Goal: Information Seeking & Learning: Learn about a topic

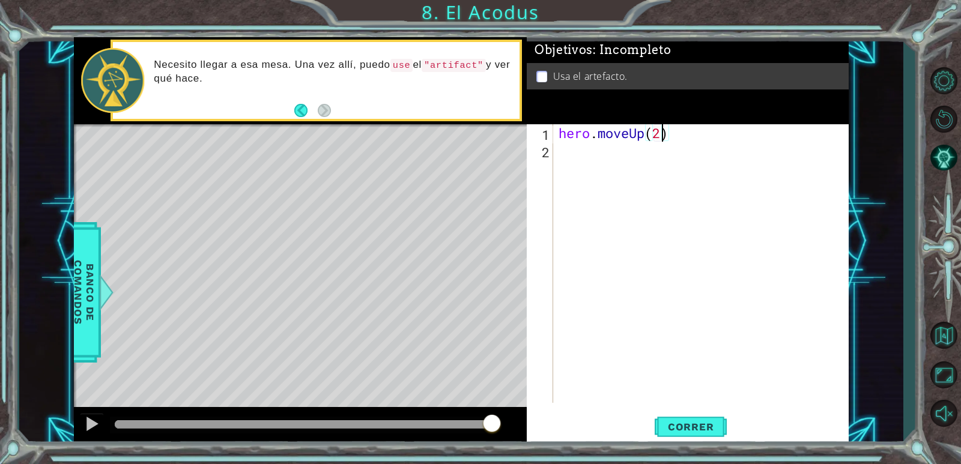
drag, startPoint x: 112, startPoint y: 428, endPoint x: 630, endPoint y: 450, distance: 518.7
click at [587, 450] on div "1 ההההההההההההההההההההההההההההההההההההההההההההההההההההההההההההההההההההההההההההה…" at bounding box center [480, 232] width 961 height 464
type textarea "hero.moveUp(2)"
click at [690, 419] on button "Correr" at bounding box center [690, 427] width 72 height 32
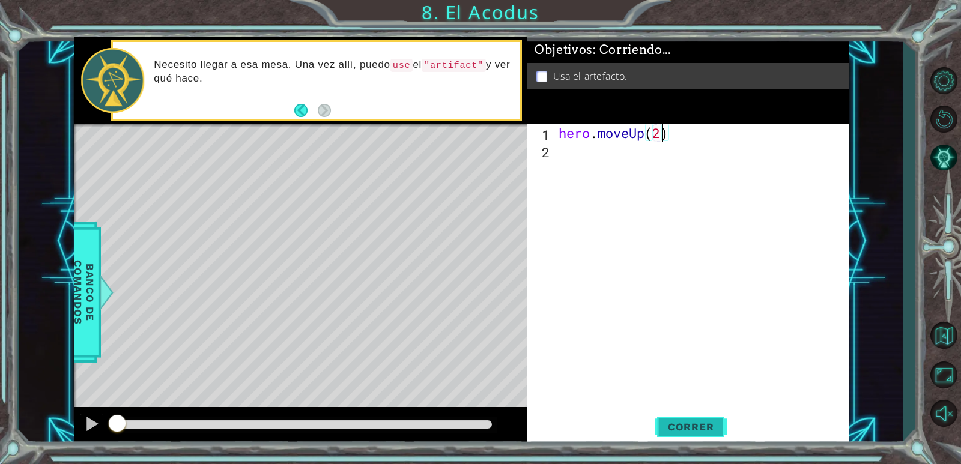
click at [702, 430] on span "Correr" at bounding box center [691, 427] width 70 height 12
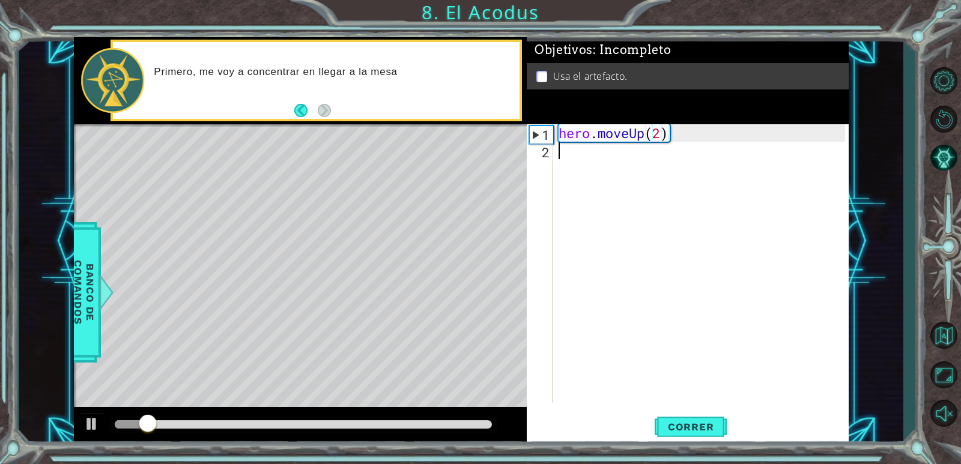
click at [570, 154] on div "hero . moveUp ( 2 )" at bounding box center [703, 280] width 295 height 313
type textarea "h"
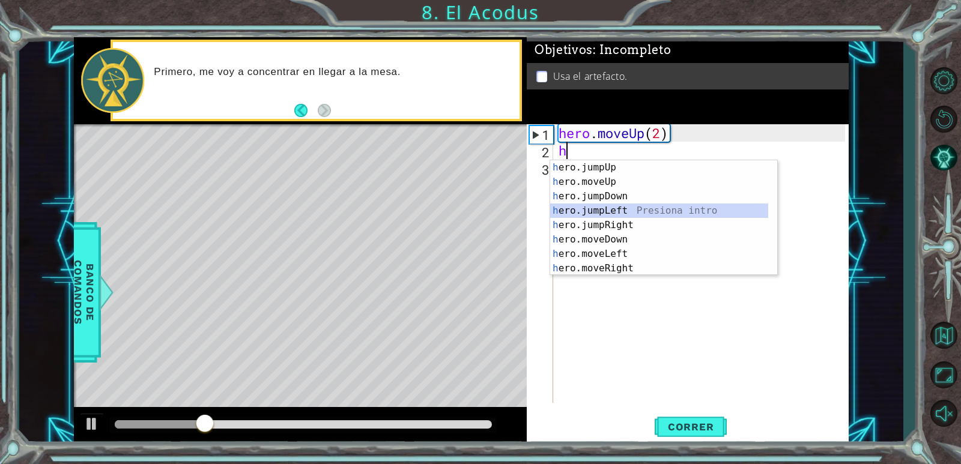
click at [620, 205] on div "h ero.jumpUp Presiona intro h ero.moveUp Presiona intro h ero.jumpDown Presiona…" at bounding box center [659, 232] width 218 height 144
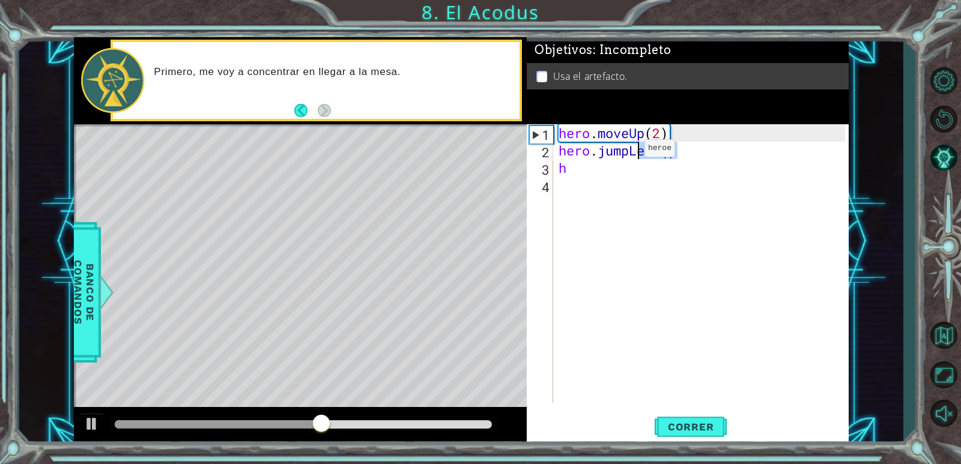
drag, startPoint x: 716, startPoint y: 159, endPoint x: 585, endPoint y: 147, distance: 132.0
click at [585, 147] on div "hero . moveUp ( 2 ) hero . jumpLeft ( ) h" at bounding box center [703, 280] width 295 height 313
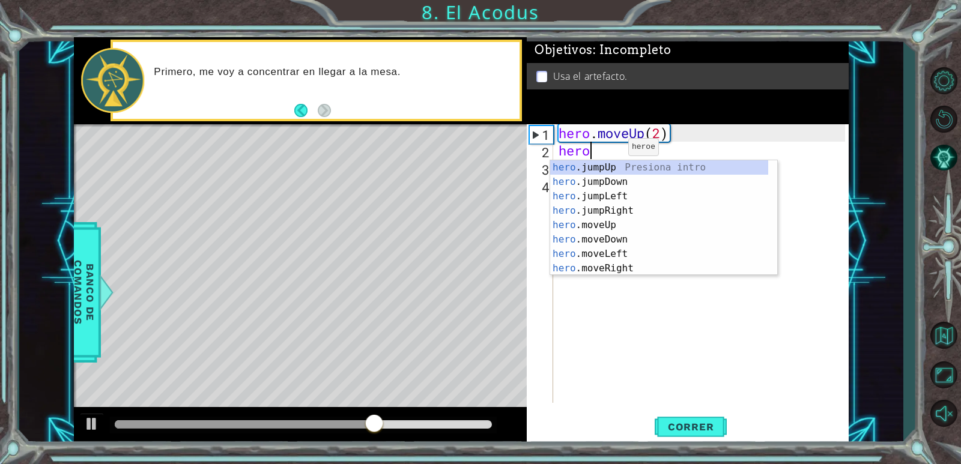
scroll to position [0, 1]
click at [593, 249] on div "hero .jumpUp Presiona intro hero .jumpDown Presiona intro hero .jumpLeft Presio…" at bounding box center [659, 232] width 218 height 144
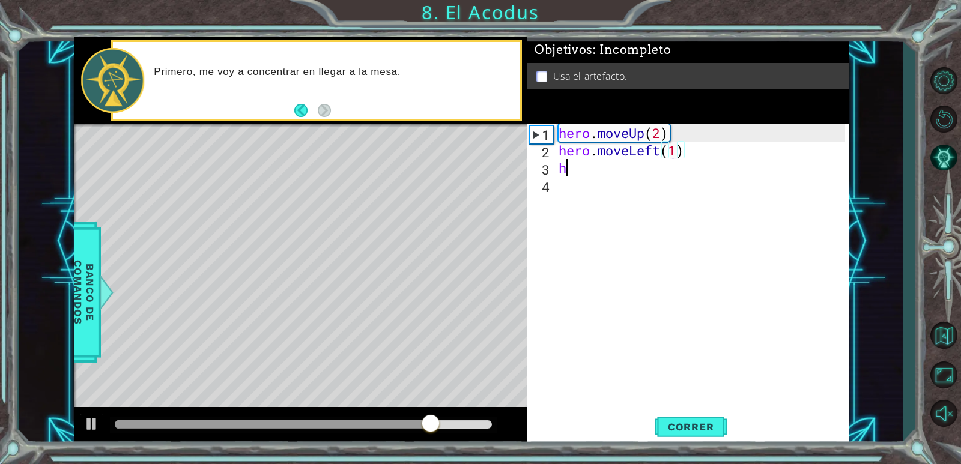
click at [590, 172] on div "hero . moveUp ( 2 ) hero . moveLeft ( 1 ) h" at bounding box center [703, 280] width 295 height 313
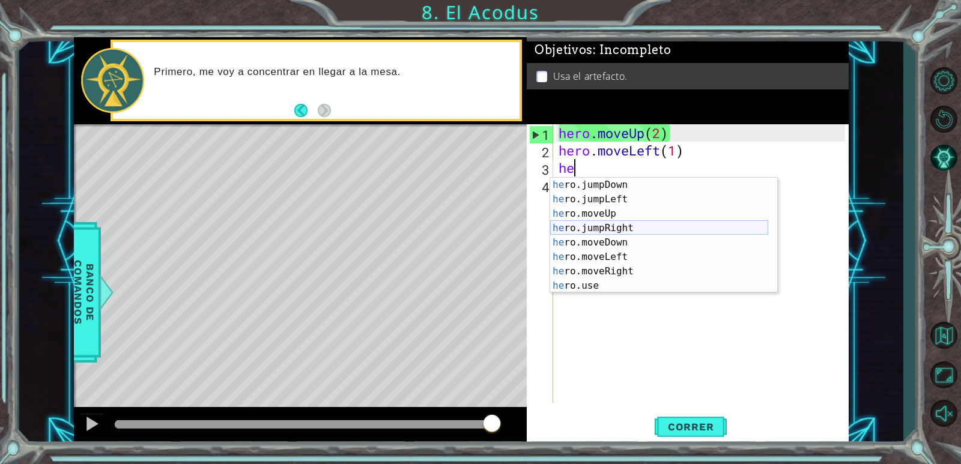
scroll to position [14, 0]
click at [601, 242] on div "he ro.jumpDown Presiona intro he ro.jumpLeft Presiona intro he ro.moveUp Presio…" at bounding box center [659, 250] width 218 height 144
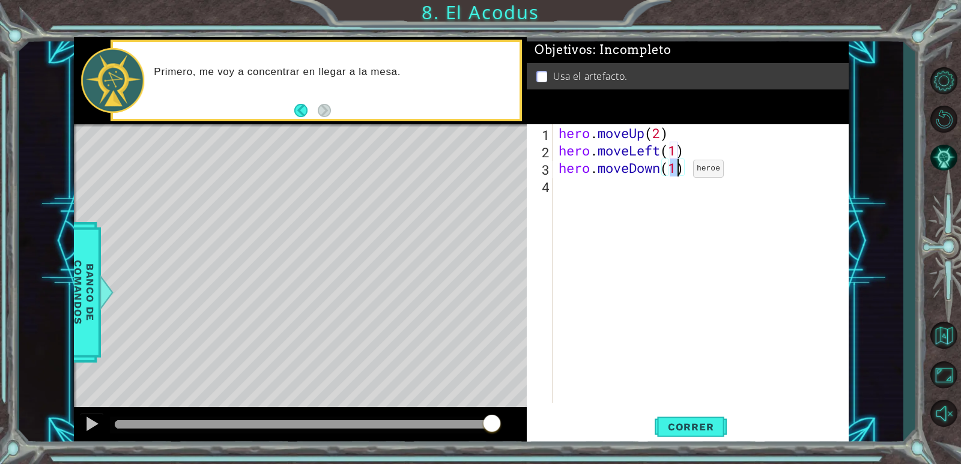
click at [674, 172] on div "hero . moveUp ( 2 ) hero . moveLeft ( 1 ) hero . moveDown ( 1 )" at bounding box center [700, 263] width 289 height 279
type textarea "hero.moveDown(2)"
click at [666, 428] on span "Correr" at bounding box center [691, 427] width 70 height 12
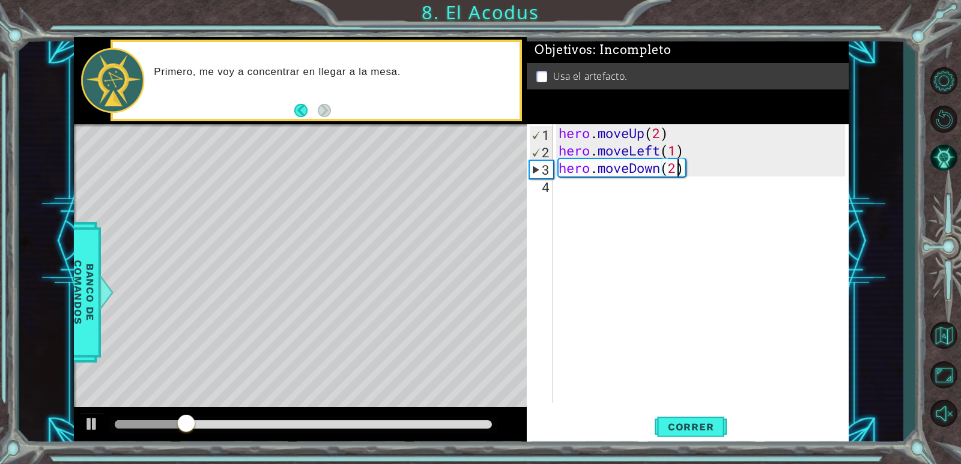
click at [554, 203] on div "hero.moveDown(2) 1 2 3 4 hero . moveUp ( 2 ) hero . moveLeft ( 1 ) hero . moveD…" at bounding box center [686, 263] width 318 height 279
click at [564, 190] on div "hero . moveUp ( 2 ) hero . moveLeft ( 1 ) hero . moveDown ( 2 )" at bounding box center [703, 280] width 295 height 313
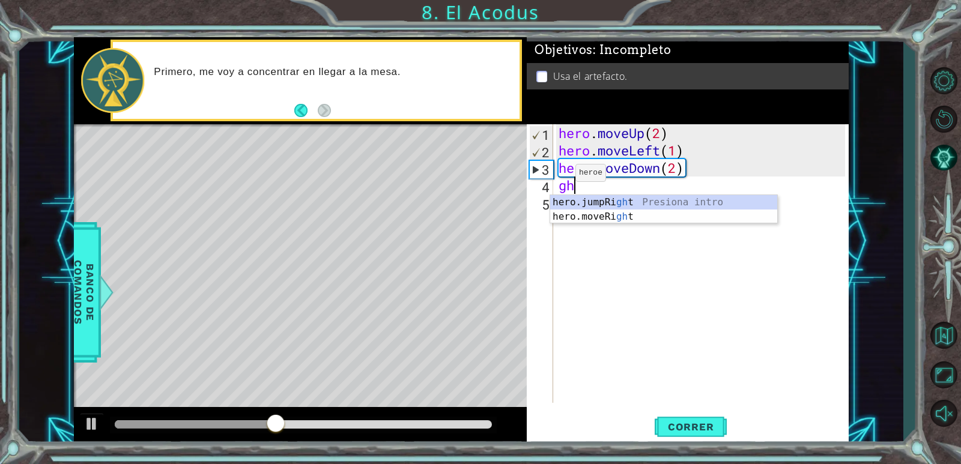
type textarea "g"
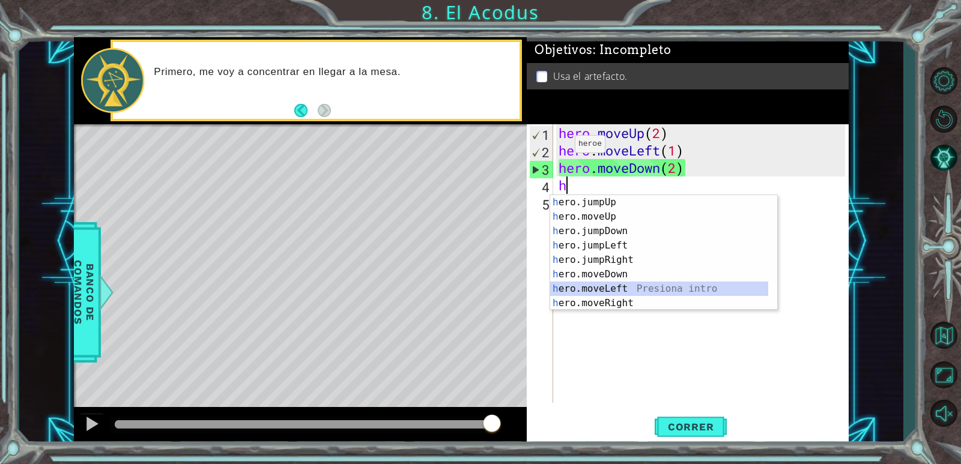
click at [597, 288] on div "h ero.jumpUp Presiona intro h ero.moveUp Presiona intro h ero.jumpDown Presiona…" at bounding box center [663, 267] width 227 height 144
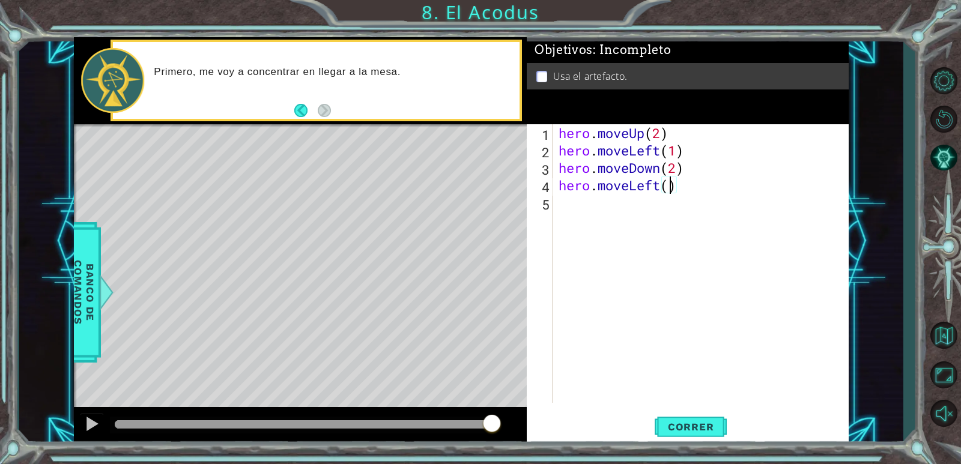
scroll to position [0, 5]
type textarea "hero.moveLeft(2)"
click at [565, 206] on div "hero . moveUp ( 2 ) hero . moveLeft ( 1 ) hero . moveDown ( 2 ) hero . moveLeft…" at bounding box center [703, 280] width 295 height 313
click at [706, 428] on span "Correr" at bounding box center [691, 427] width 70 height 12
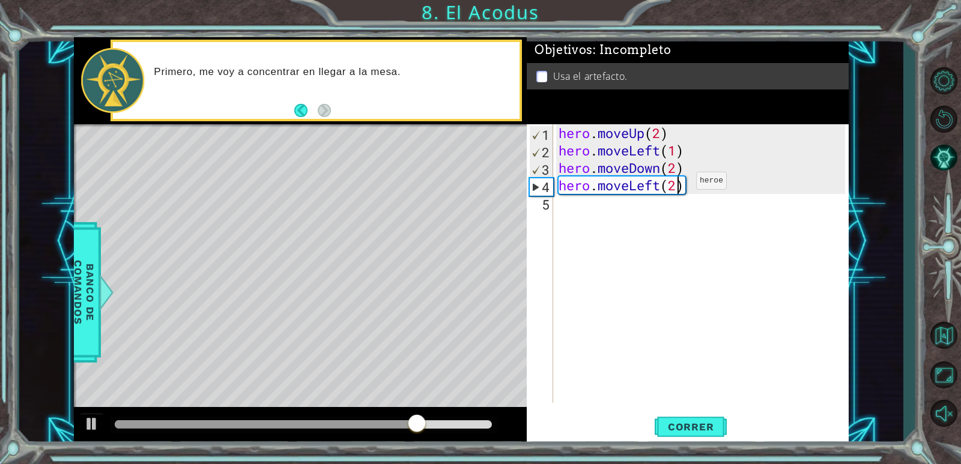
click at [677, 184] on div "hero . moveUp ( 2 ) hero . moveLeft ( 1 ) hero . moveDown ( 2 ) hero . moveLeft…" at bounding box center [703, 280] width 295 height 313
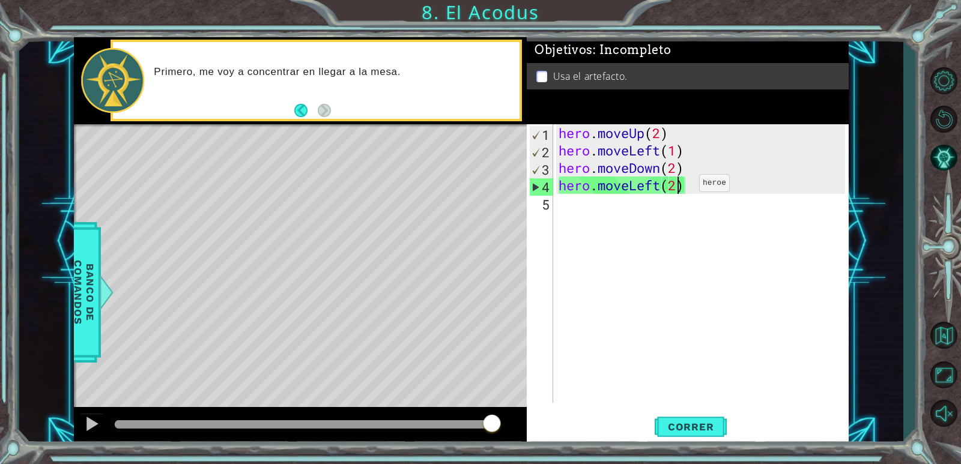
type textarea "hero.moveLeft()"
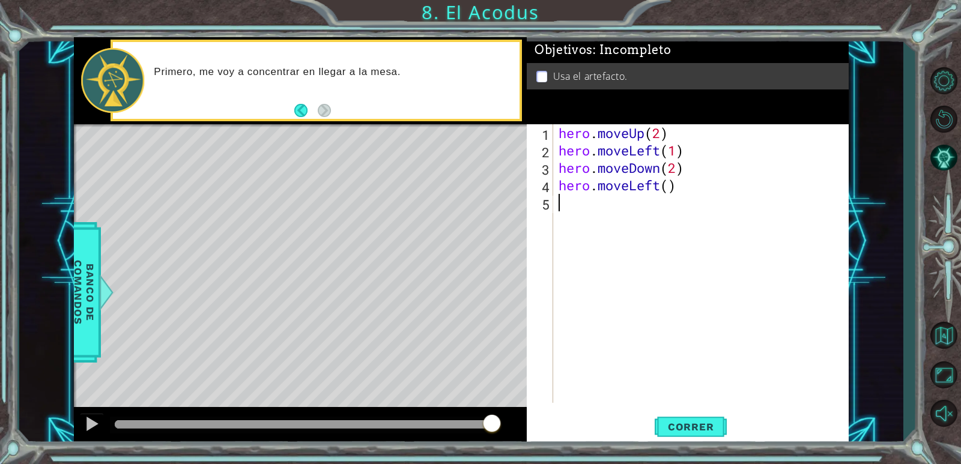
click at [707, 198] on div "hero . moveUp ( 2 ) hero . moveLeft ( 1 ) hero . moveDown ( 2 ) hero . moveLeft…" at bounding box center [703, 280] width 295 height 313
drag, startPoint x: 665, startPoint y: 190, endPoint x: 531, endPoint y: 190, distance: 133.9
click at [532, 190] on div "1 2 3 4 5 hero . moveUp ( 2 ) hero . moveLeft ( 1 ) hero . moveDown ( 2 ) hero …" at bounding box center [686, 263] width 318 height 279
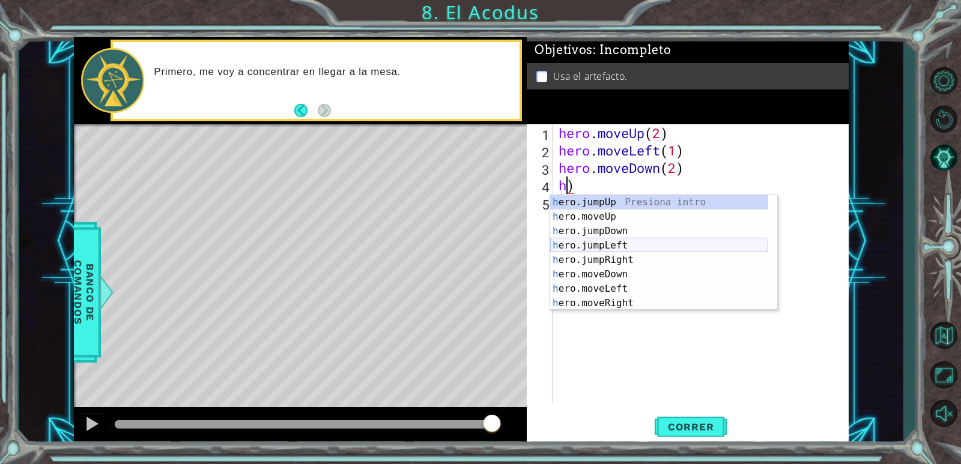
click at [620, 246] on div "h ero.jumpUp Presiona intro h ero.moveUp Presiona intro h ero.jumpDown Presiona…" at bounding box center [659, 267] width 218 height 144
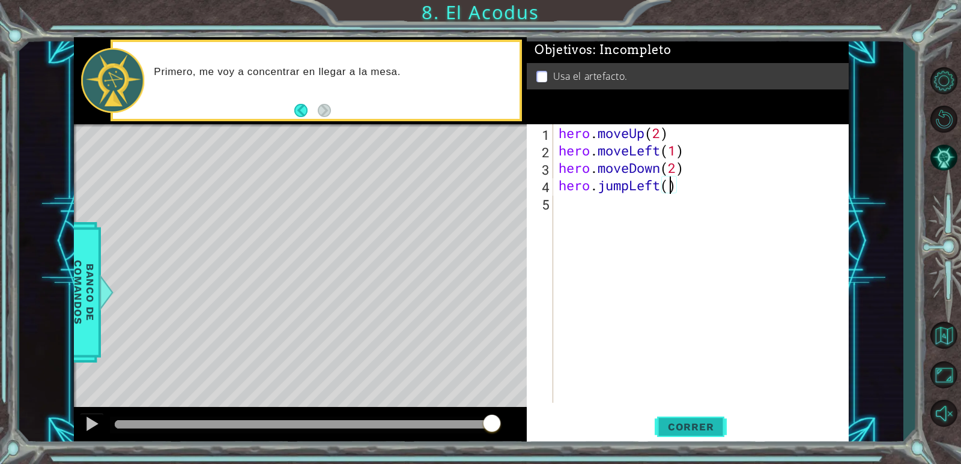
type textarea "hero.jumpLeft()"
click at [682, 434] on button "Correr" at bounding box center [690, 427] width 72 height 32
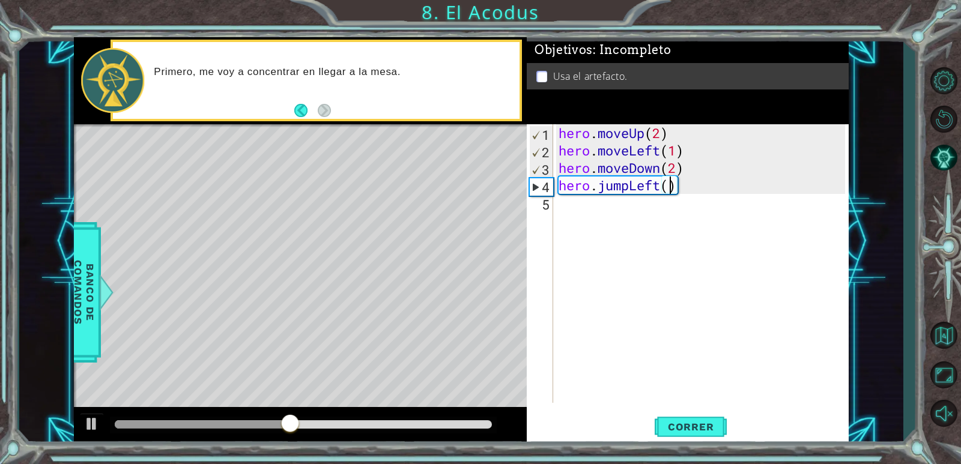
click at [562, 198] on div "hero . moveUp ( 2 ) hero . moveLeft ( 1 ) hero . moveDown ( 2 ) hero . jumpLeft…" at bounding box center [703, 280] width 295 height 313
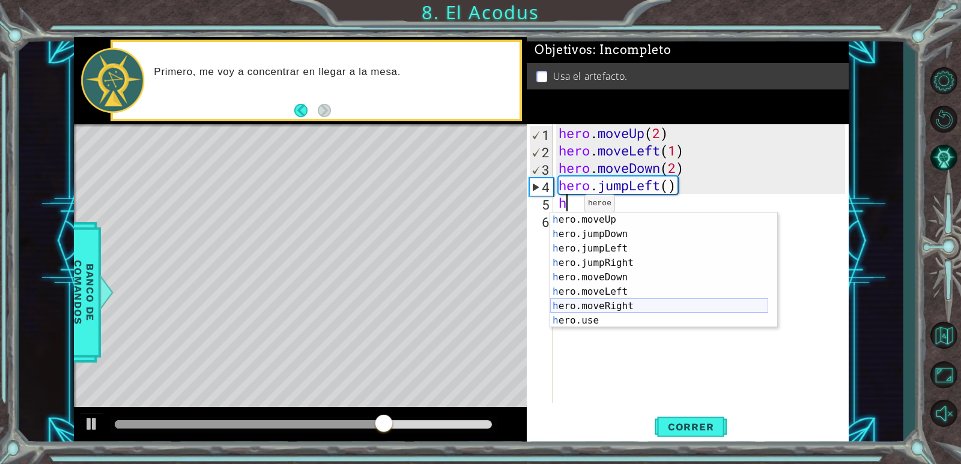
scroll to position [14, 0]
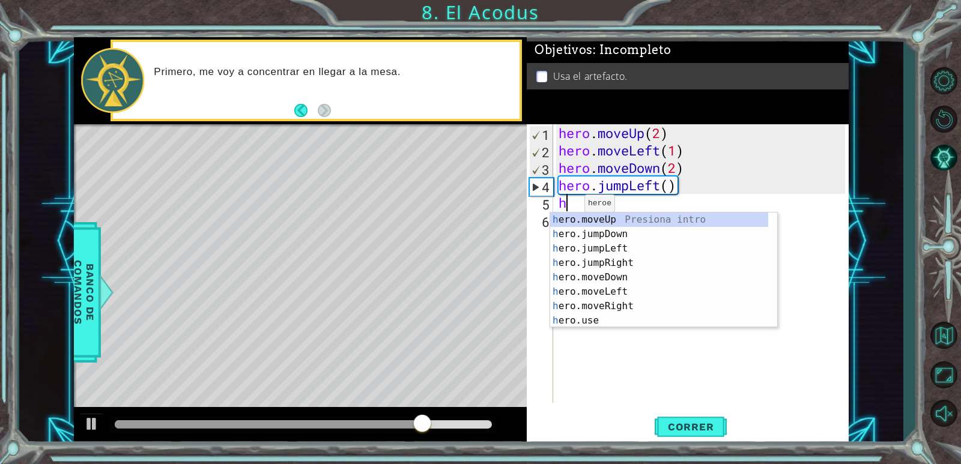
click at [603, 223] on div "h ero.moveUp Presiona intro h ero.jumpDown Presiona intro h ero.jumpLeft Presio…" at bounding box center [659, 285] width 218 height 144
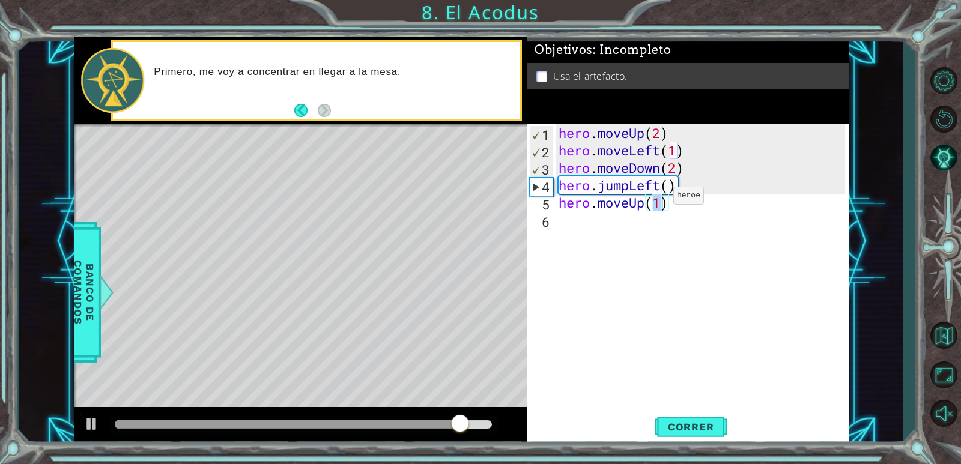
click at [654, 199] on div "hero . moveUp ( 2 ) hero . moveLeft ( 1 ) hero . moveDown ( 2 ) hero . jumpLeft…" at bounding box center [700, 263] width 289 height 279
click at [663, 201] on div "hero . moveUp ( 2 ) hero . moveLeft ( 1 ) hero . moveDown ( 2 ) hero . jumpLeft…" at bounding box center [703, 280] width 295 height 313
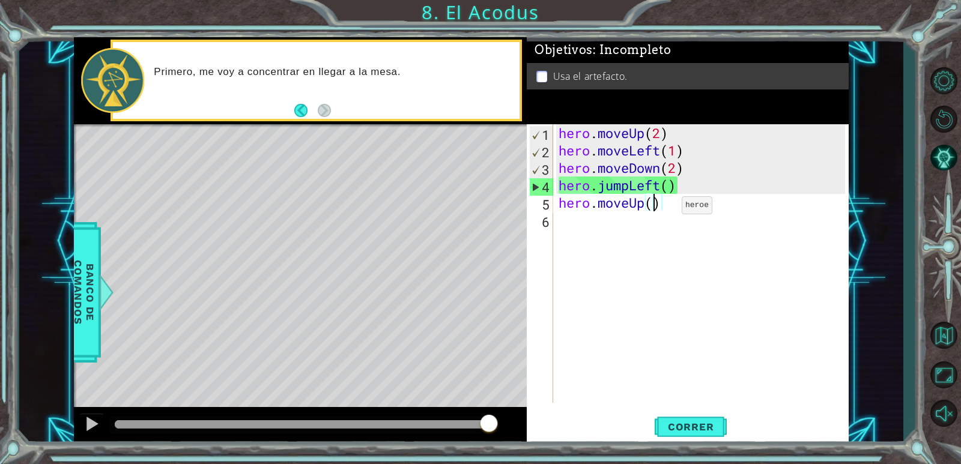
type textarea "hero.moveUp(2)"
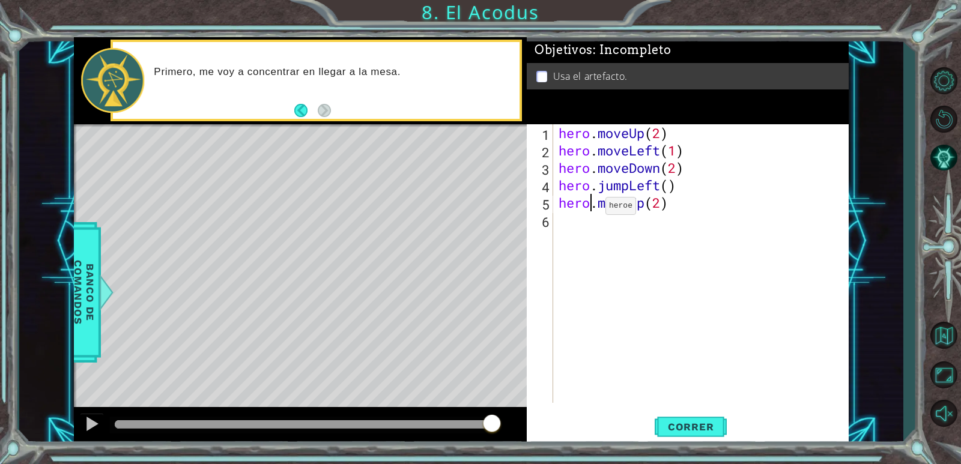
drag, startPoint x: 588, startPoint y: 209, endPoint x: 575, endPoint y: 216, distance: 14.2
click at [586, 210] on div "hero . moveUp ( 2 ) hero . moveLeft ( 1 ) hero . moveDown ( 2 ) hero . jumpLeft…" at bounding box center [703, 280] width 295 height 313
click at [563, 221] on div "hero . moveUp ( 2 ) hero . moveLeft ( 1 ) hero . moveDown ( 2 ) hero . jumpLeft…" at bounding box center [703, 280] width 295 height 313
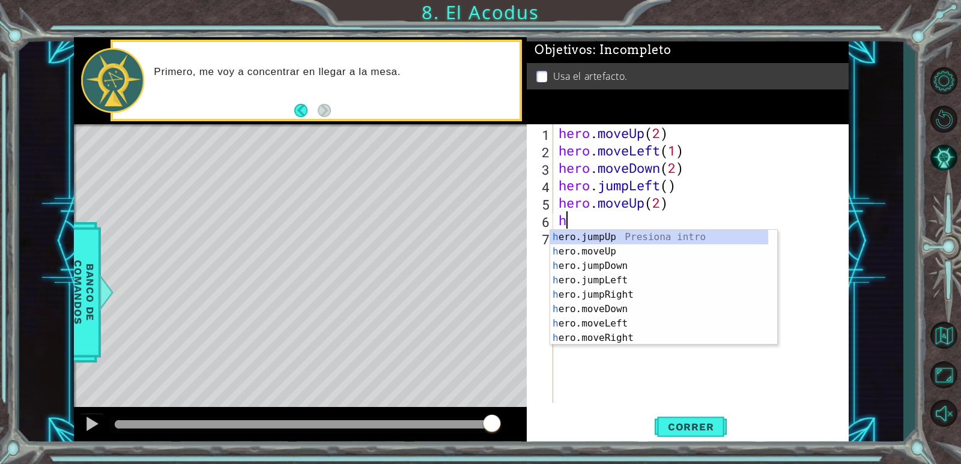
scroll to position [0, 0]
click at [611, 336] on div "h ero.jumpUp Presiona intro h ero.moveUp Presiona intro h ero.jumpDown Presiona…" at bounding box center [659, 302] width 218 height 144
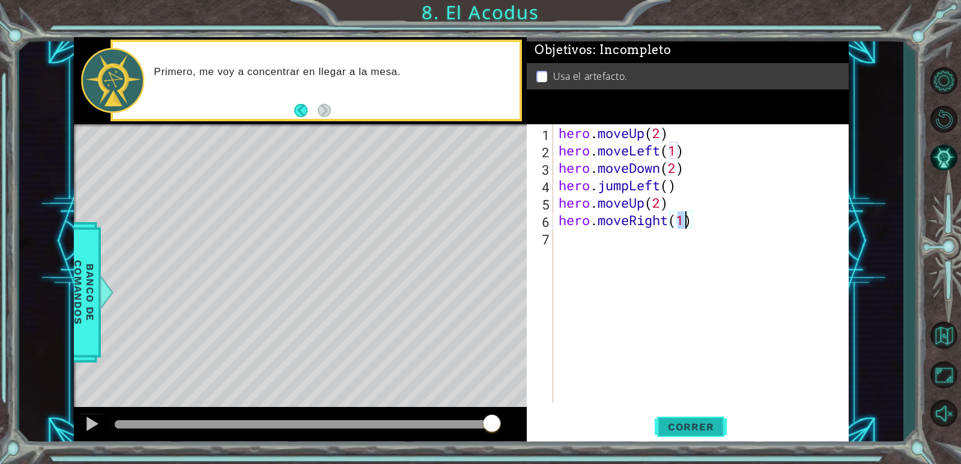
type textarea "hero.moveRight(1)"
click at [674, 430] on span "Correr" at bounding box center [691, 427] width 70 height 12
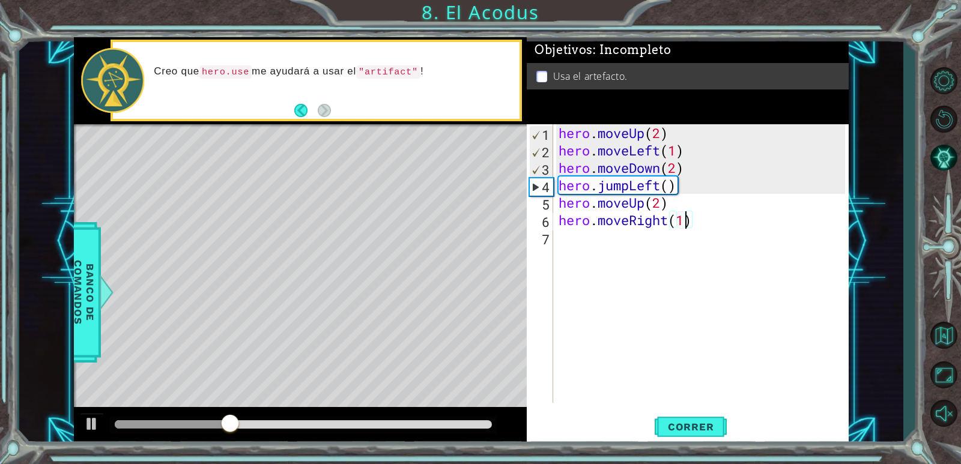
click at [563, 238] on div "hero . moveUp ( 2 ) hero . moveLeft ( 1 ) hero . moveDown ( 2 ) hero . jumpLeft…" at bounding box center [703, 280] width 295 height 313
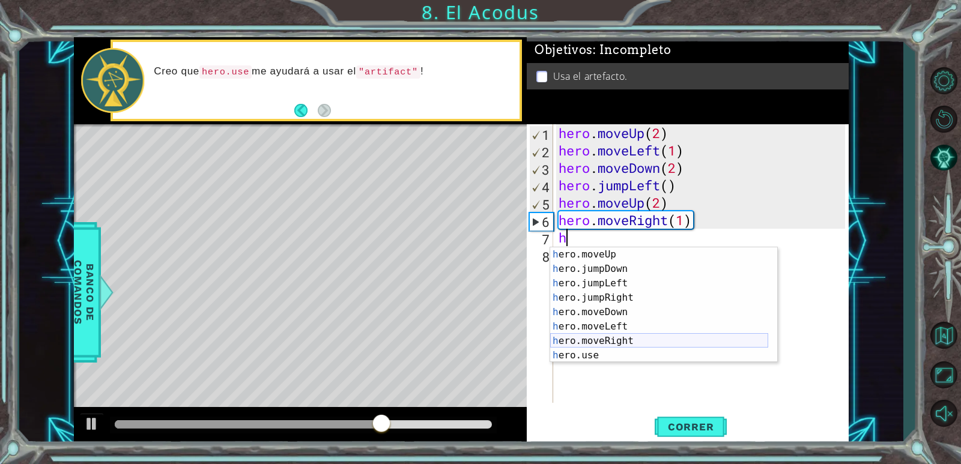
scroll to position [14, 0]
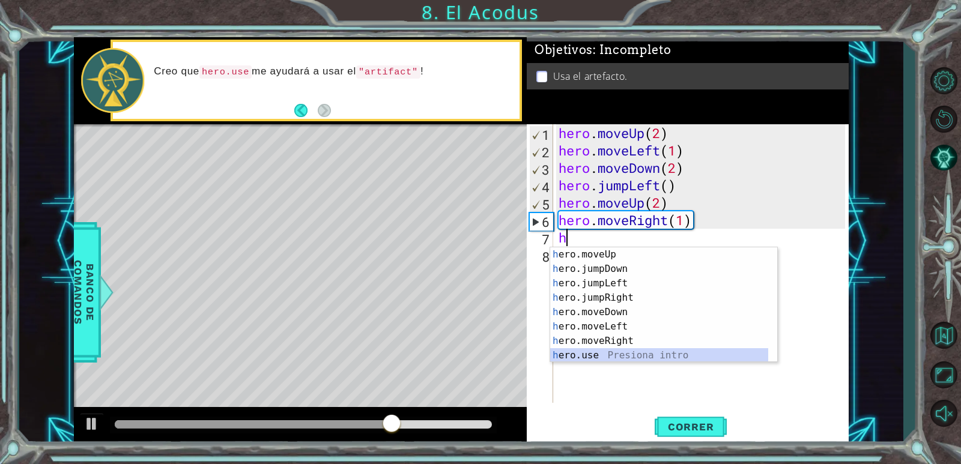
click at [602, 356] on div "h ero.moveUp Presiona intro h ero.jumpDown Presiona intro h ero.jumpLeft Presio…" at bounding box center [659, 319] width 218 height 144
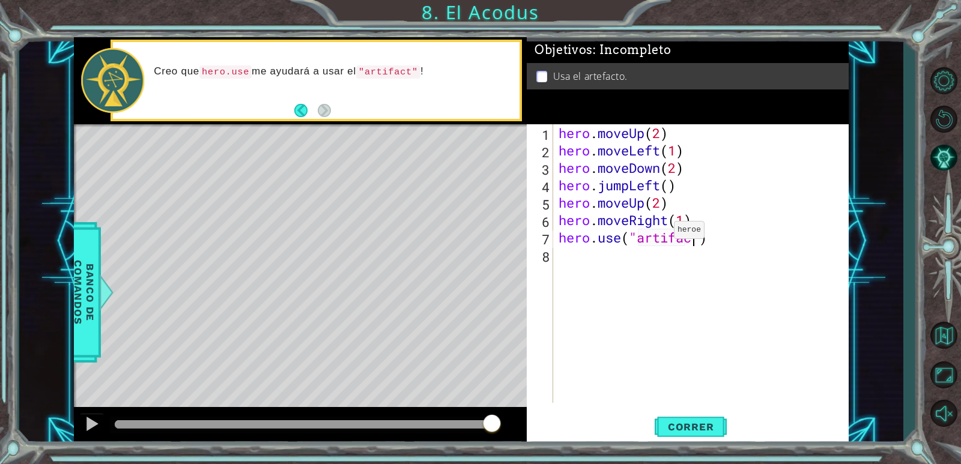
scroll to position [0, 6]
type textarea "hero.use("artifact")"
click at [706, 426] on span "Correr" at bounding box center [691, 427] width 70 height 12
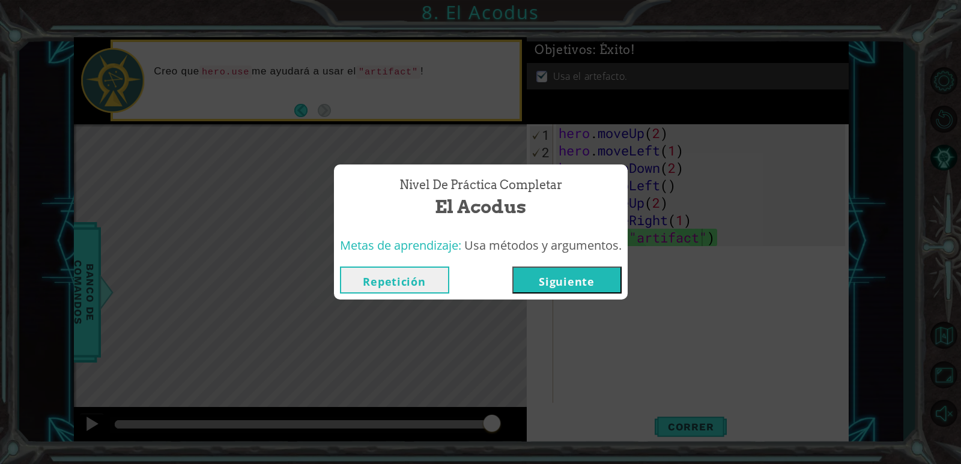
click at [549, 278] on button "Siguiente" at bounding box center [566, 280] width 109 height 27
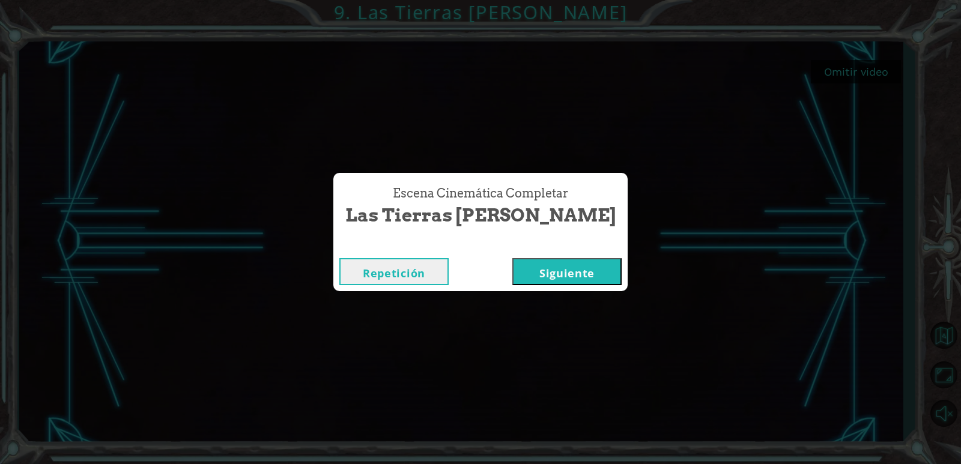
click at [534, 274] on button "Siguiente" at bounding box center [566, 271] width 109 height 27
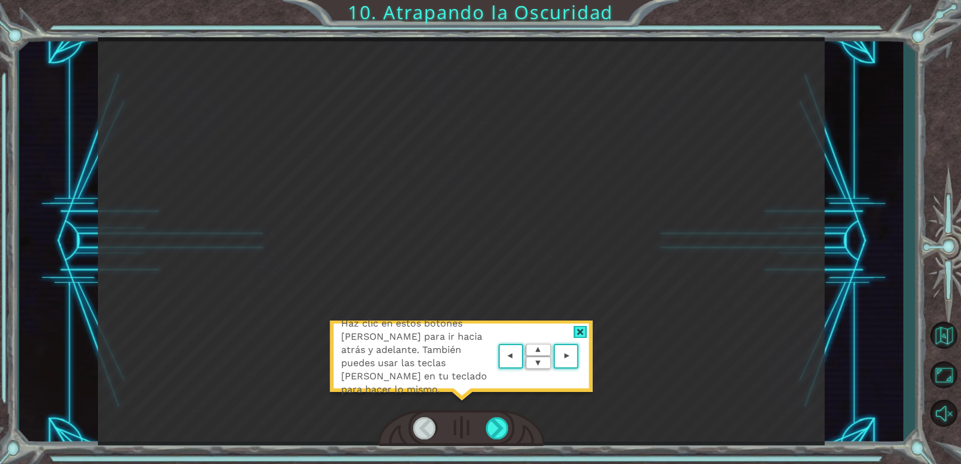
click at [581, 357] on area at bounding box center [581, 357] width 0 height 0
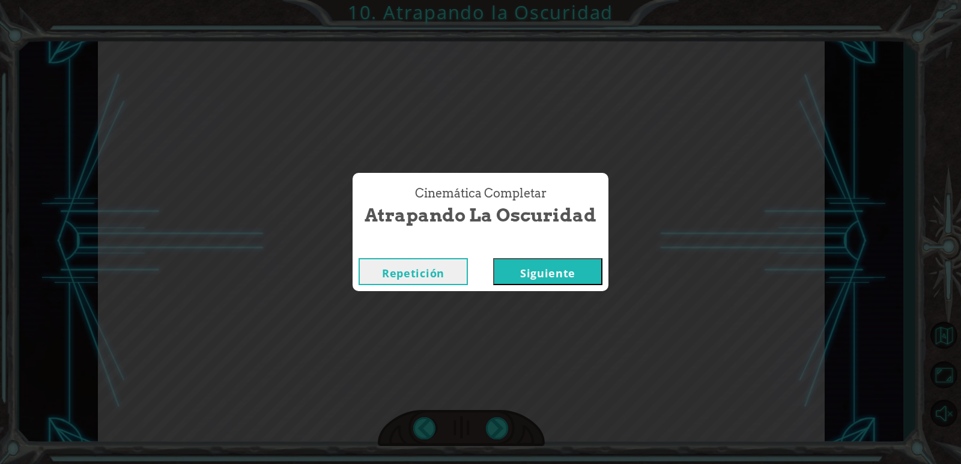
click at [527, 277] on button "Siguiente" at bounding box center [547, 271] width 109 height 27
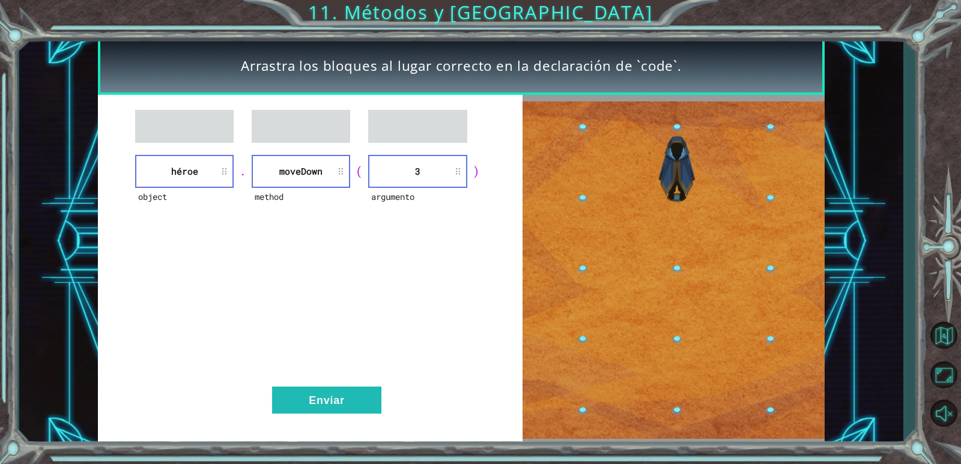
click at [319, 415] on div "object héroe . method [GEOGRAPHIC_DATA] ( argumento 3 ) Enviar" at bounding box center [310, 270] width 424 height 351
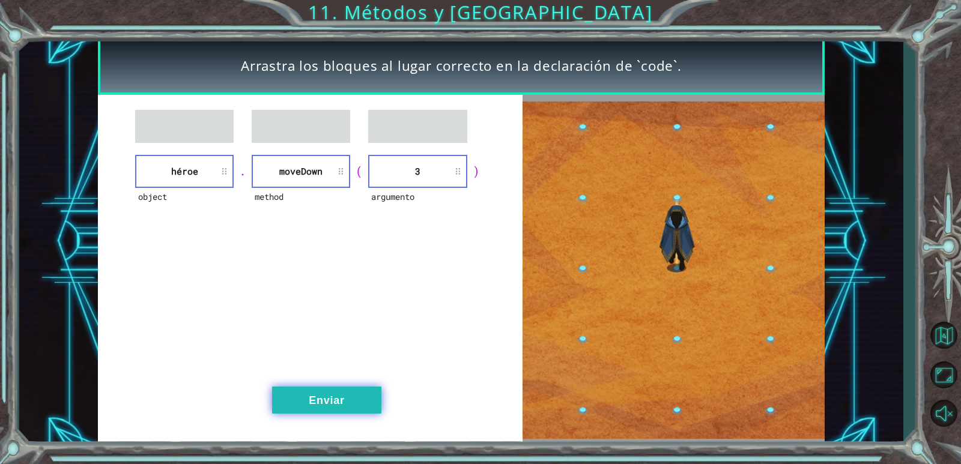
click at [328, 403] on button "Enviar" at bounding box center [326, 400] width 109 height 27
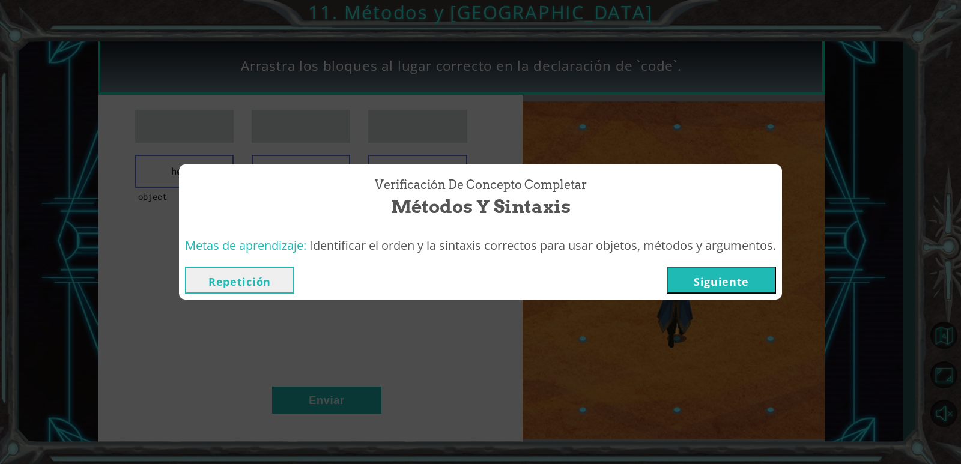
click at [683, 279] on button "Siguiente" at bounding box center [720, 280] width 109 height 27
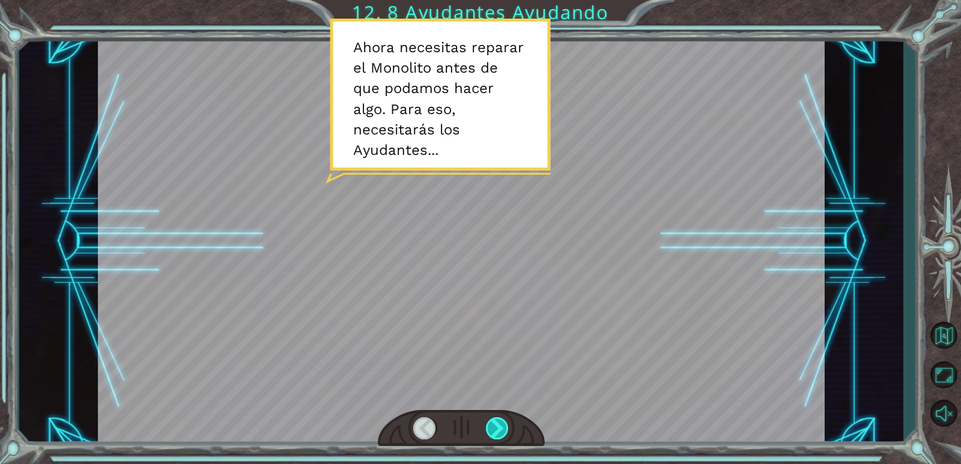
click at [498, 421] on div at bounding box center [497, 428] width 23 height 22
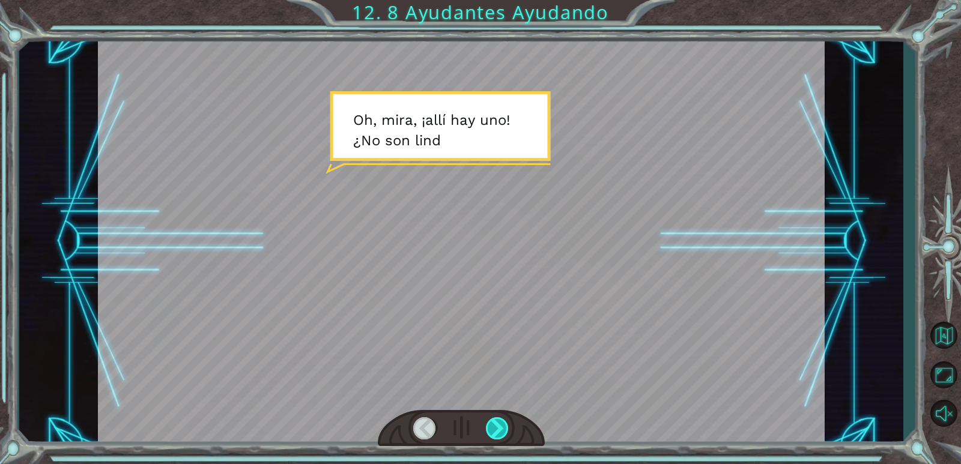
click at [498, 421] on div at bounding box center [497, 428] width 23 height 22
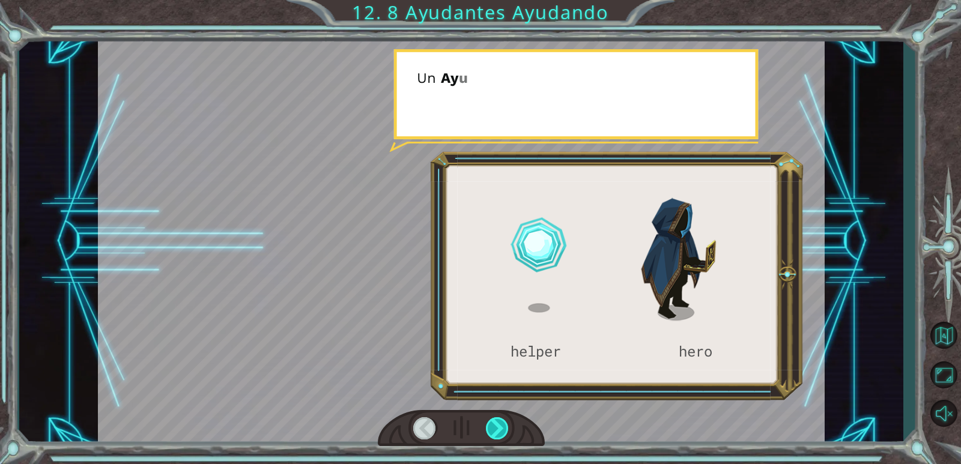
click at [498, 420] on div at bounding box center [497, 428] width 23 height 22
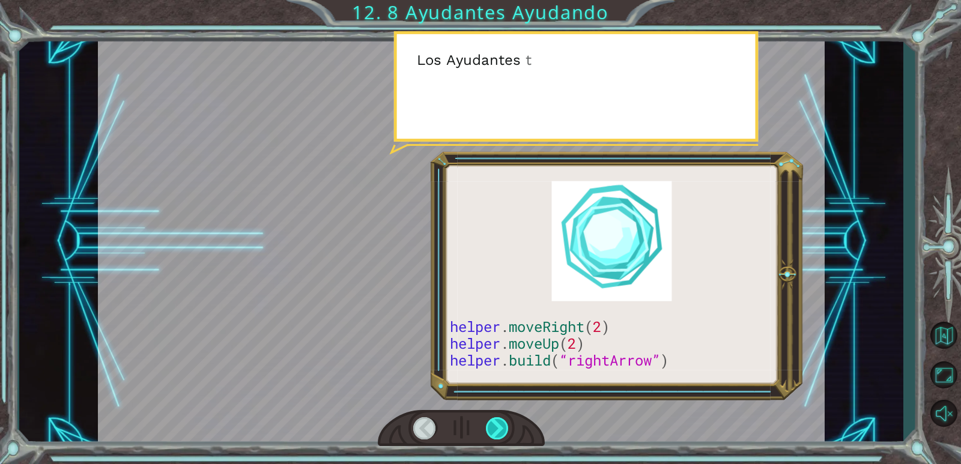
click at [498, 420] on div at bounding box center [497, 428] width 23 height 22
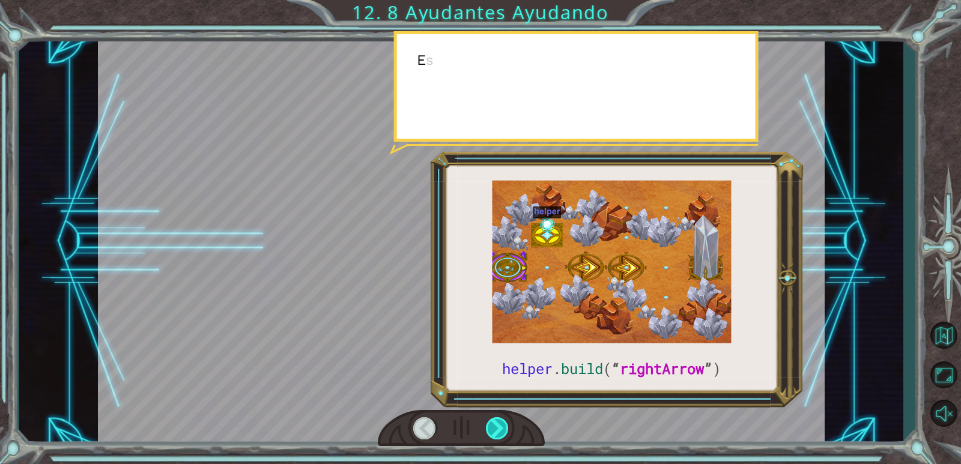
click at [498, 420] on div at bounding box center [497, 428] width 23 height 22
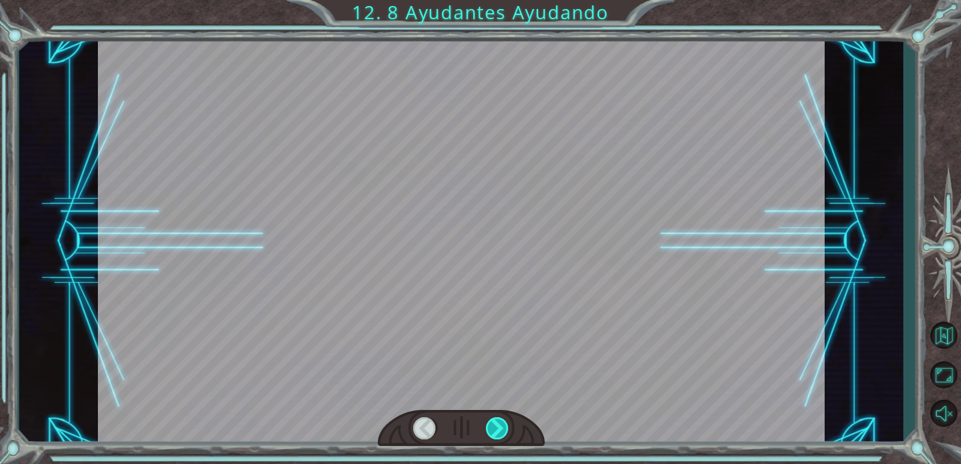
click at [498, 420] on div at bounding box center [497, 428] width 23 height 22
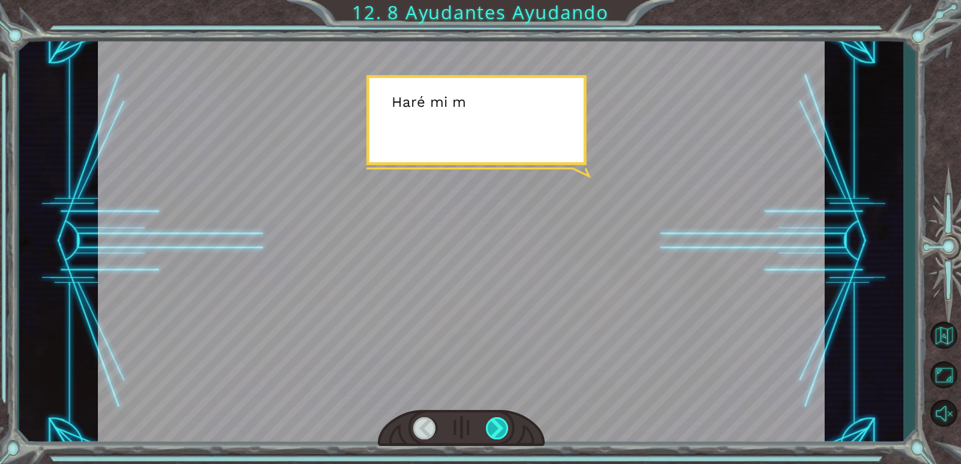
click at [498, 420] on div at bounding box center [497, 428] width 23 height 22
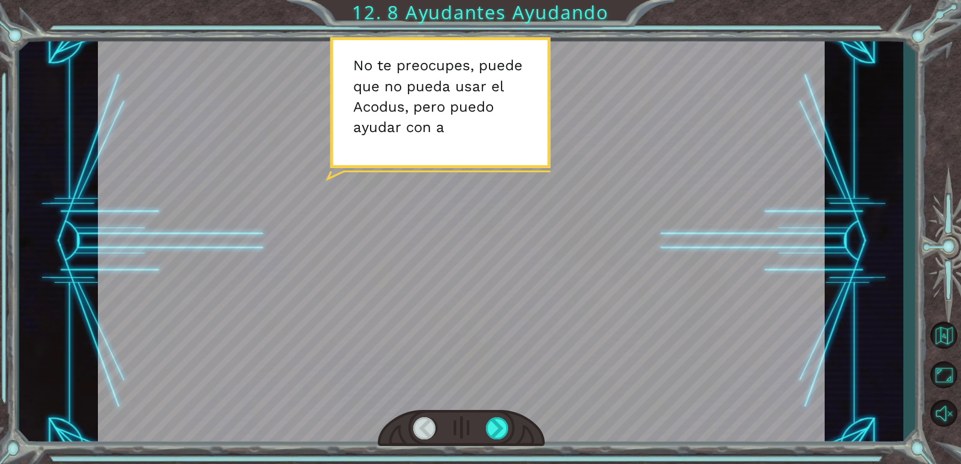
click at [423, 432] on div at bounding box center [424, 428] width 23 height 22
click at [505, 426] on div at bounding box center [497, 428] width 23 height 22
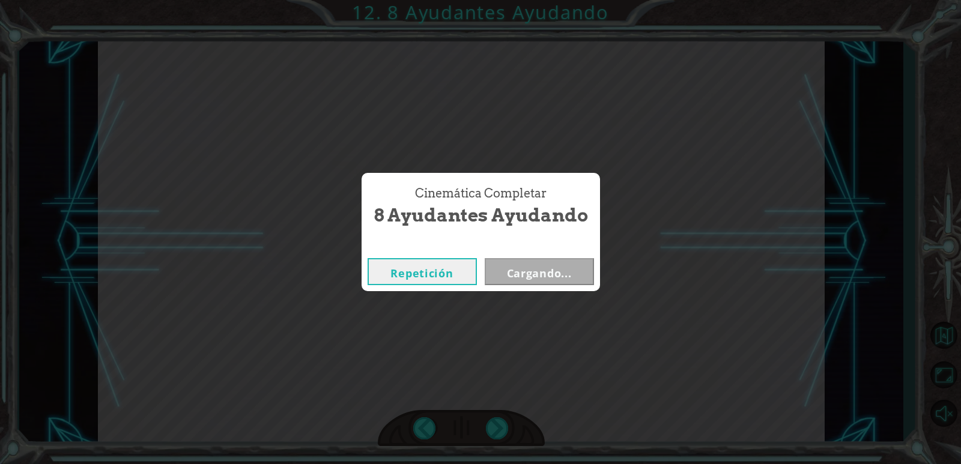
click at [427, 426] on div "Cinemática Completar 8 Ayudantes Ayudando Repetición Cargando..." at bounding box center [480, 232] width 961 height 464
click at [550, 271] on button "Siguiente" at bounding box center [539, 271] width 109 height 27
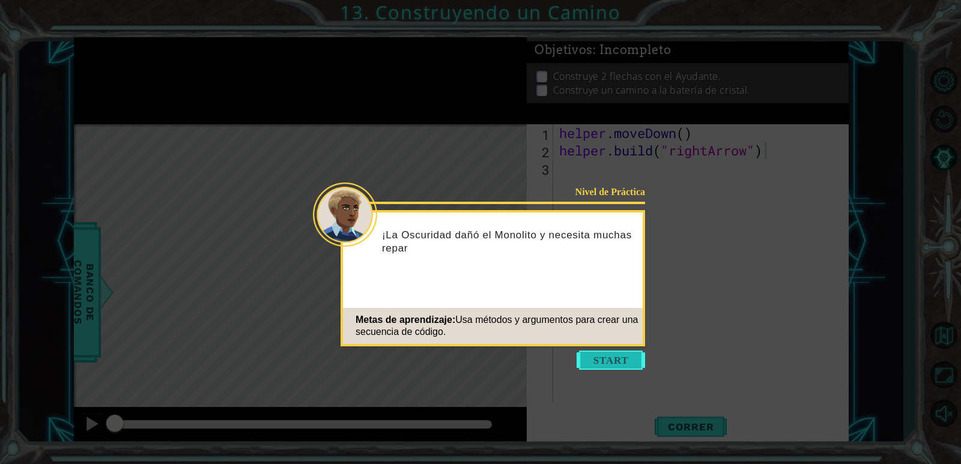
drag, startPoint x: 600, startPoint y: 368, endPoint x: 592, endPoint y: 366, distance: 8.7
click at [599, 368] on button "Start" at bounding box center [610, 360] width 68 height 19
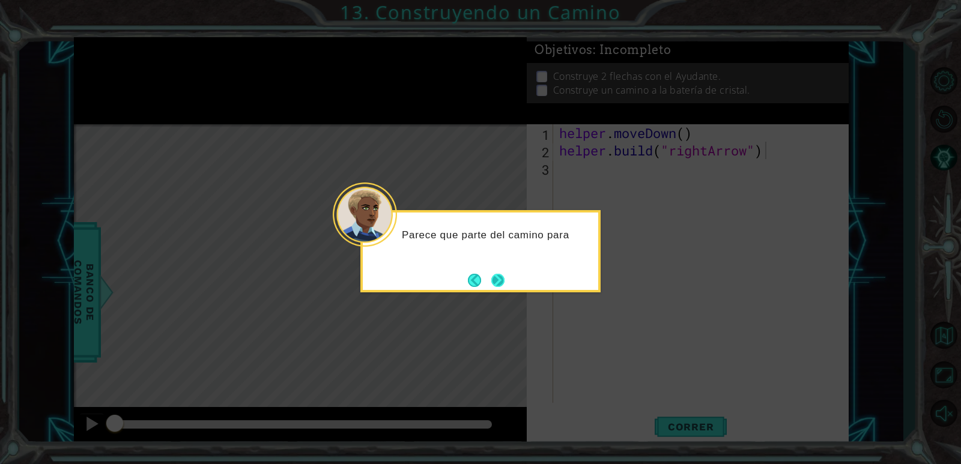
click at [504, 282] on button "Next" at bounding box center [497, 280] width 13 height 13
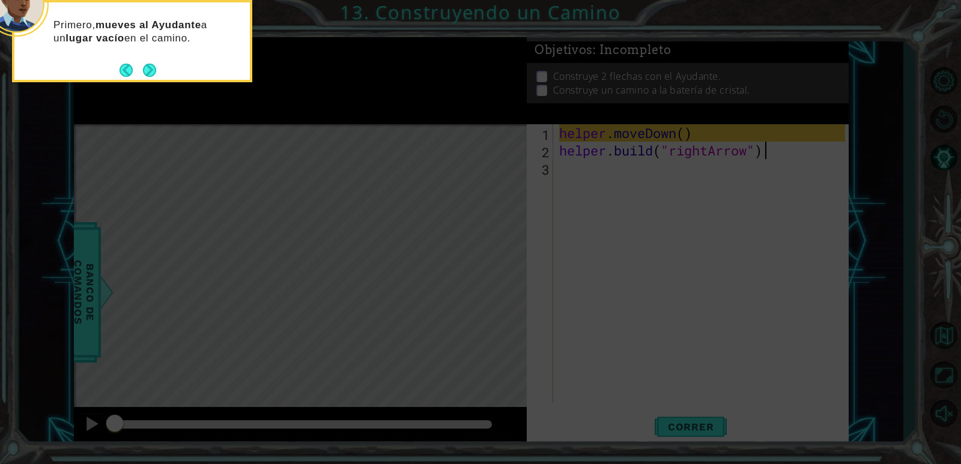
click at [594, 179] on icon at bounding box center [480, 70] width 961 height 790
click at [150, 70] on button "Next" at bounding box center [150, 70] width 16 height 16
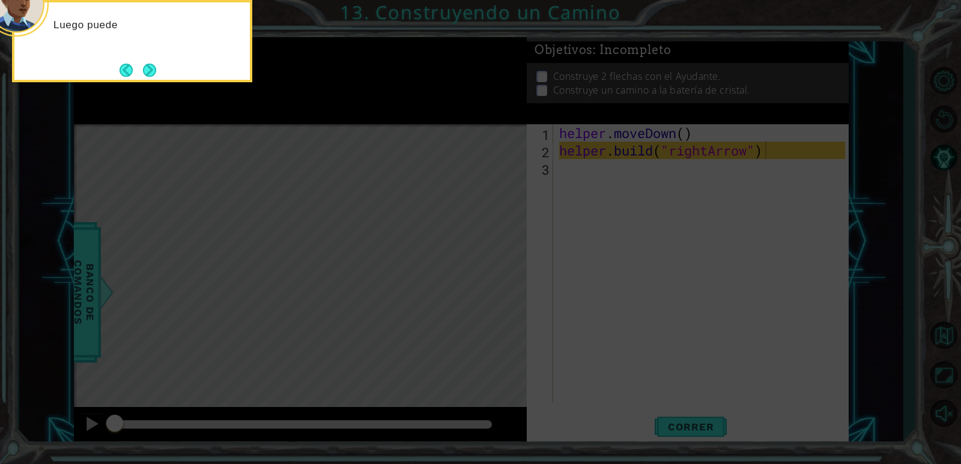
click at [148, 69] on button "Next" at bounding box center [150, 70] width 14 height 14
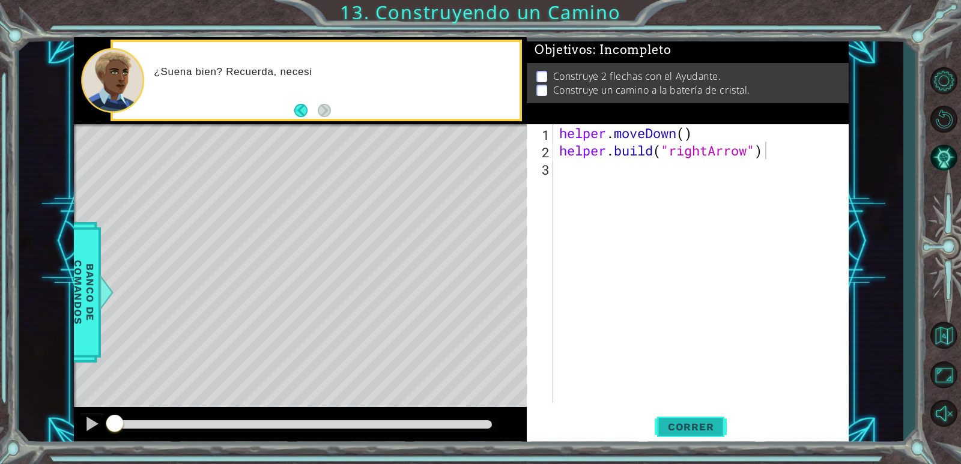
click at [677, 428] on span "Correr" at bounding box center [691, 427] width 70 height 12
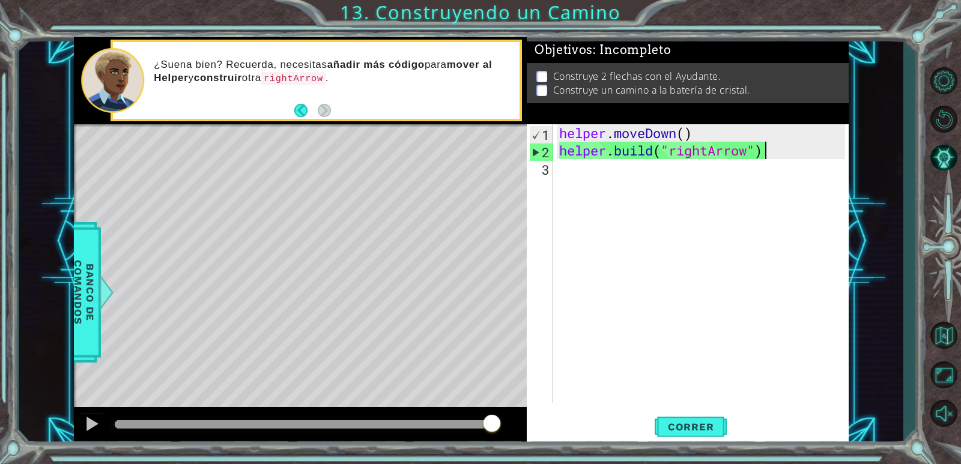
drag, startPoint x: 322, startPoint y: 423, endPoint x: 518, endPoint y: 437, distance: 196.8
click at [518, 437] on div at bounding box center [300, 426] width 453 height 38
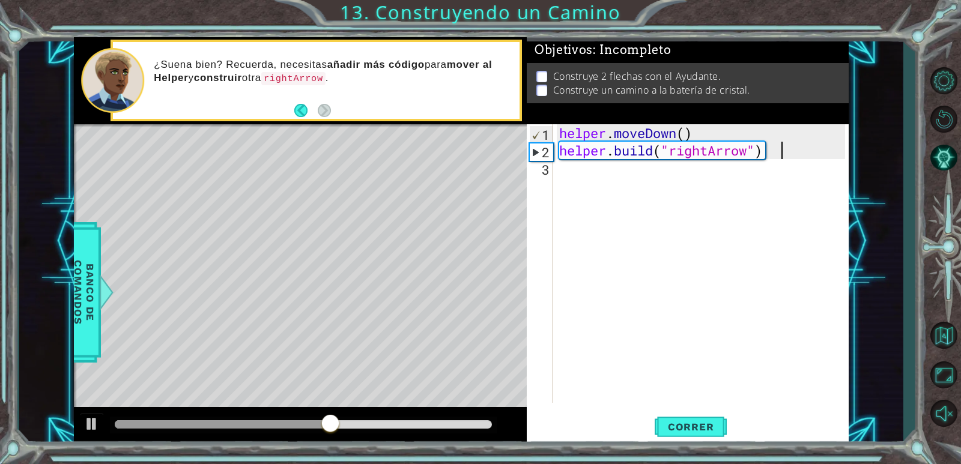
type textarea "[DOMAIN_NAME]("rightArrow")"
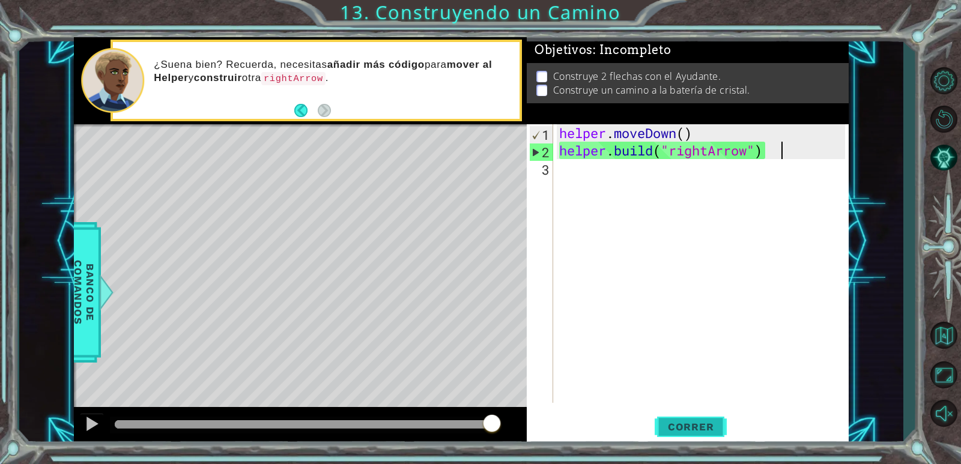
click at [701, 431] on span "Correr" at bounding box center [691, 427] width 70 height 12
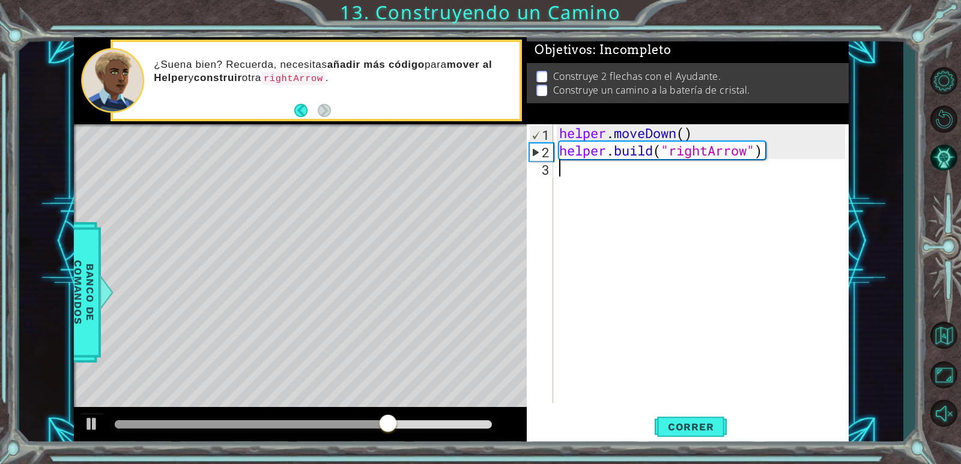
drag, startPoint x: 580, startPoint y: 178, endPoint x: 567, endPoint y: 170, distance: 14.8
click at [578, 175] on div "helper . moveDown ( ) helper . build ( "rightArrow" )" at bounding box center [704, 280] width 294 height 313
type textarea "b"
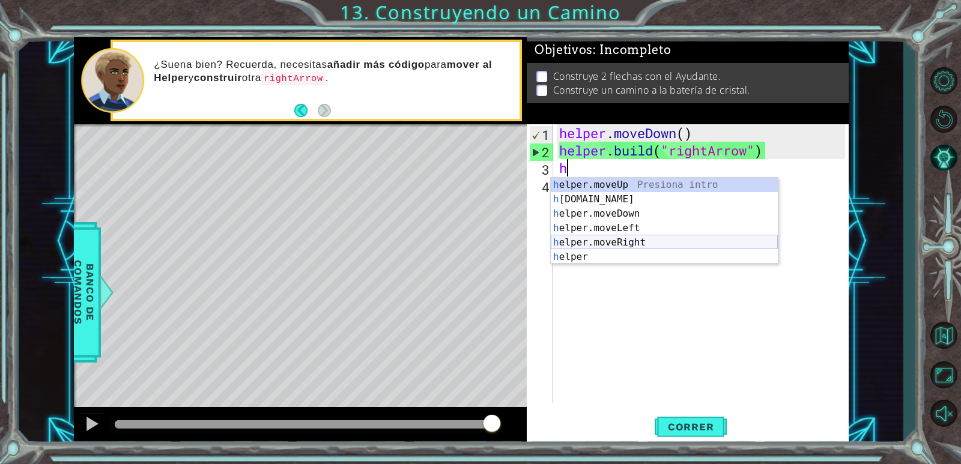
click at [617, 238] on div "h elper.moveUp Presiona intro h [DOMAIN_NAME] Presiona intro h elper.moveDown P…" at bounding box center [664, 235] width 227 height 115
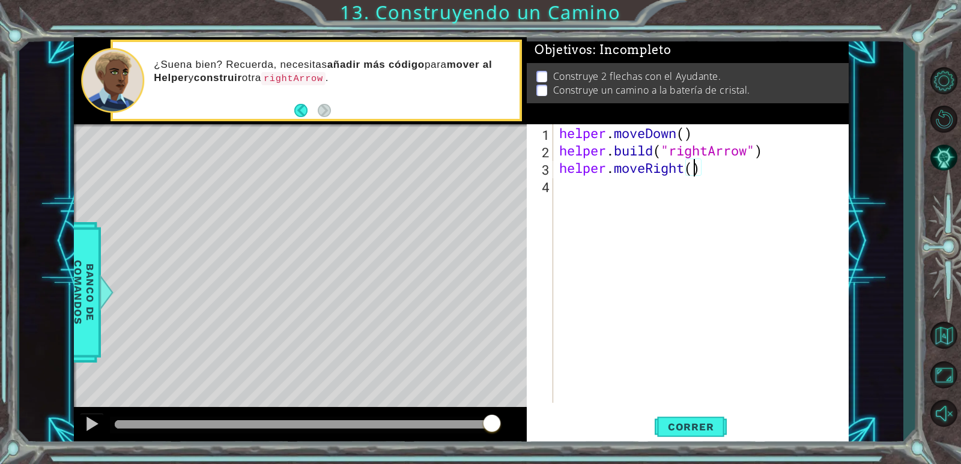
type textarea "helper.moveRight(3)"
click at [565, 191] on div "helper . moveDown ( ) helper . build ( "rightArrow" ) helper . moveRight ( 3 )" at bounding box center [704, 280] width 294 height 313
click at [686, 432] on span "Correr" at bounding box center [691, 427] width 70 height 12
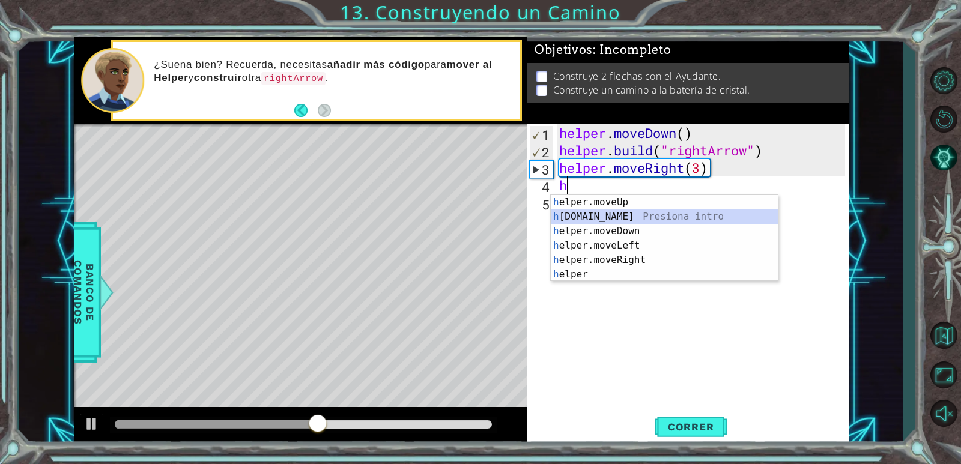
click at [617, 215] on div "h elper.moveUp Presiona intro h [DOMAIN_NAME] Presiona intro h elper.moveDown P…" at bounding box center [664, 252] width 227 height 115
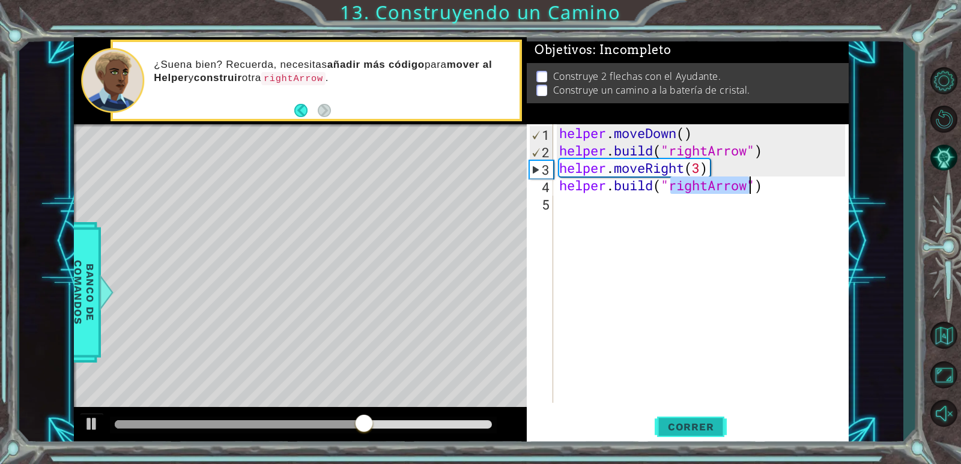
type textarea "[DOMAIN_NAME]("rightArrow")"
click at [698, 416] on button "Correr" at bounding box center [690, 427] width 72 height 32
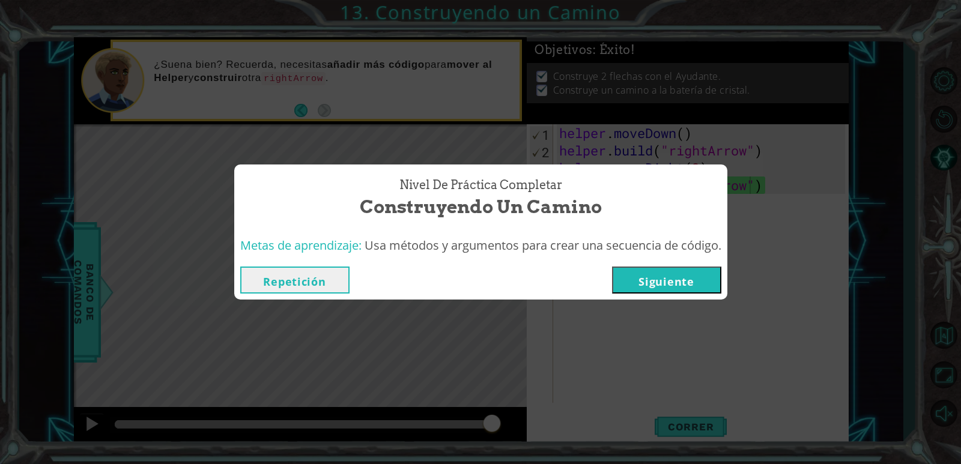
click at [271, 283] on button "Repetición" at bounding box center [294, 280] width 109 height 27
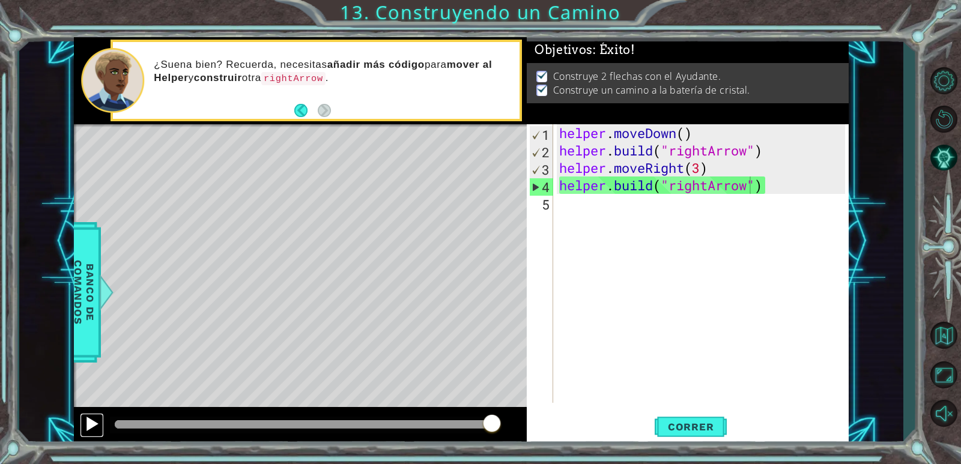
click at [82, 423] on button at bounding box center [92, 425] width 24 height 25
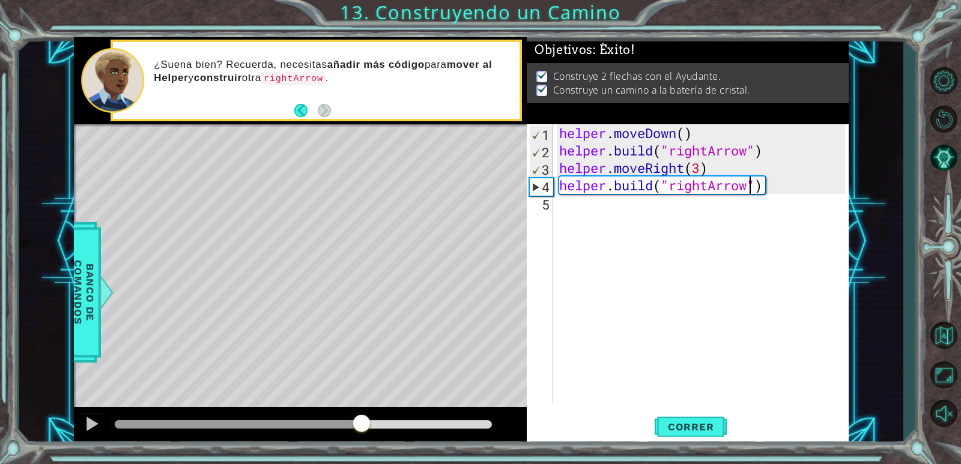
drag, startPoint x: 138, startPoint y: 424, endPoint x: 400, endPoint y: 432, distance: 262.5
click at [372, 432] on div at bounding box center [362, 425] width 22 height 22
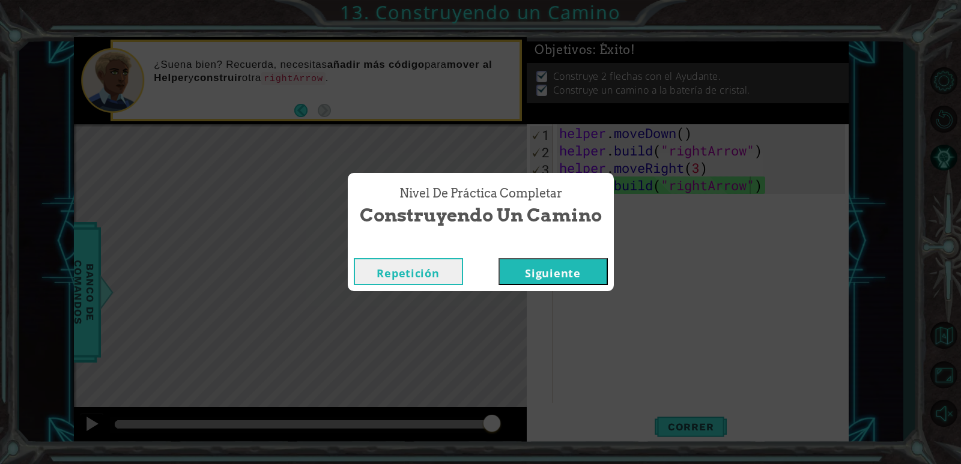
click at [567, 267] on button "Siguiente" at bounding box center [552, 271] width 109 height 27
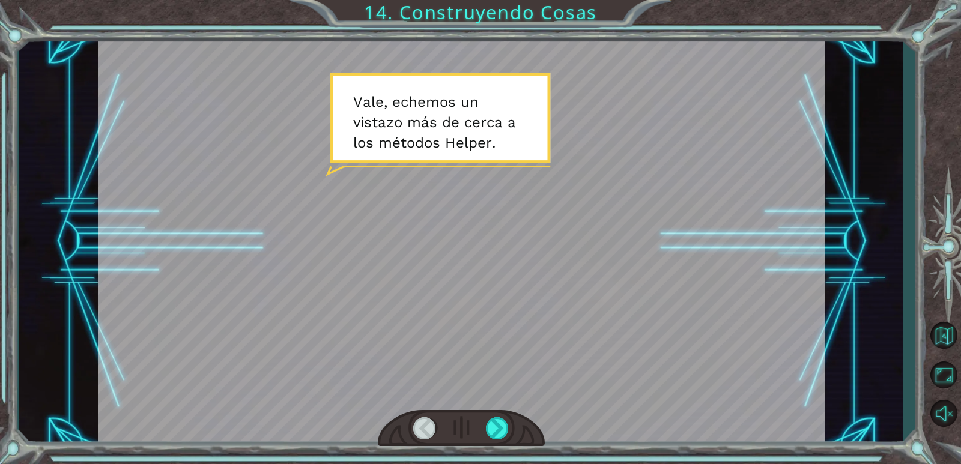
click at [510, 427] on div at bounding box center [461, 428] width 167 height 37
click at [498, 431] on div at bounding box center [497, 428] width 23 height 22
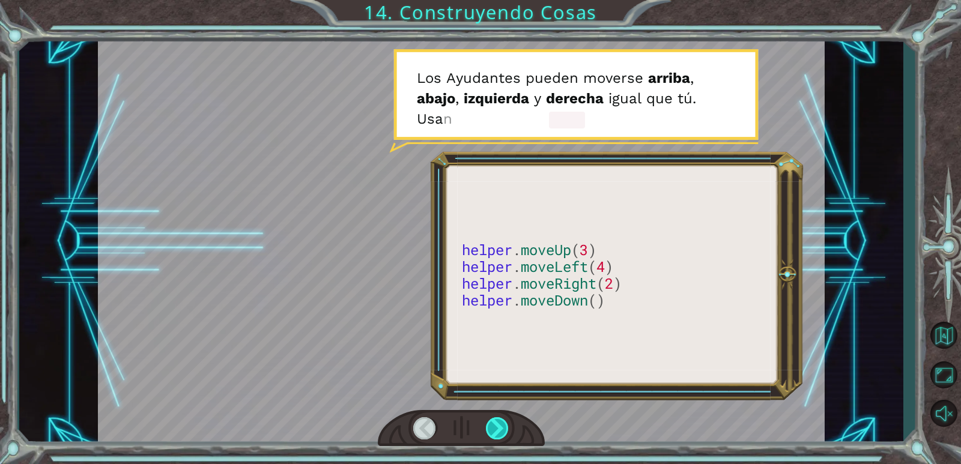
click at [498, 431] on div at bounding box center [497, 428] width 23 height 22
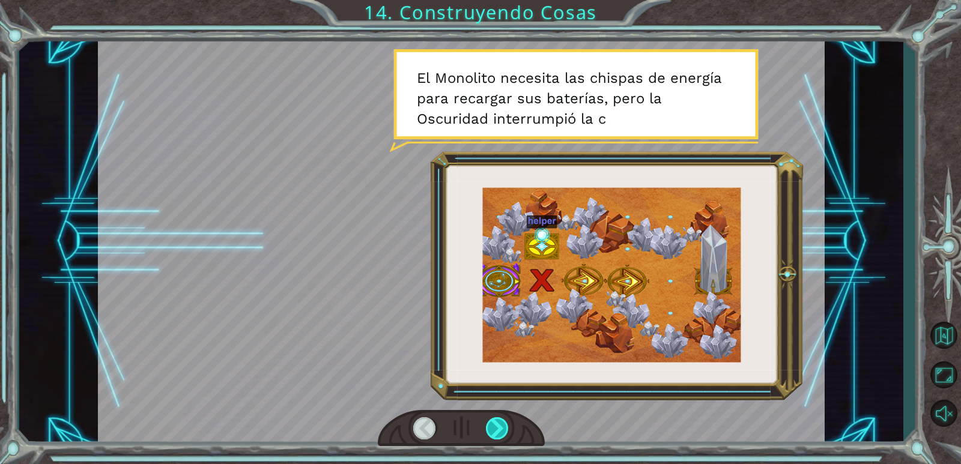
click at [498, 427] on div at bounding box center [497, 428] width 23 height 22
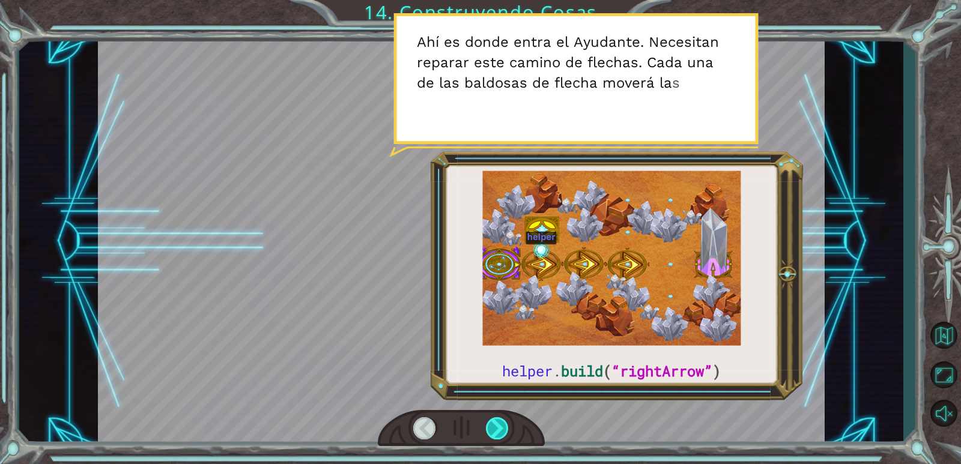
click at [504, 431] on div at bounding box center [497, 428] width 23 height 22
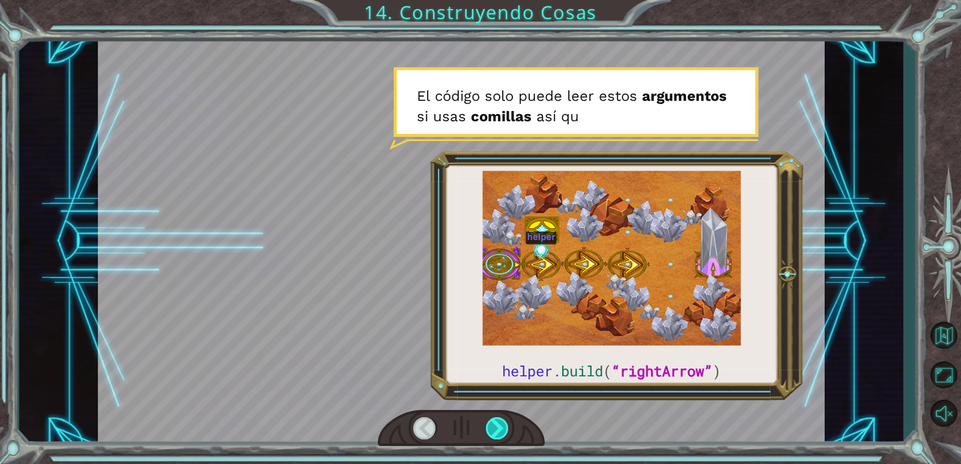
click at [501, 431] on div at bounding box center [497, 428] width 23 height 22
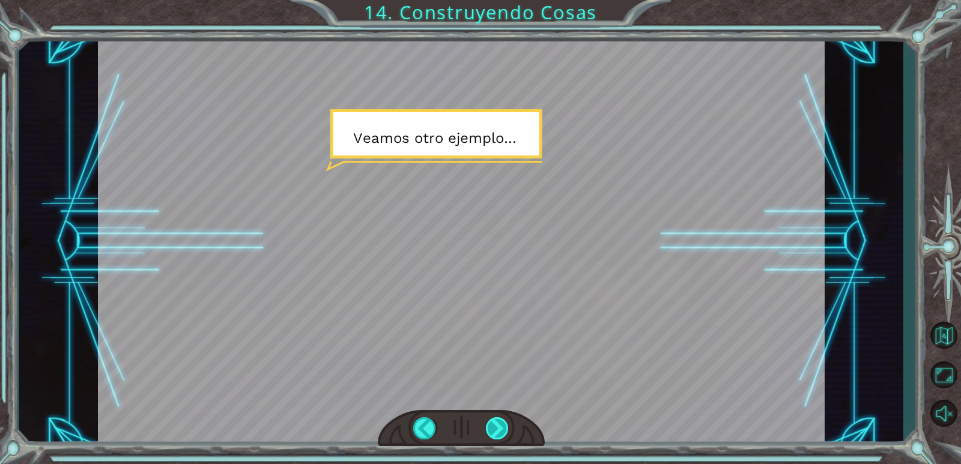
click at [497, 427] on div at bounding box center [497, 428] width 23 height 22
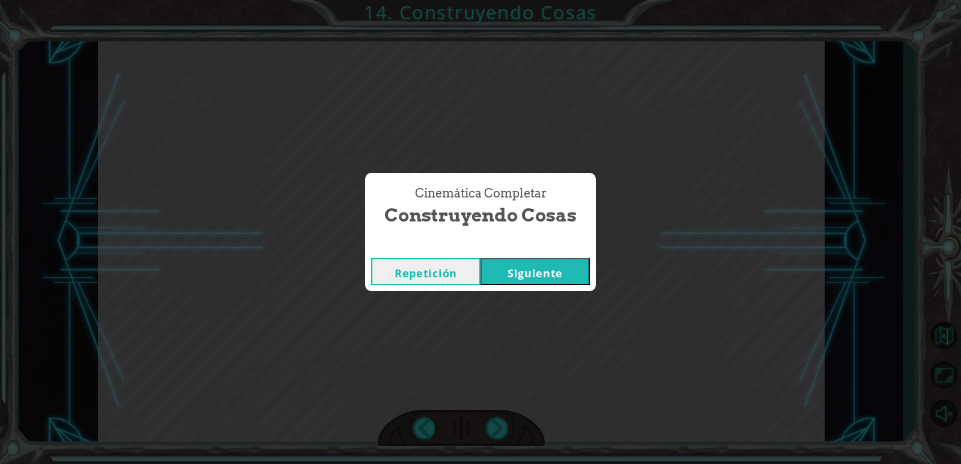
click at [525, 267] on button "Siguiente" at bounding box center [534, 271] width 109 height 27
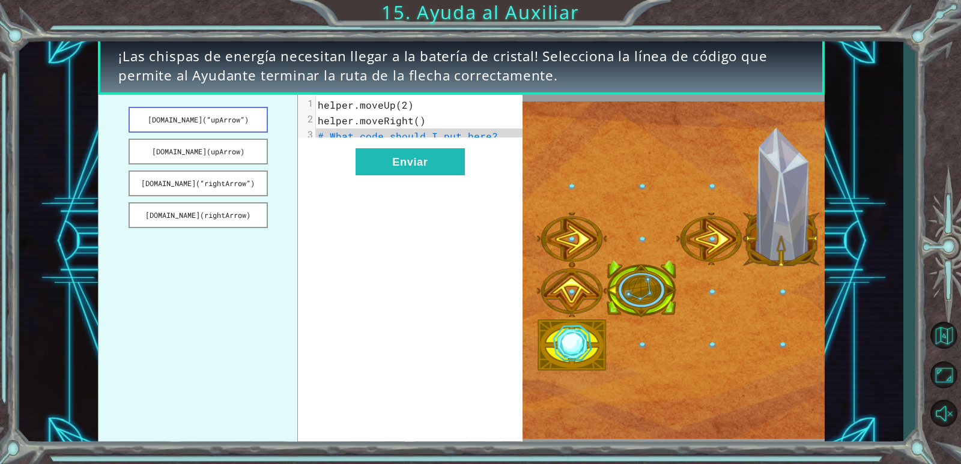
click at [246, 125] on button "[DOMAIN_NAME](“upArrow”)" at bounding box center [197, 120] width 139 height 26
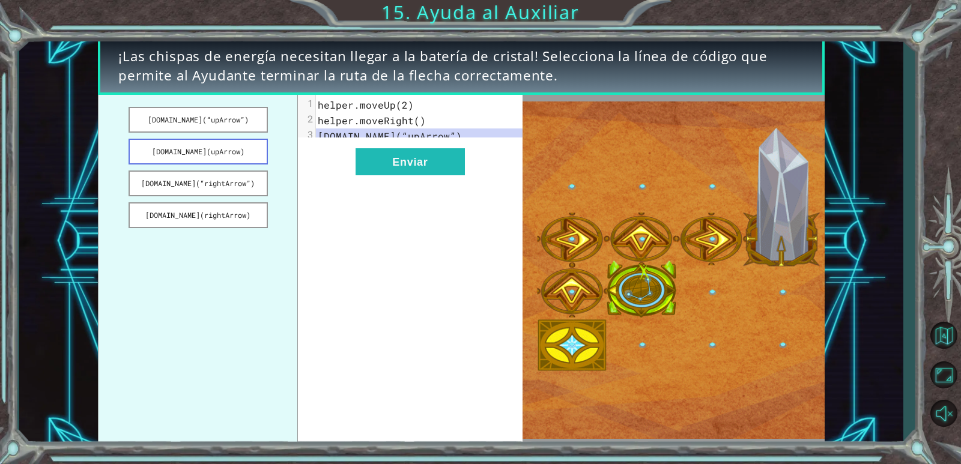
click at [231, 151] on button "[DOMAIN_NAME](upArrow)" at bounding box center [197, 152] width 139 height 26
click at [240, 118] on button "[DOMAIN_NAME](“upArrow”)" at bounding box center [197, 120] width 139 height 26
click at [228, 119] on button "[DOMAIN_NAME](“upArrow”)" at bounding box center [197, 120] width 139 height 26
click at [379, 169] on button "Enviar" at bounding box center [409, 161] width 109 height 27
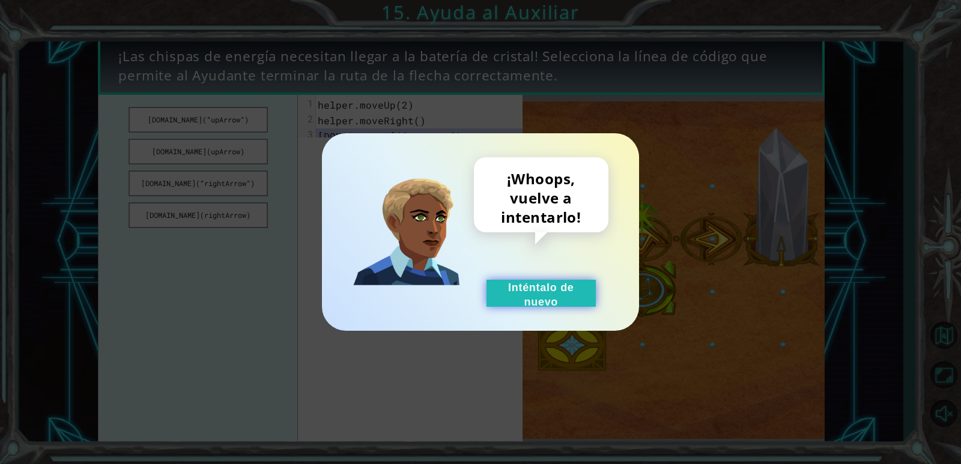
click at [520, 289] on button "Inténtalo de nuevo" at bounding box center [540, 293] width 109 height 27
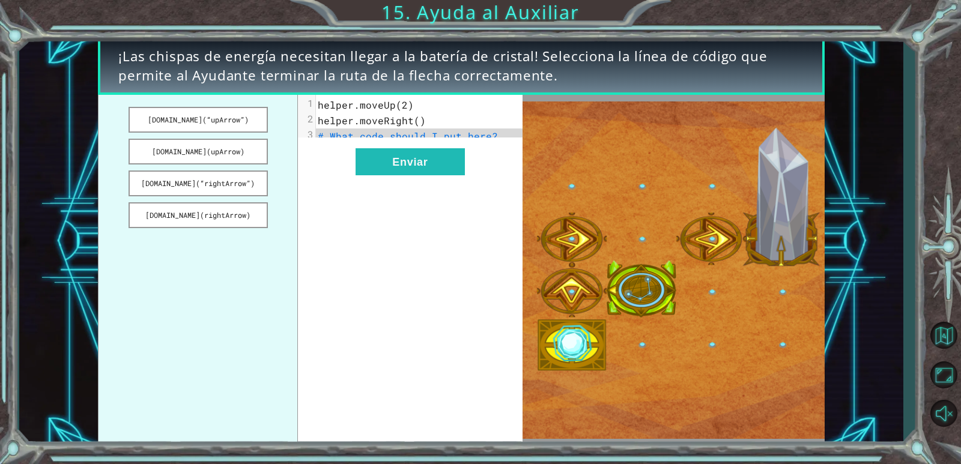
click at [409, 105] on span "helper.moveUp(2)" at bounding box center [366, 104] width 96 height 13
drag, startPoint x: 413, startPoint y: 108, endPoint x: 398, endPoint y: 107, distance: 15.1
click at [412, 108] on pre "helper.moveUp(2)" at bounding box center [423, 105] width 215 height 16
click at [548, 348] on img at bounding box center [673, 269] width 302 height 337
click at [241, 187] on button "[DOMAIN_NAME](“rightArrow”)" at bounding box center [197, 184] width 139 height 26
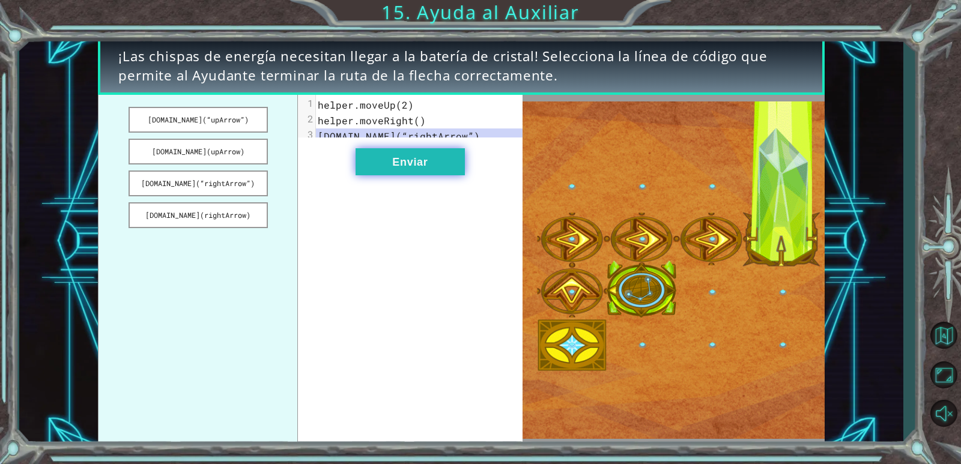
click at [384, 165] on button "Enviar" at bounding box center [409, 161] width 109 height 27
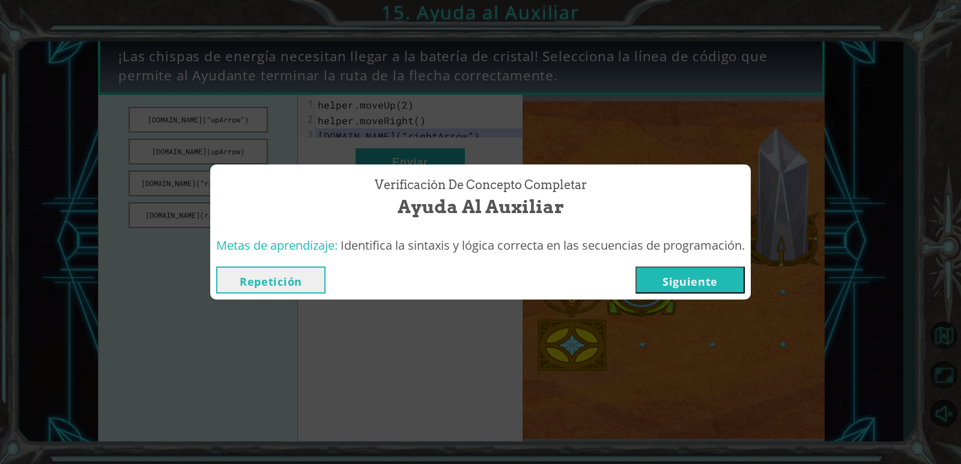
click at [680, 283] on button "Siguiente" at bounding box center [689, 280] width 109 height 27
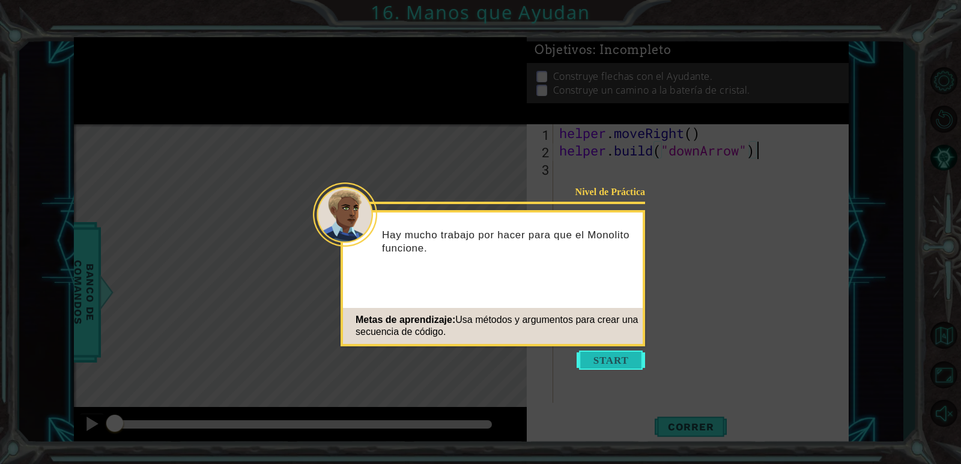
click at [600, 359] on button "Start" at bounding box center [610, 360] width 68 height 19
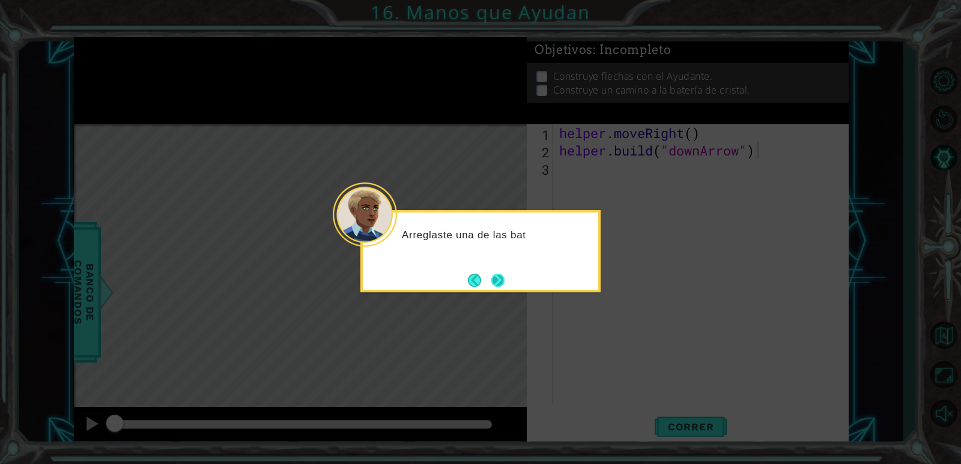
click at [504, 279] on button "Next" at bounding box center [498, 280] width 14 height 14
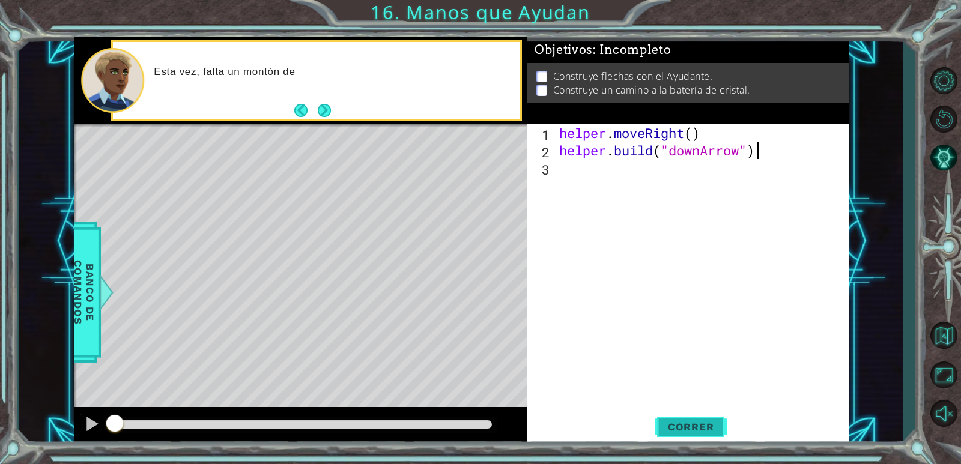
click at [693, 415] on button "Correr" at bounding box center [690, 427] width 72 height 32
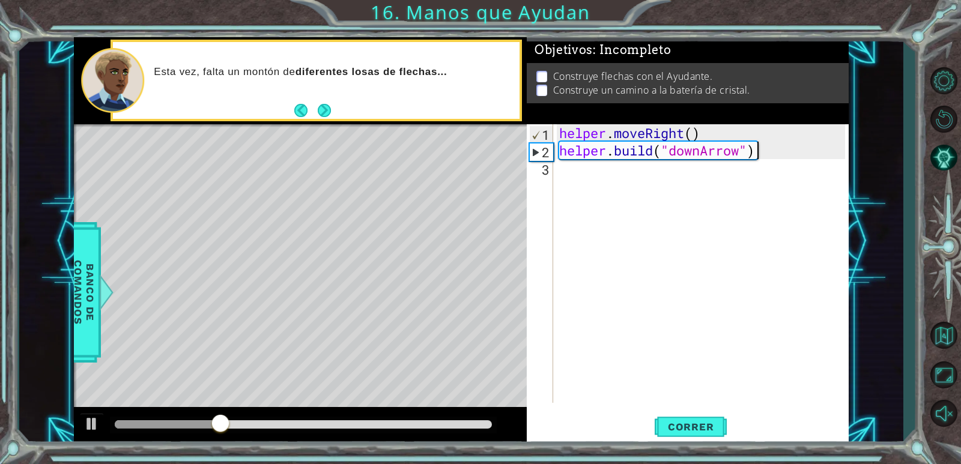
click at [573, 170] on div "helper . moveRight ( ) helper . build ( "downArrow" )" at bounding box center [704, 280] width 294 height 313
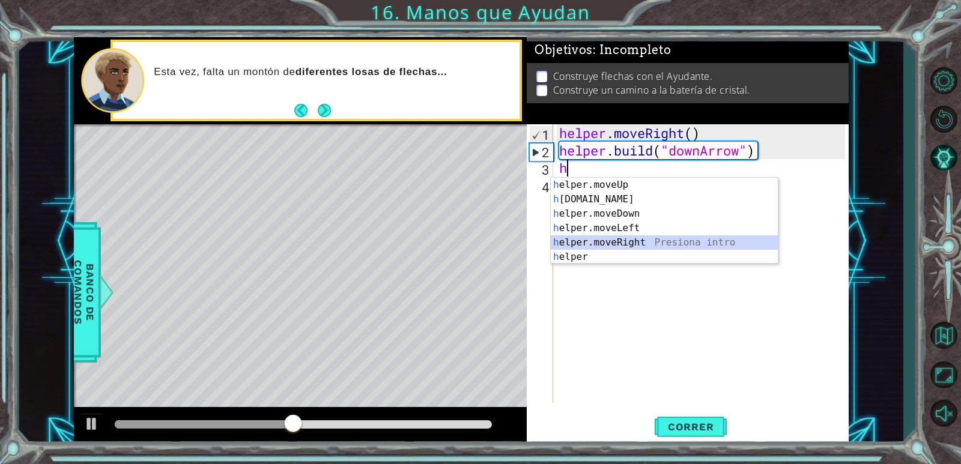
click at [588, 237] on div "h elper.moveUp Presiona intro h [DOMAIN_NAME] Presiona intro h elper.moveDown P…" at bounding box center [664, 235] width 227 height 115
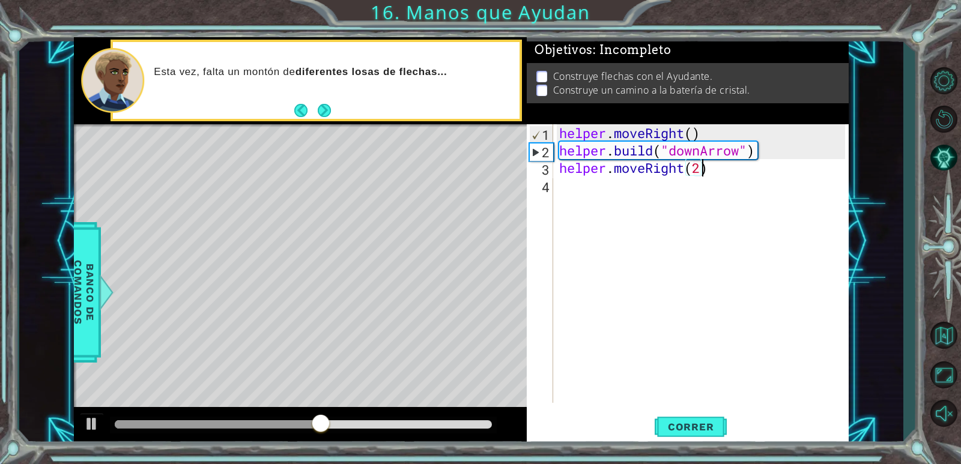
scroll to position [0, 6]
type textarea "helper.moveRight(2)"
click at [668, 428] on span "Correr" at bounding box center [691, 427] width 70 height 12
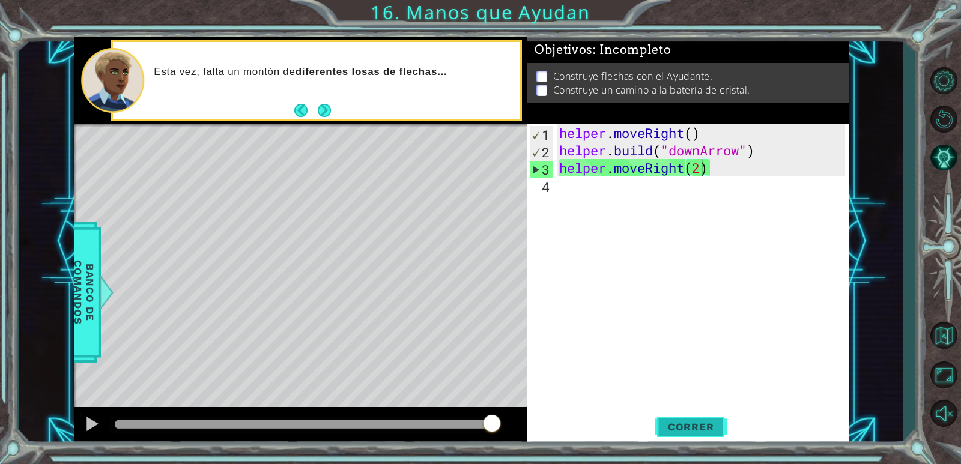
click at [694, 420] on button "Correr" at bounding box center [690, 427] width 72 height 32
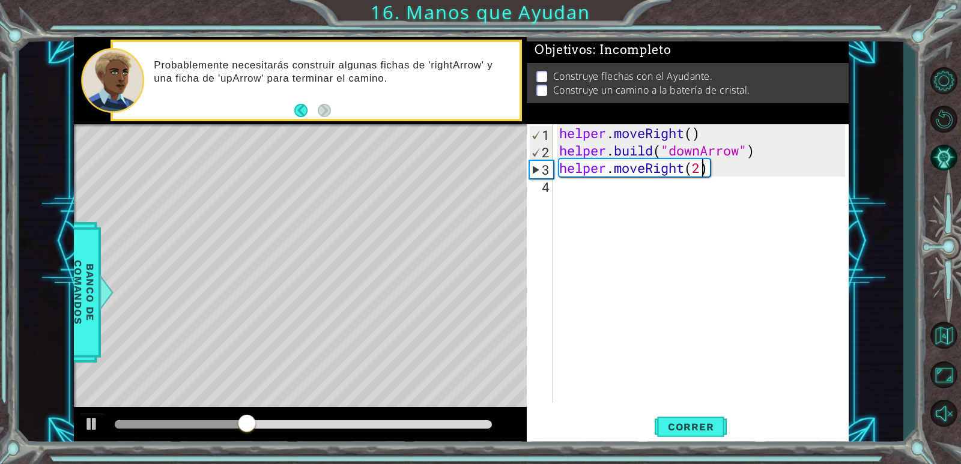
click at [574, 184] on div "helper . moveRight ( ) helper . build ( "downArrow" ) helper . moveRight ( 2 )" at bounding box center [704, 280] width 294 height 313
drag, startPoint x: 721, startPoint y: 172, endPoint x: 667, endPoint y: 171, distance: 53.5
click at [667, 171] on div "helper . moveRight ( ) helper . build ( "downArrow" ) helper . moveRight ( 2 ) h" at bounding box center [704, 280] width 294 height 313
drag, startPoint x: 678, startPoint y: 168, endPoint x: 594, endPoint y: 178, distance: 84.7
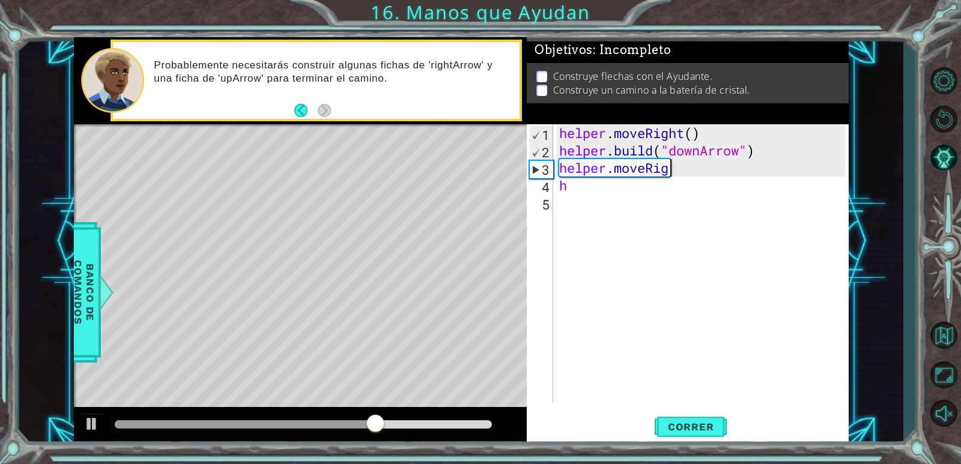
click at [595, 179] on div "helper . moveRight ( ) helper . build ( "downArrow" ) helper . moveRig h" at bounding box center [704, 280] width 294 height 313
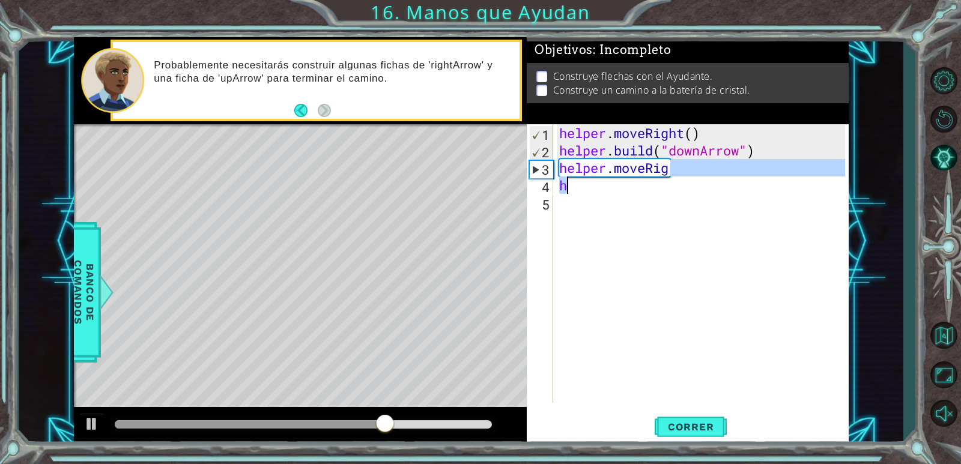
click at [656, 168] on div "helper . moveRight ( ) helper . build ( "downArrow" ) helper . moveRig h" at bounding box center [704, 280] width 294 height 313
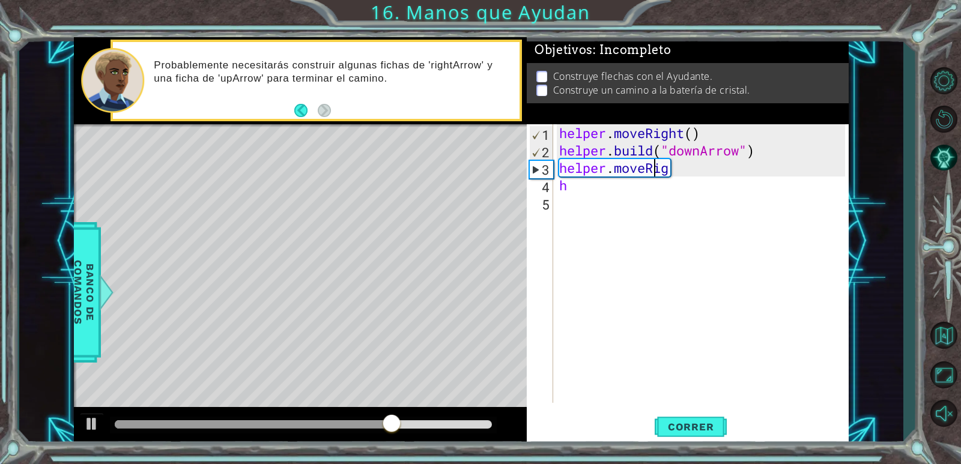
click at [648, 167] on div "helper . moveRight ( ) helper . build ( "downArrow" ) helper . moveRig h" at bounding box center [704, 280] width 294 height 313
drag, startPoint x: 672, startPoint y: 167, endPoint x: 641, endPoint y: 169, distance: 31.3
click at [641, 169] on div "helper . moveRight ( ) helper . build ( "downArrow" ) helper . moveRig h" at bounding box center [704, 280] width 294 height 313
click at [647, 163] on div "helper . moveRight ( ) helper . build ( "downArrow" ) helper . moveRig h" at bounding box center [701, 263] width 288 height 279
drag, startPoint x: 648, startPoint y: 166, endPoint x: 667, endPoint y: 172, distance: 19.6
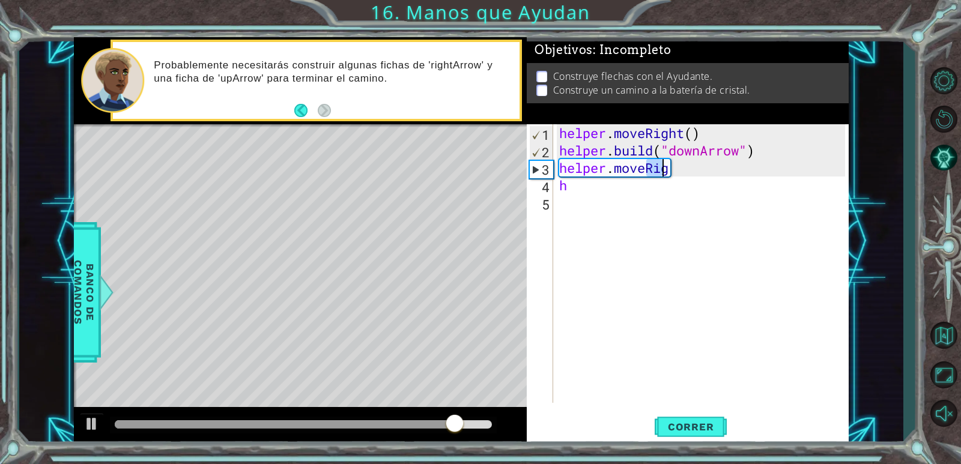
click at [666, 172] on div "helper . moveRight ( ) helper . build ( "downArrow" ) helper . moveRig h" at bounding box center [704, 280] width 294 height 313
click at [668, 172] on div "helper . moveRight ( ) helper . build ( "downArrow" ) helper . moveRig h" at bounding box center [704, 280] width 294 height 313
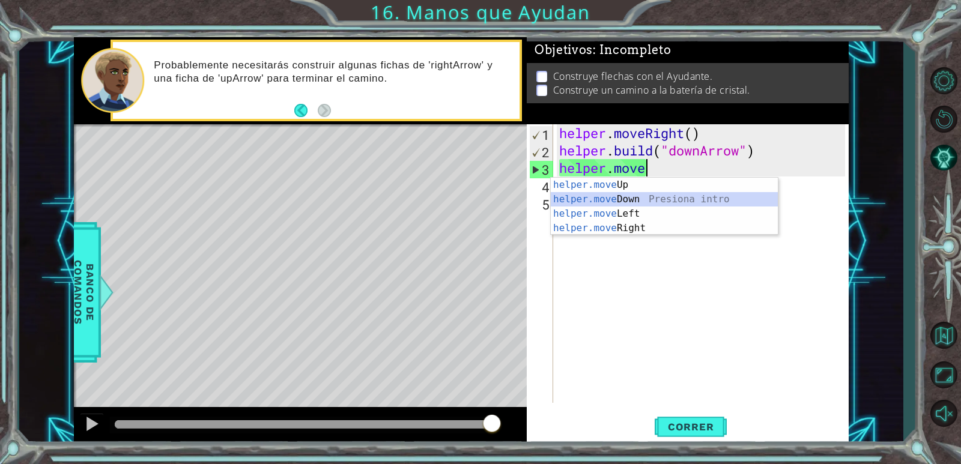
click at [640, 201] on div "helper.move Up Presiona intro helper.move Down Presiona intro helper.move Left …" at bounding box center [664, 221] width 227 height 86
type textarea "helper.moveDown(1)"
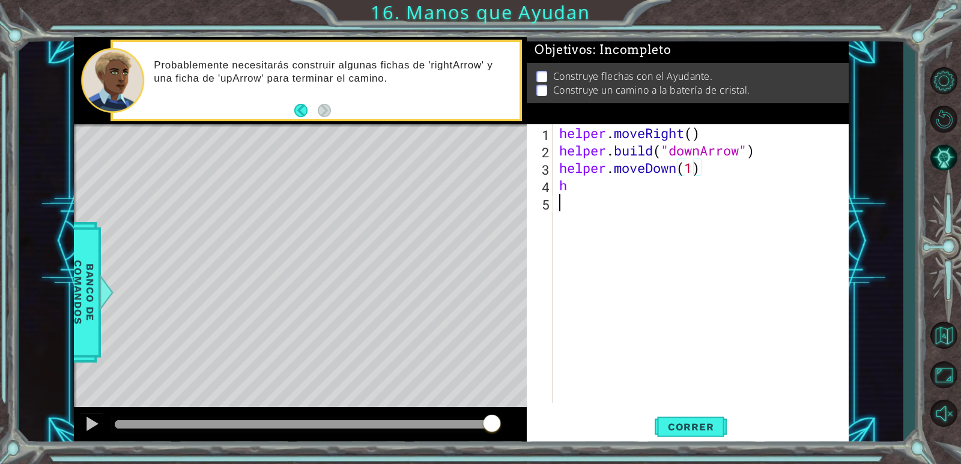
click at [579, 195] on div "helper . moveRight ( ) helper . build ( "downArrow" ) helper . moveDown ( 1 ) h" at bounding box center [704, 280] width 294 height 313
click at [576, 190] on div "helper . moveRight ( ) helper . build ( "downArrow" ) helper . moveDown ( 1 ) h" at bounding box center [704, 280] width 294 height 313
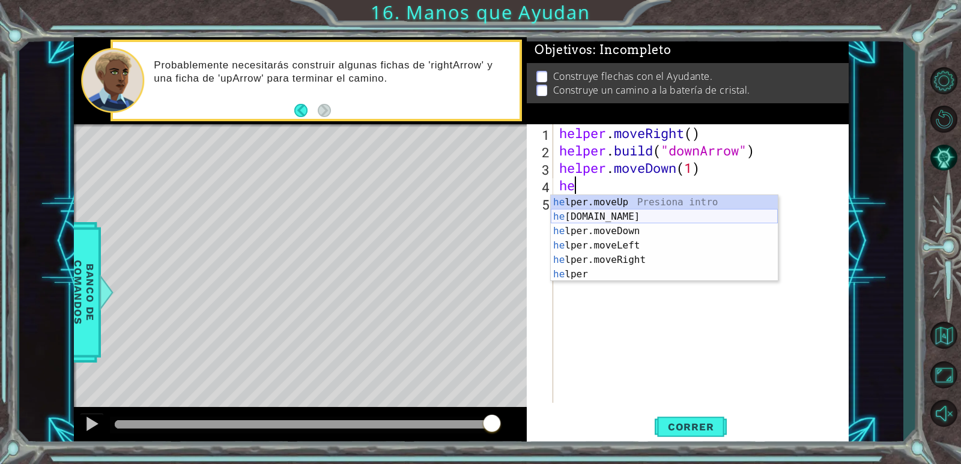
click at [604, 211] on div "he lper.moveUp Presiona intro he [DOMAIN_NAME] Presiona intro he lper.moveDown …" at bounding box center [664, 252] width 227 height 115
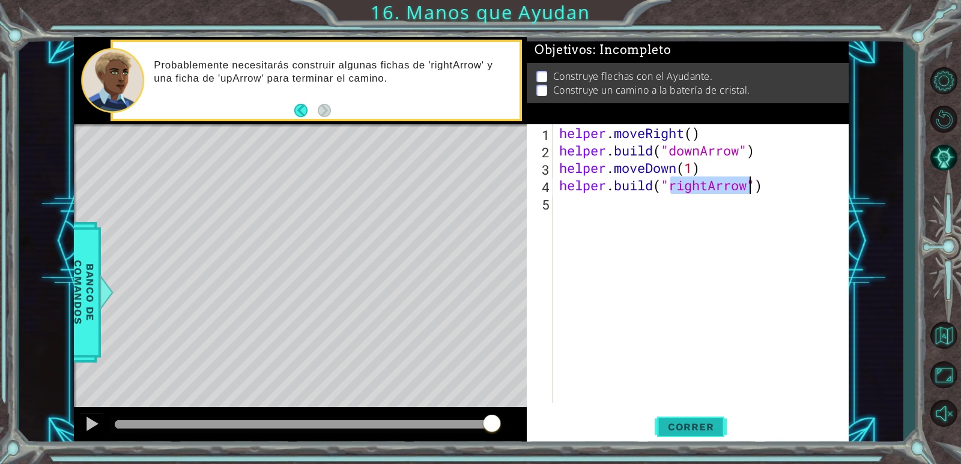
type textarea "[DOMAIN_NAME]("rightArrow")"
click at [692, 427] on span "Correr" at bounding box center [691, 427] width 70 height 12
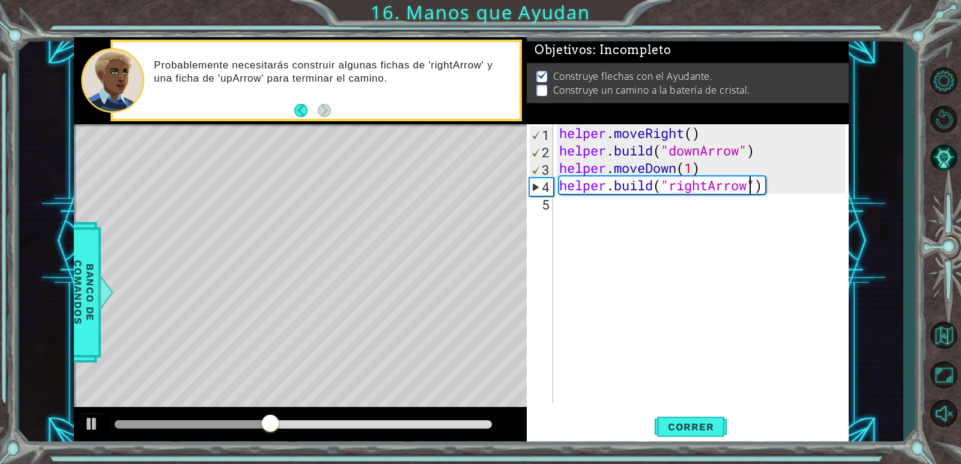
drag, startPoint x: 522, startPoint y: 210, endPoint x: 532, endPoint y: 213, distance: 10.6
click at [530, 212] on div "1 ההההההההההההההההההההההההההההההההההההההההההההההההההההההההההההההההההההההההההההה…" at bounding box center [461, 241] width 774 height 408
click at [558, 204] on div "helper . moveRight ( ) helper . build ( "downArrow" ) helper . moveDown ( 1 ) h…" at bounding box center [704, 280] width 294 height 313
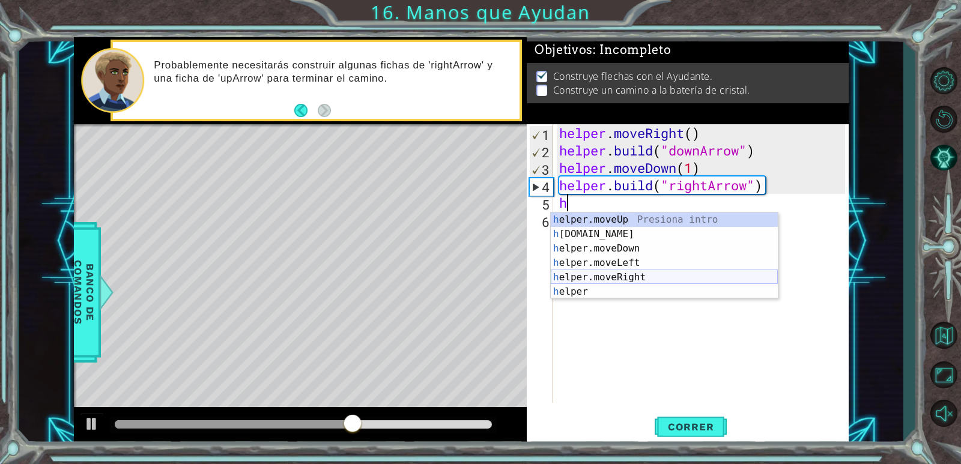
click at [629, 277] on div "h elper.moveUp Presiona intro h [DOMAIN_NAME] Presiona intro h elper.moveDown P…" at bounding box center [664, 270] width 227 height 115
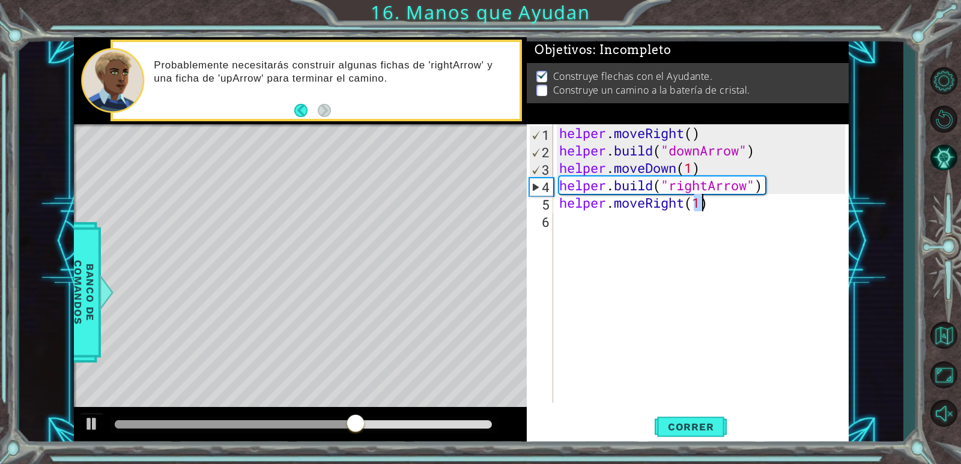
type textarea "helper.moveRight(1)"
click at [603, 228] on div "helper . moveRight ( ) helper . build ( "downArrow" ) helper . moveDown ( 1 ) h…" at bounding box center [704, 280] width 294 height 313
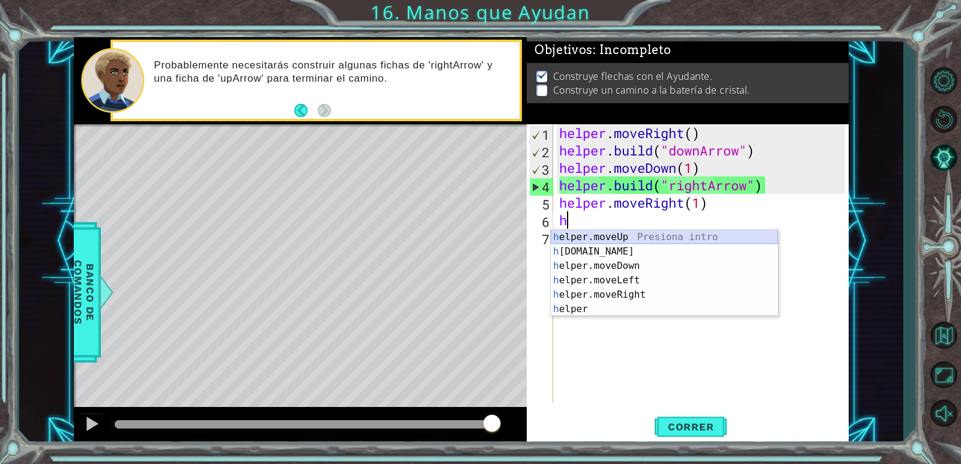
click at [626, 244] on div "h elper.moveUp Presiona intro h [DOMAIN_NAME] Presiona intro h elper.moveDown P…" at bounding box center [664, 287] width 227 height 115
type textarea "helper.moveUp(1)"
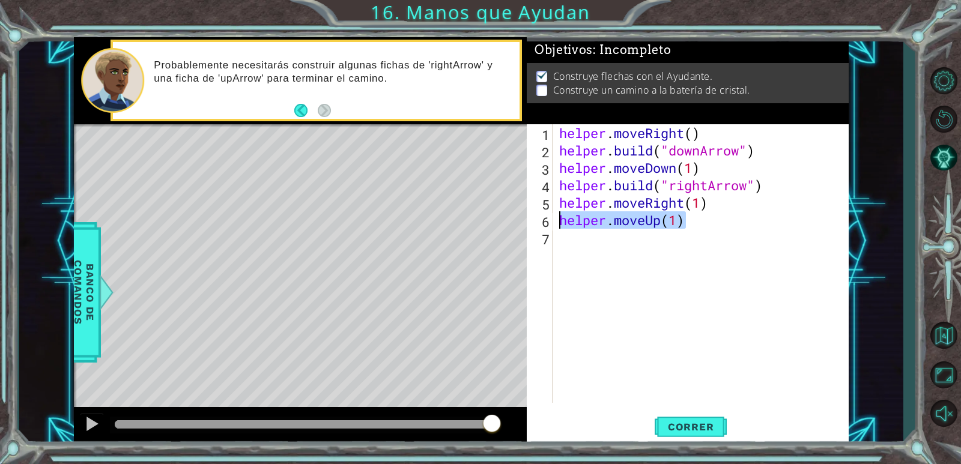
drag, startPoint x: 691, startPoint y: 220, endPoint x: 561, endPoint y: 220, distance: 130.3
click at [561, 220] on div "helper . moveRight ( ) helper . build ( "downArrow" ) helper . moveDown ( 1 ) h…" at bounding box center [704, 280] width 294 height 313
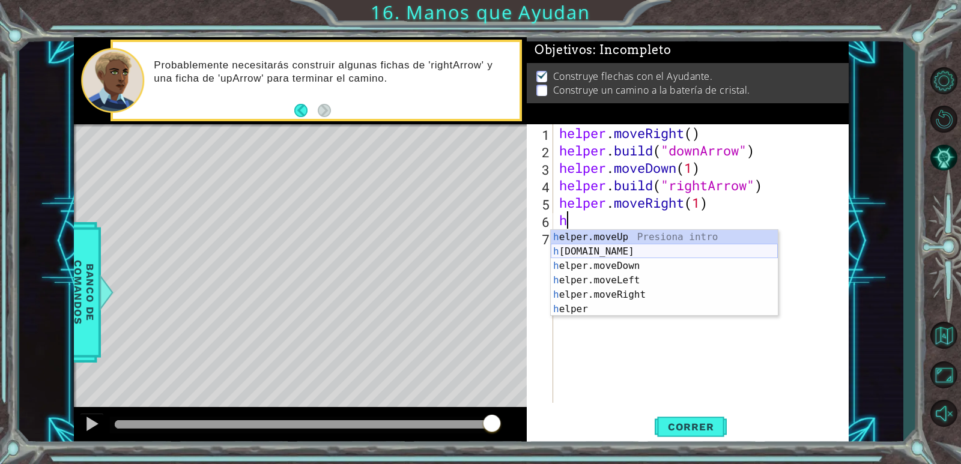
click at [621, 252] on div "h elper.moveUp Presiona intro h [DOMAIN_NAME] Presiona intro h elper.moveDown P…" at bounding box center [664, 287] width 227 height 115
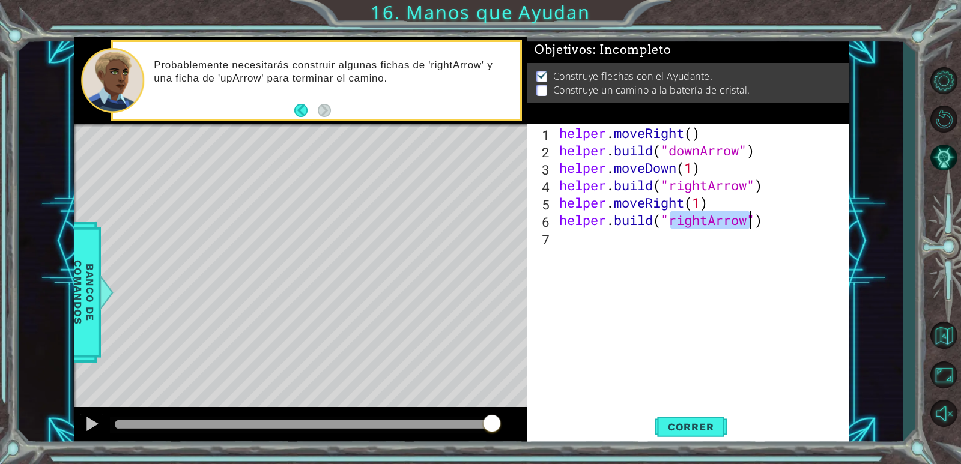
click at [710, 217] on div "helper . moveRight ( ) helper . build ( "downArrow" ) helper . moveDown ( 1 ) h…" at bounding box center [701, 263] width 288 height 279
drag, startPoint x: 710, startPoint y: 217, endPoint x: 693, endPoint y: 219, distance: 17.0
click at [693, 219] on div "helper . moveRight ( ) helper . build ( "downArrow" ) helper . moveDown ( 1 ) h…" at bounding box center [704, 280] width 294 height 313
click at [705, 223] on div "helper . moveRight ( ) helper . build ( "downArrow" ) helper . moveDown ( 1 ) h…" at bounding box center [701, 263] width 288 height 279
drag, startPoint x: 709, startPoint y: 224, endPoint x: 674, endPoint y: 224, distance: 35.4
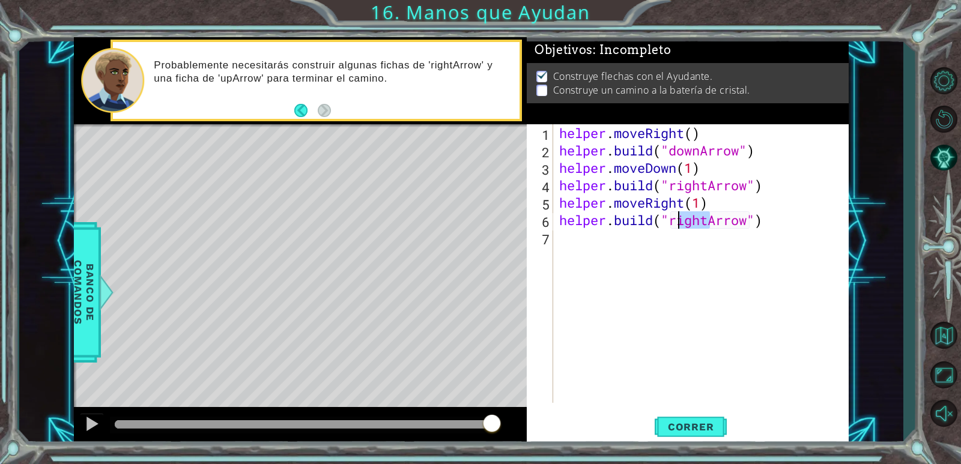
click at [674, 224] on div "helper . moveRight ( ) helper . build ( "downArrow" ) helper . moveDown ( 1 ) h…" at bounding box center [704, 280] width 294 height 313
click at [675, 432] on span "Correr" at bounding box center [691, 427] width 70 height 12
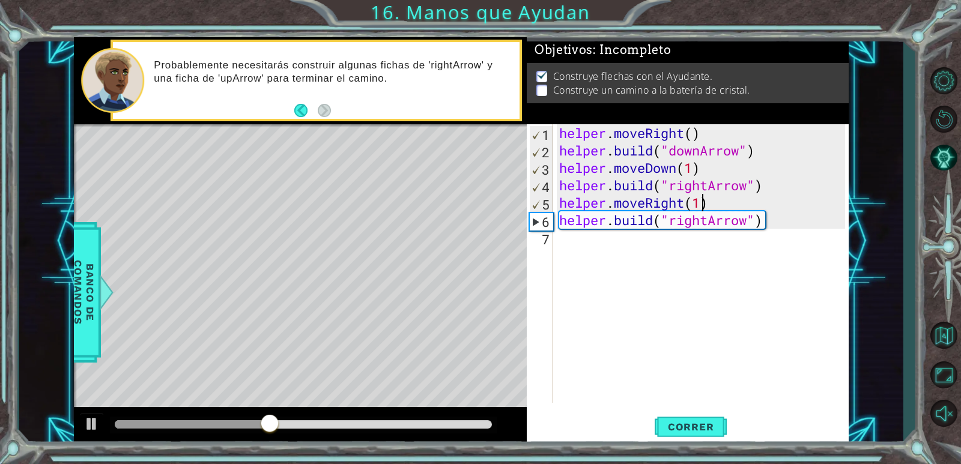
click at [702, 203] on div "helper . moveRight ( ) helper . build ( "downArrow" ) helper . moveDown ( 1 ) h…" at bounding box center [704, 280] width 294 height 313
type textarea "helper.moveRight(2)"
click at [681, 437] on button "Correr" at bounding box center [690, 427] width 72 height 32
click at [574, 244] on div "helper . moveRight ( ) helper . build ( "downArrow" ) helper . moveDown ( 1 ) h…" at bounding box center [704, 280] width 294 height 313
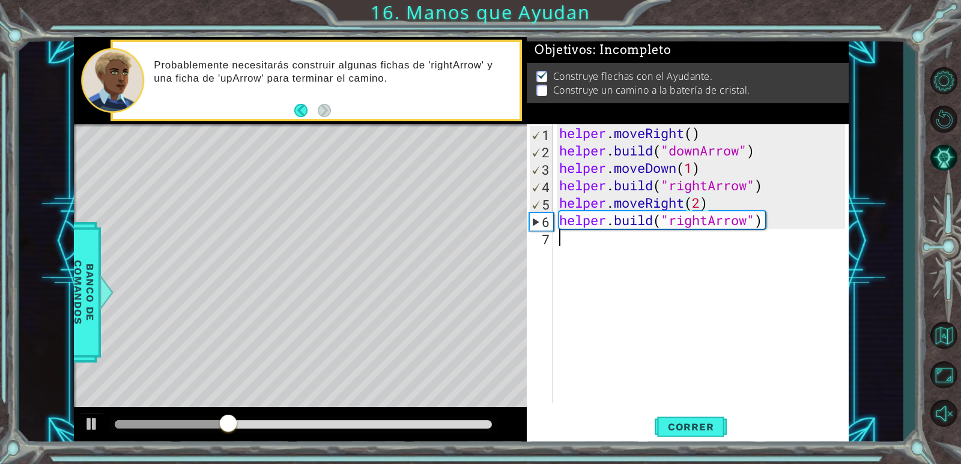
scroll to position [0, 0]
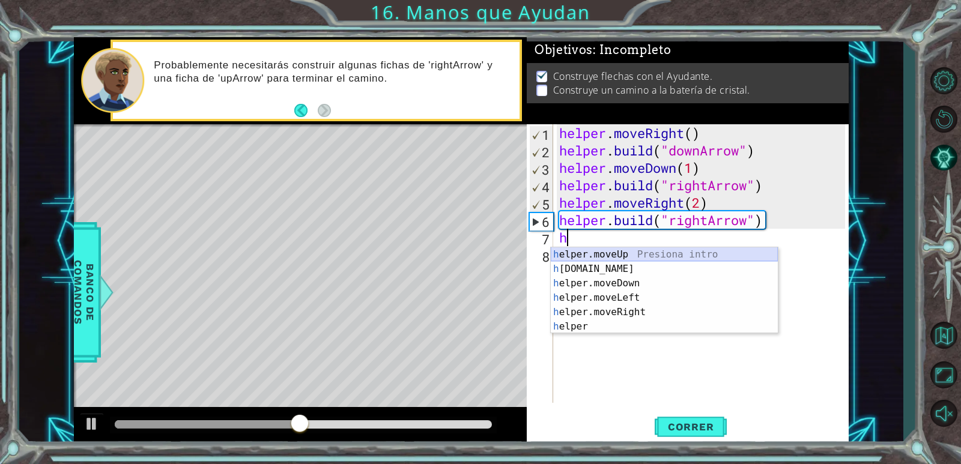
click at [630, 255] on div "h elper.moveUp Presiona intro h [DOMAIN_NAME] Presiona intro h elper.moveDown P…" at bounding box center [664, 304] width 227 height 115
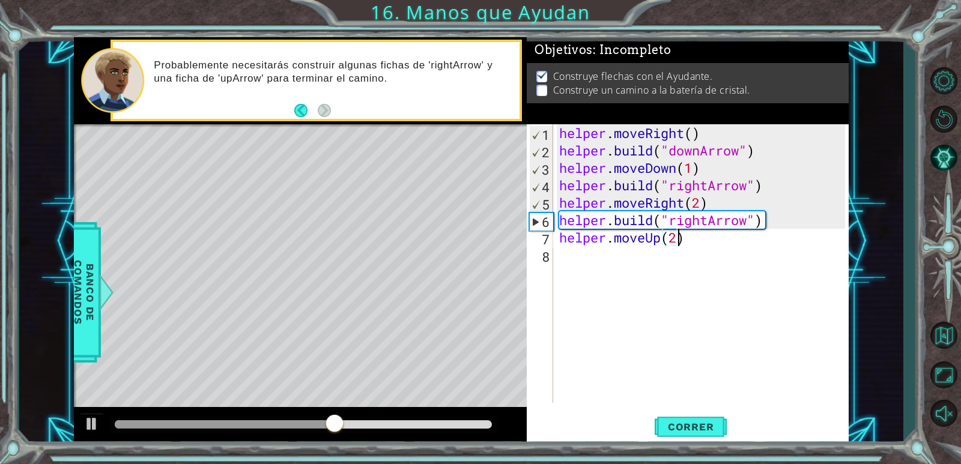
scroll to position [0, 5]
type textarea "helper.moveUp(2)"
click at [554, 251] on div "helper.moveUp(2) 1 2 3 4 5 6 7 8 helper . moveRight ( ) helper . build ( "downA…" at bounding box center [686, 263] width 318 height 279
click at [566, 255] on div "helper . moveRight ( ) helper . build ( "downArrow" ) helper . moveDown ( 1 ) h…" at bounding box center [704, 280] width 294 height 313
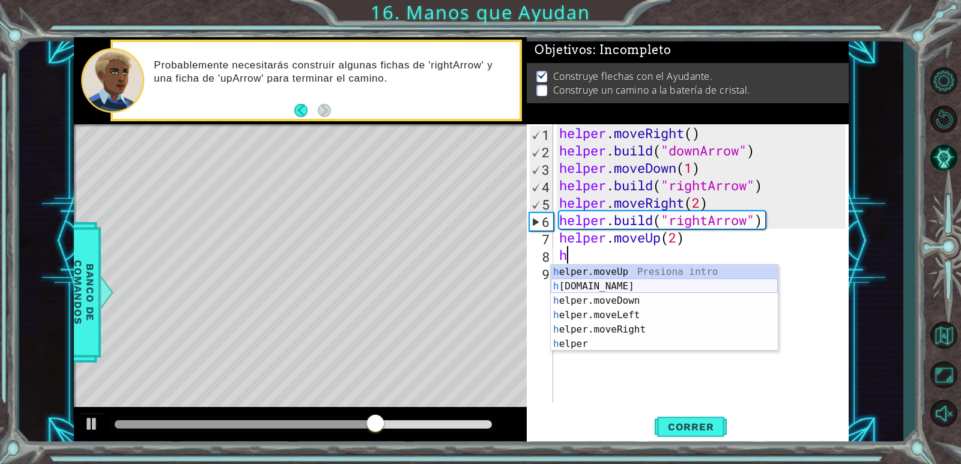
click at [594, 277] on div "h elper.moveUp Presiona intro h [DOMAIN_NAME] Presiona intro h elper.moveDown P…" at bounding box center [664, 322] width 227 height 115
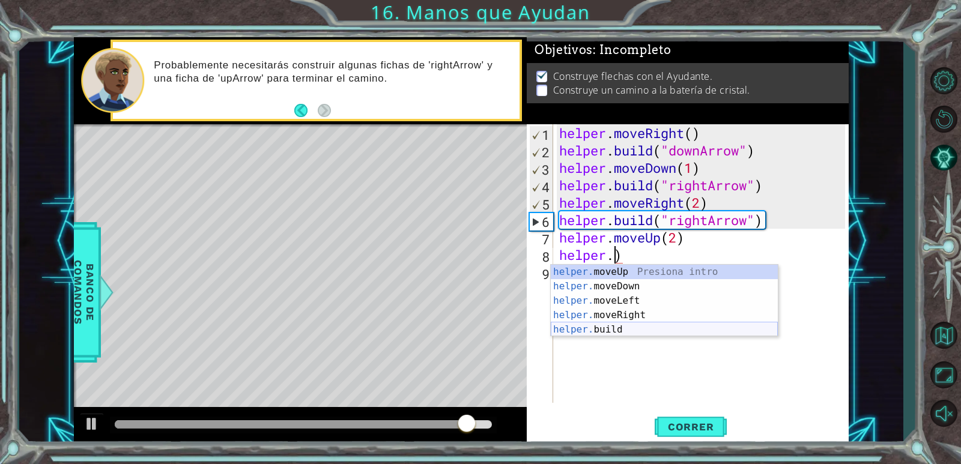
click at [627, 334] on div "helper. moveUp Presiona intro helper. moveDown Presiona intro helper. moveLeft …" at bounding box center [664, 315] width 227 height 101
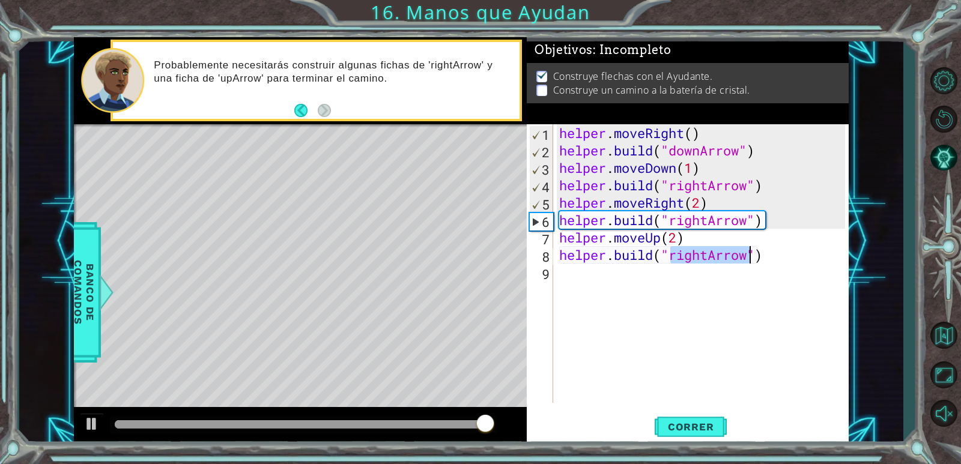
click at [710, 257] on div "helper . moveRight ( ) helper . build ( "downArrow" ) helper . moveDown ( 1 ) h…" at bounding box center [701, 263] width 288 height 279
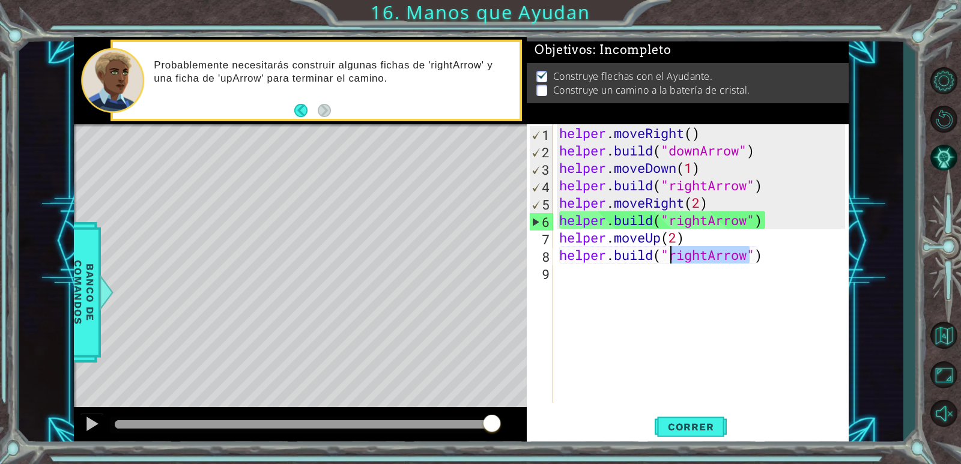
drag, startPoint x: 709, startPoint y: 257, endPoint x: 689, endPoint y: 260, distance: 19.4
click at [689, 260] on div "helper . moveRight ( ) helper . build ( "downArrow" ) helper . moveDown ( 1 ) h…" at bounding box center [704, 280] width 294 height 313
click at [689, 260] on div "helper . moveRight ( ) helper . build ( "downArrow" ) helper . moveDown ( 1 ) h…" at bounding box center [701, 263] width 288 height 279
click at [706, 256] on div "helper . moveRight ( ) helper . build ( "downArrow" ) helper . moveDown ( 1 ) h…" at bounding box center [704, 280] width 294 height 313
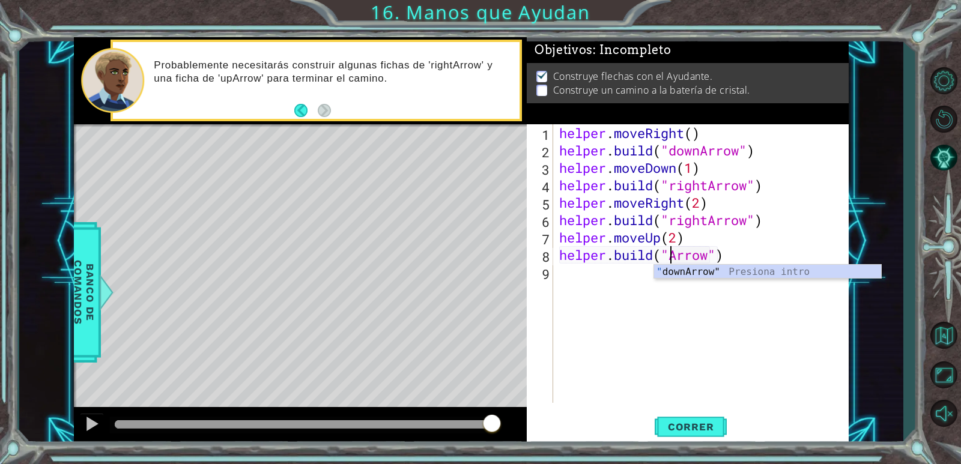
scroll to position [0, 5]
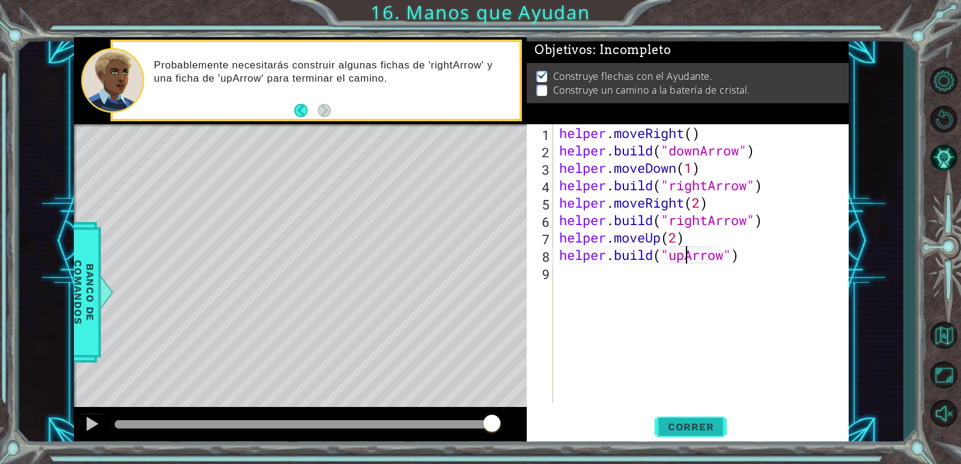
click at [668, 427] on span "Correr" at bounding box center [691, 427] width 70 height 12
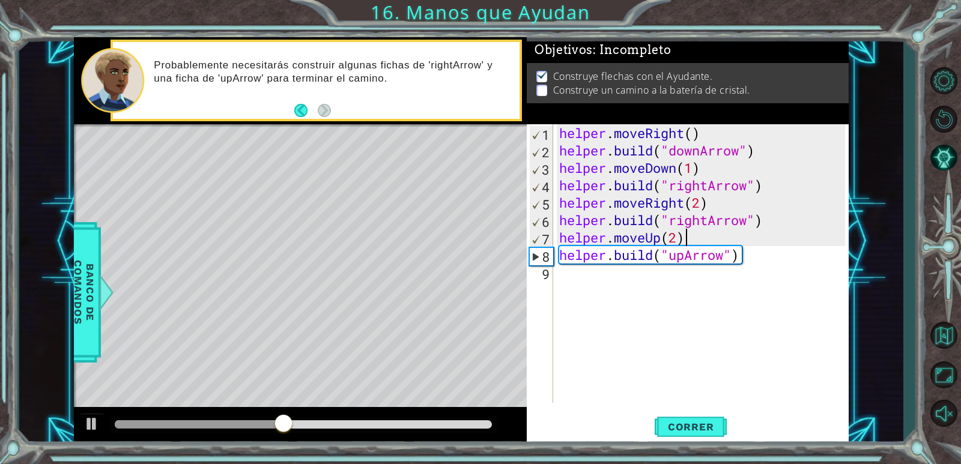
click at [683, 237] on div "helper . moveRight ( ) helper . build ( "downArrow" ) helper . moveDown ( 1 ) h…" at bounding box center [704, 280] width 294 height 313
click at [677, 234] on div "helper . moveRight ( ) helper . build ( "downArrow" ) helper . moveDown ( 1 ) h…" at bounding box center [704, 280] width 294 height 313
drag, startPoint x: 675, startPoint y: 234, endPoint x: 669, endPoint y: 232, distance: 6.1
click at [669, 232] on div "helper . moveRight ( ) helper . build ( "downArrow" ) helper . moveDown ( 1 ) h…" at bounding box center [704, 280] width 294 height 313
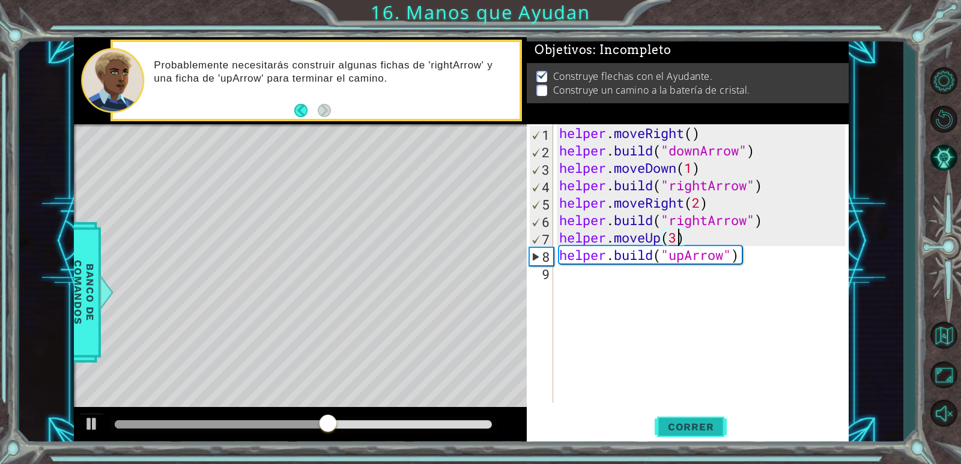
click at [681, 426] on span "Correr" at bounding box center [691, 427] width 70 height 12
drag, startPoint x: 119, startPoint y: 426, endPoint x: 300, endPoint y: 417, distance: 181.0
click at [300, 417] on div at bounding box center [293, 425] width 22 height 22
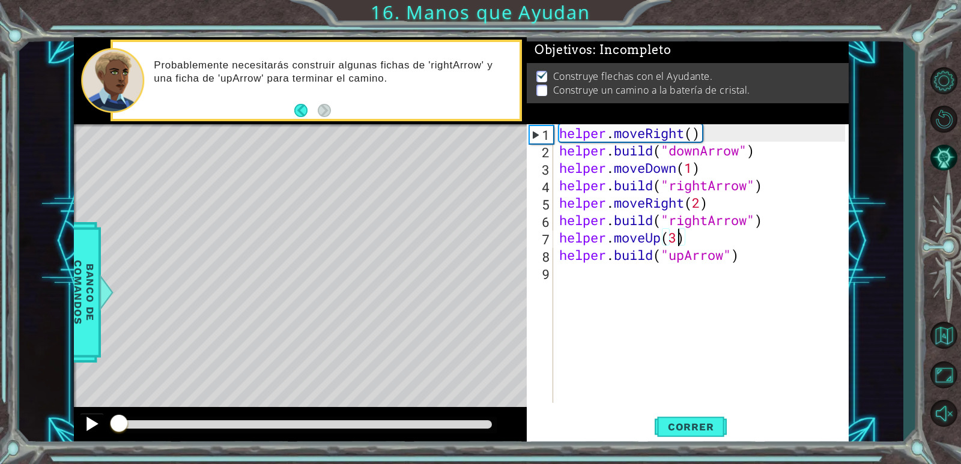
drag, startPoint x: 192, startPoint y: 421, endPoint x: 103, endPoint y: 423, distance: 88.9
click at [104, 423] on div at bounding box center [300, 426] width 453 height 38
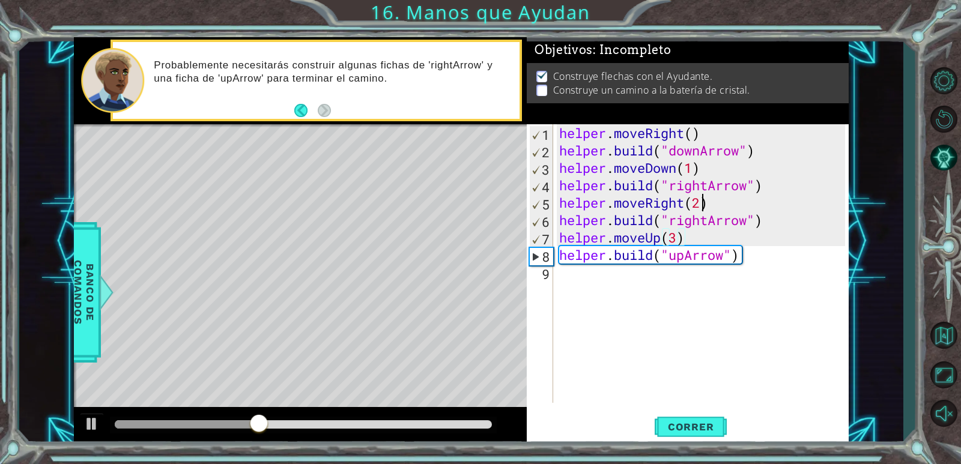
click at [702, 207] on div "helper . moveRight ( ) helper . build ( "downArrow" ) helper . moveDown ( 1 ) h…" at bounding box center [704, 280] width 294 height 313
type textarea "helper.moveRight()"
click at [701, 209] on div "helper . moveRight ( ) helper . build ( "downArrow" ) helper . moveDown ( 1 ) h…" at bounding box center [704, 280] width 294 height 313
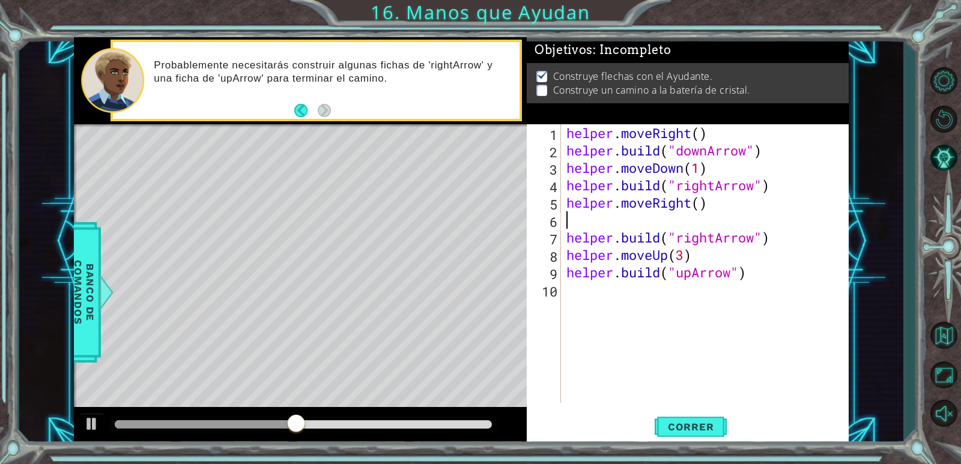
scroll to position [0, 0]
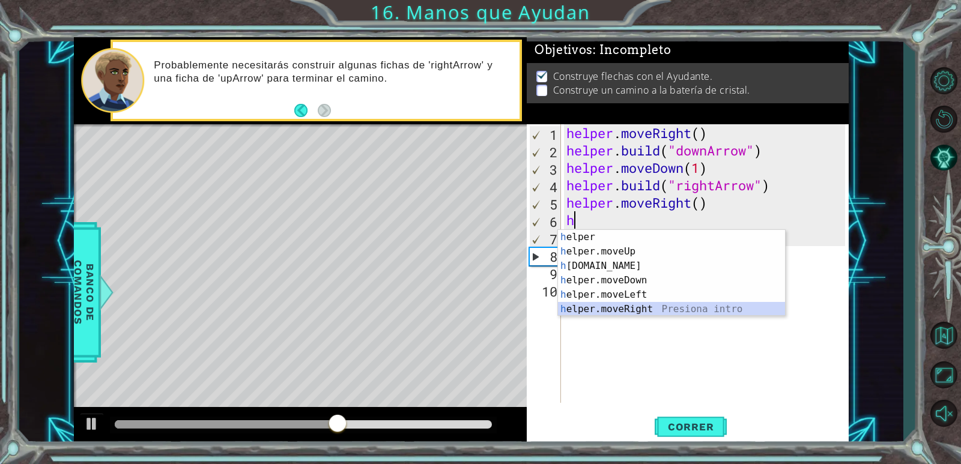
click at [626, 307] on div "h elper Presiona intro h elper.moveUp Presiona intro h [DOMAIN_NAME] Presiona i…" at bounding box center [671, 287] width 227 height 115
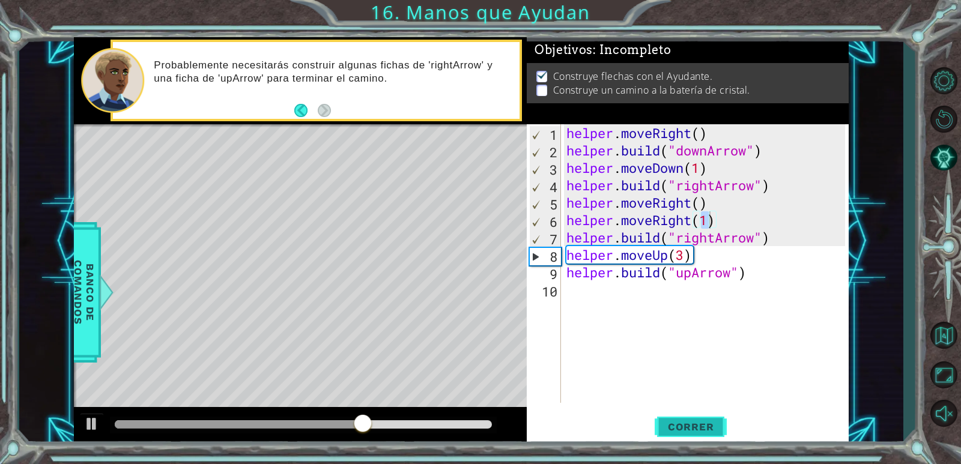
click at [666, 423] on span "Correr" at bounding box center [691, 427] width 70 height 12
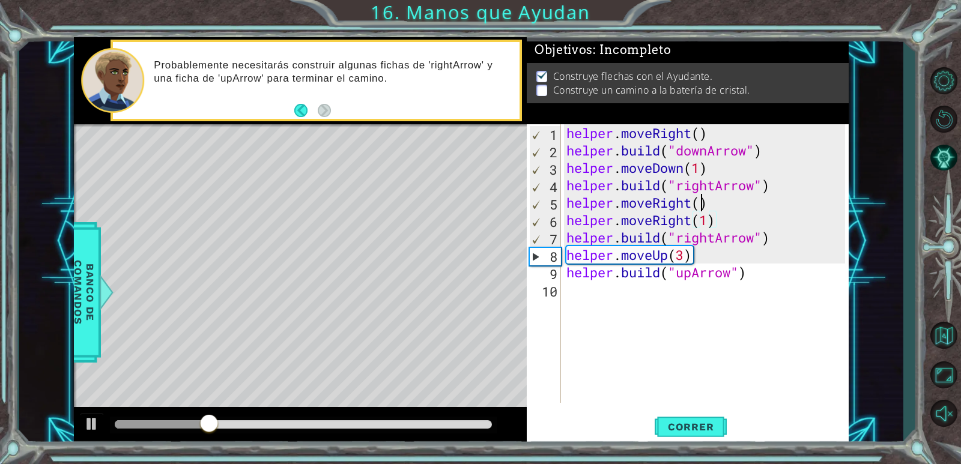
click at [698, 205] on div "helper . moveRight ( ) helper . build ( "downArrow" ) helper . moveDown ( 1 ) h…" at bounding box center [707, 280] width 287 height 313
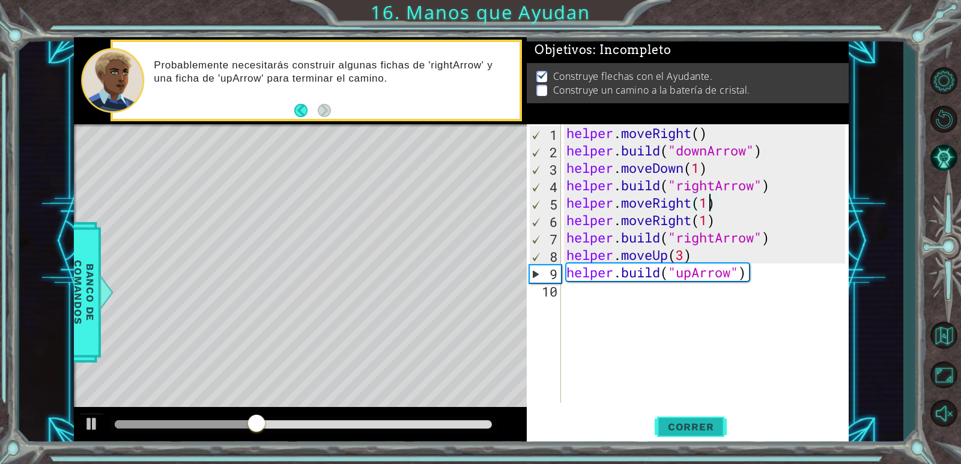
type textarea "helper.moveRight(1)"
click at [705, 425] on span "Correr" at bounding box center [691, 427] width 70 height 12
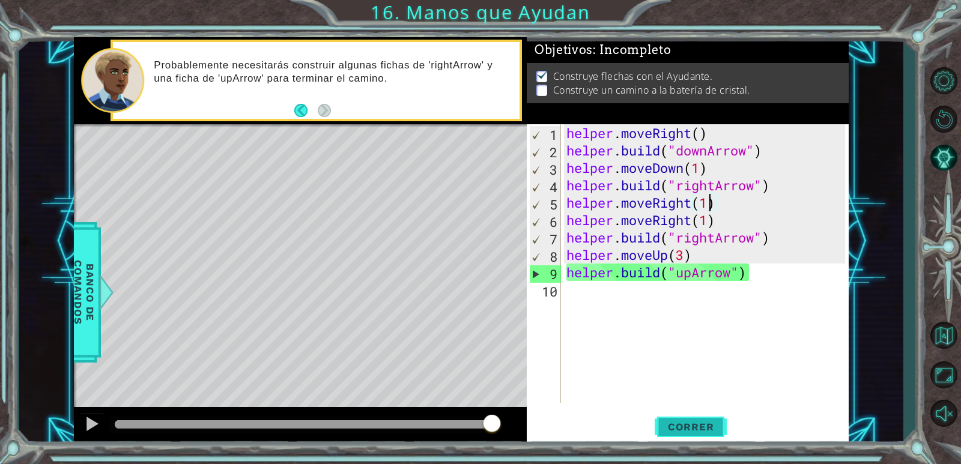
click at [679, 421] on span "Correr" at bounding box center [691, 427] width 70 height 12
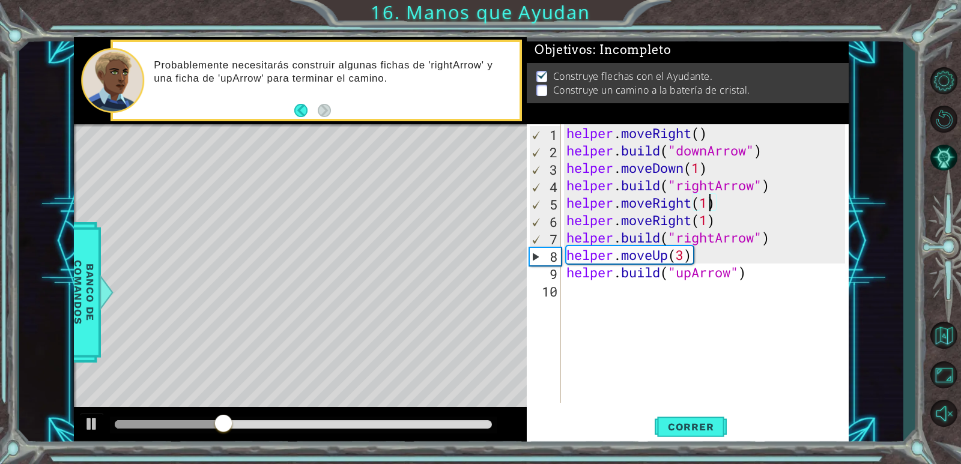
click at [716, 204] on div "helper . moveRight ( ) helper . build ( "downArrow" ) helper . moveDown ( 1 ) h…" at bounding box center [707, 280] width 287 height 313
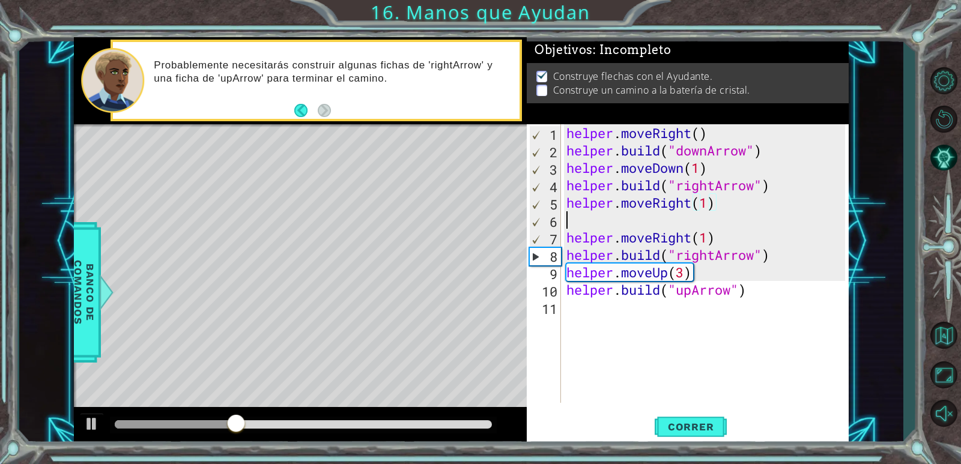
scroll to position [0, 0]
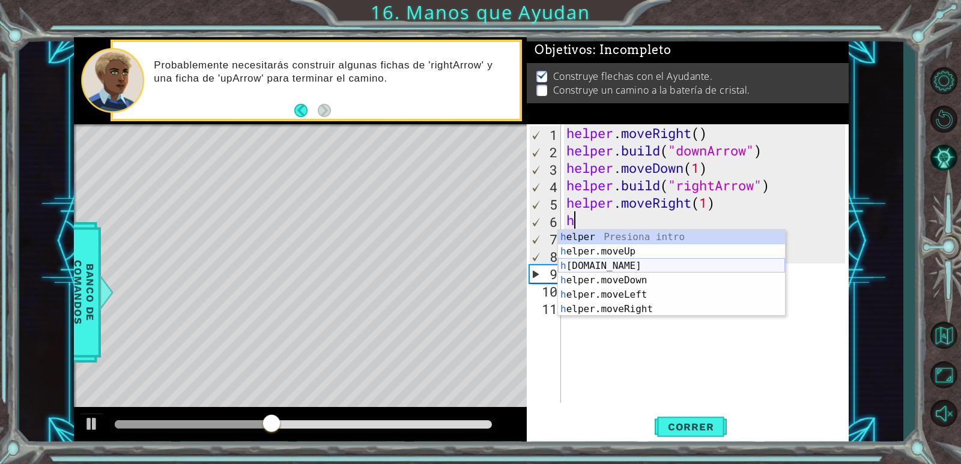
click at [657, 262] on div "h elper Presiona intro h elper.moveUp Presiona intro h [DOMAIN_NAME] Presiona i…" at bounding box center [671, 287] width 227 height 115
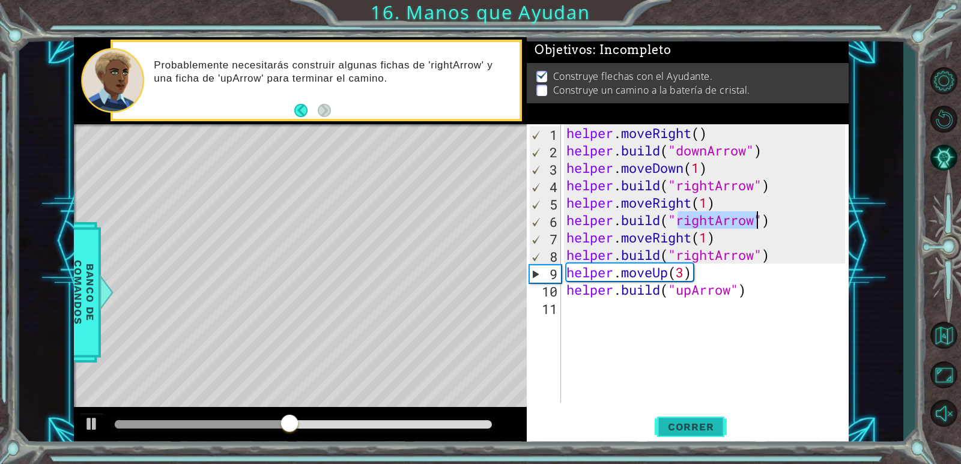
click at [688, 412] on button "Correr" at bounding box center [690, 427] width 72 height 32
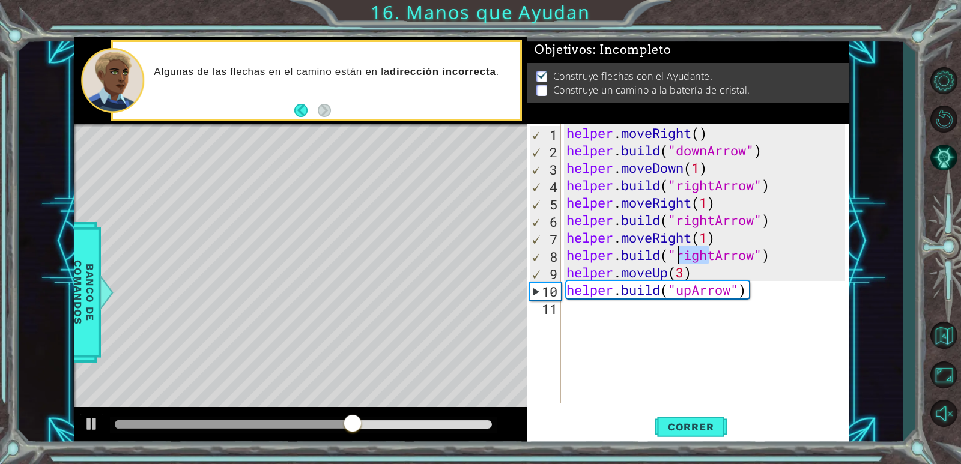
drag, startPoint x: 709, startPoint y: 255, endPoint x: 675, endPoint y: 250, distance: 33.4
click at [675, 250] on div "helper . moveRight ( ) helper . build ( "downArrow" ) helper . moveDown ( 1 ) h…" at bounding box center [707, 280] width 287 height 313
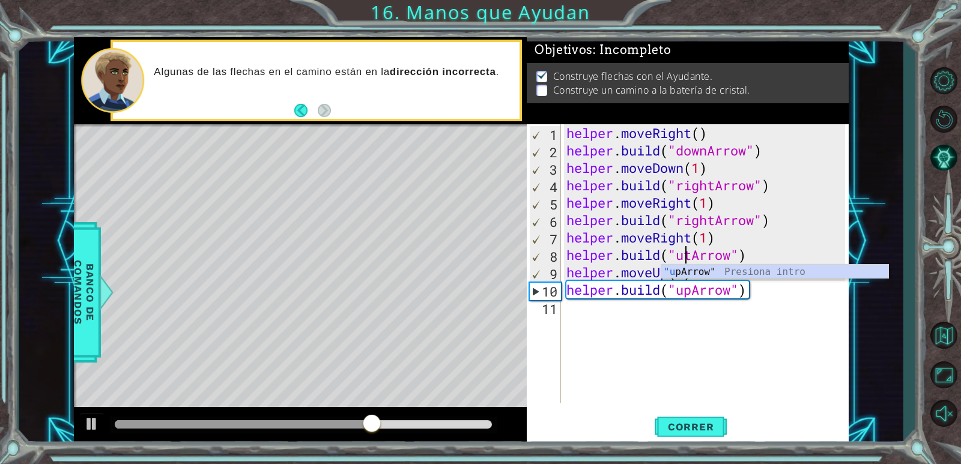
scroll to position [0, 5]
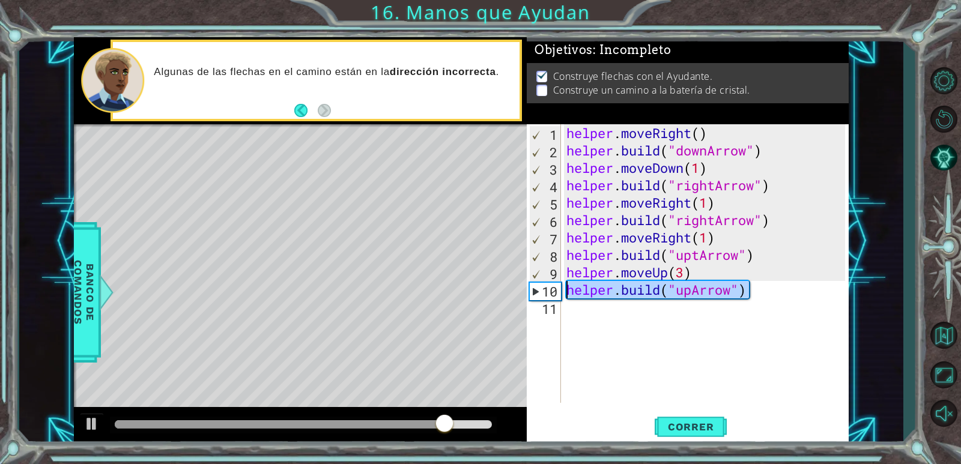
drag, startPoint x: 749, startPoint y: 289, endPoint x: 567, endPoint y: 291, distance: 181.3
click at [567, 291] on div "helper . moveRight ( ) helper . build ( "downArrow" ) helper . moveDown ( 1 ) h…" at bounding box center [707, 280] width 287 height 313
type textarea "[DOMAIN_NAME]("upArrow")"
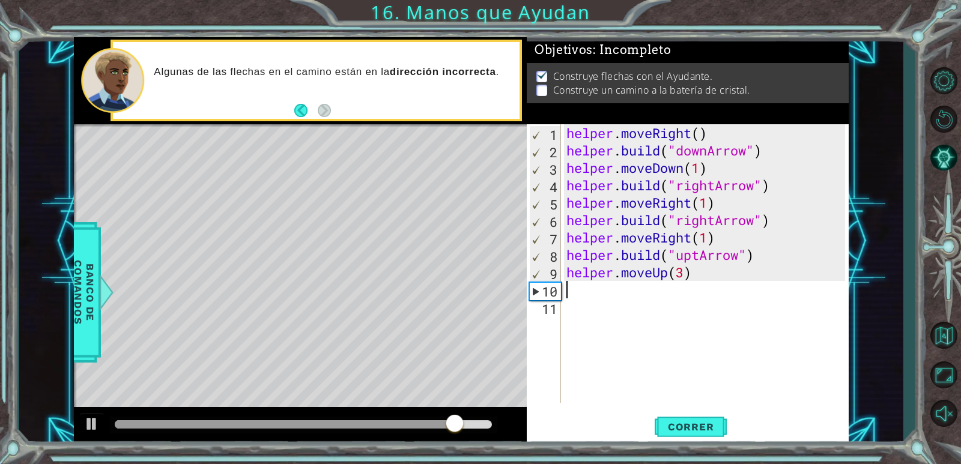
scroll to position [0, 0]
click at [687, 427] on span "Correr" at bounding box center [691, 427] width 70 height 12
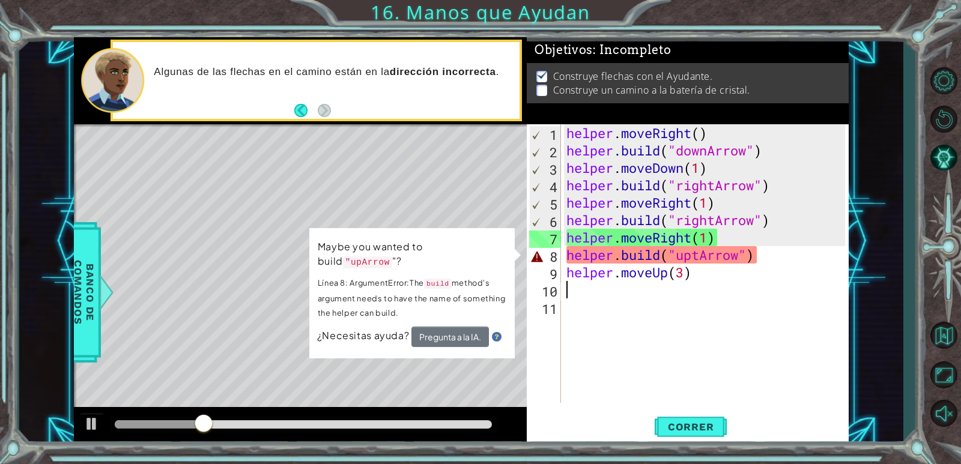
click at [692, 256] on div "helper . moveRight ( ) helper . build ( "downArrow" ) helper . moveDown ( 1 ) h…" at bounding box center [707, 280] width 287 height 313
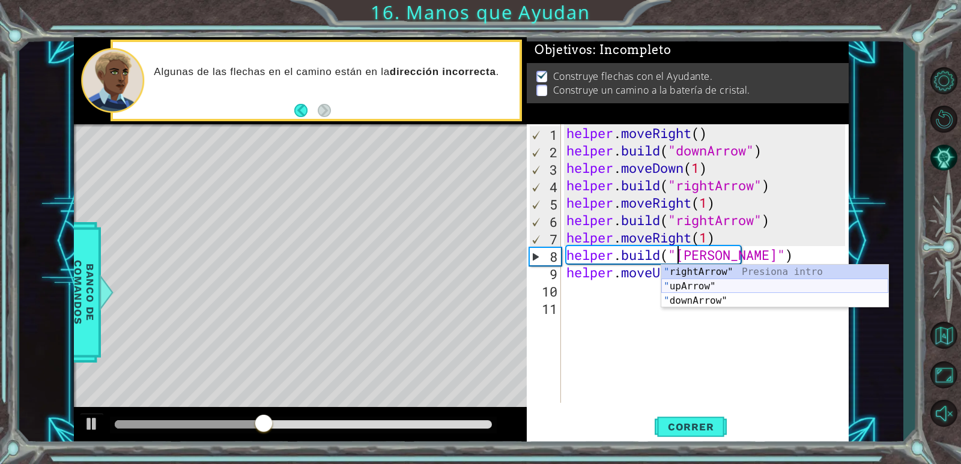
click at [695, 288] on div "" rightArrow" Presiona intro " upArrow" Presiona intro " downArrow" Presiona in…" at bounding box center [774, 301] width 227 height 72
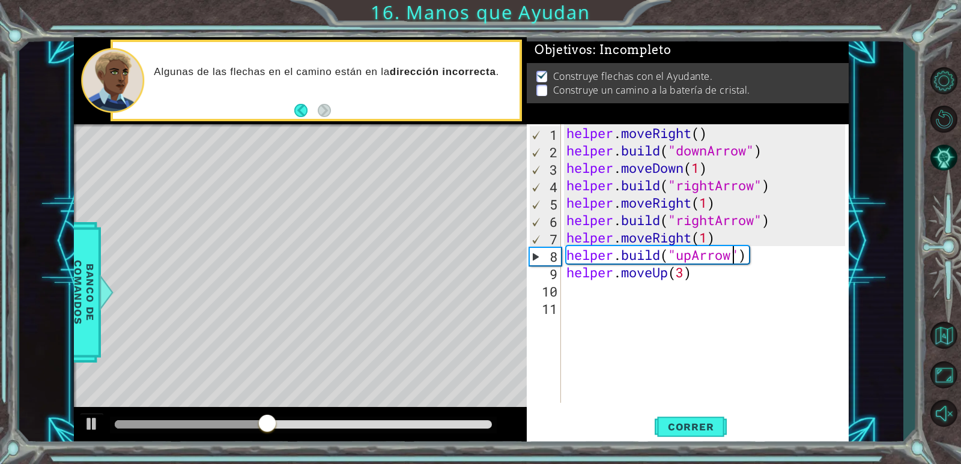
type textarea "[DOMAIN_NAME]("upArrow")"
click at [669, 421] on span "Correr" at bounding box center [691, 427] width 70 height 12
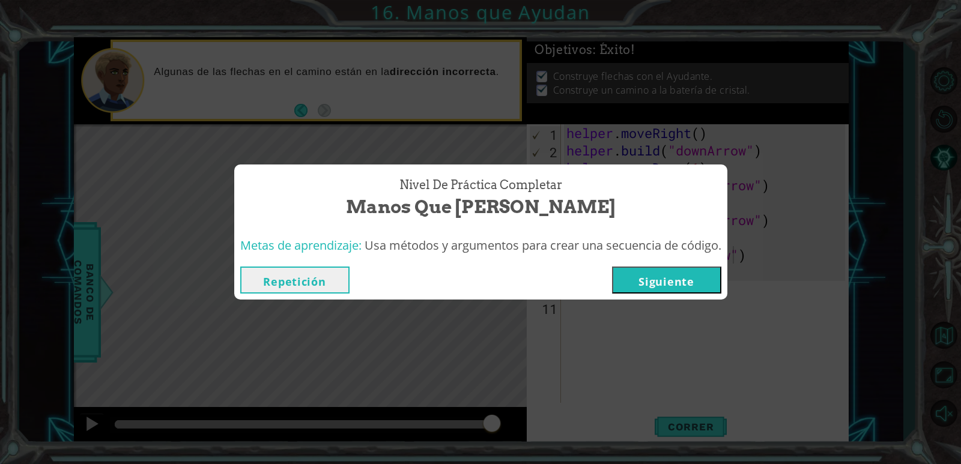
click at [675, 281] on button "Siguiente" at bounding box center [666, 280] width 109 height 27
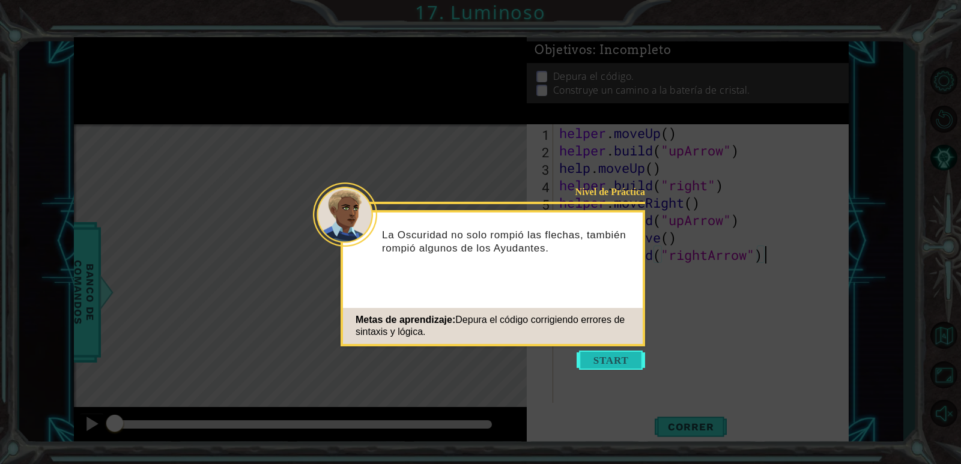
click at [581, 366] on button "Start" at bounding box center [610, 360] width 68 height 19
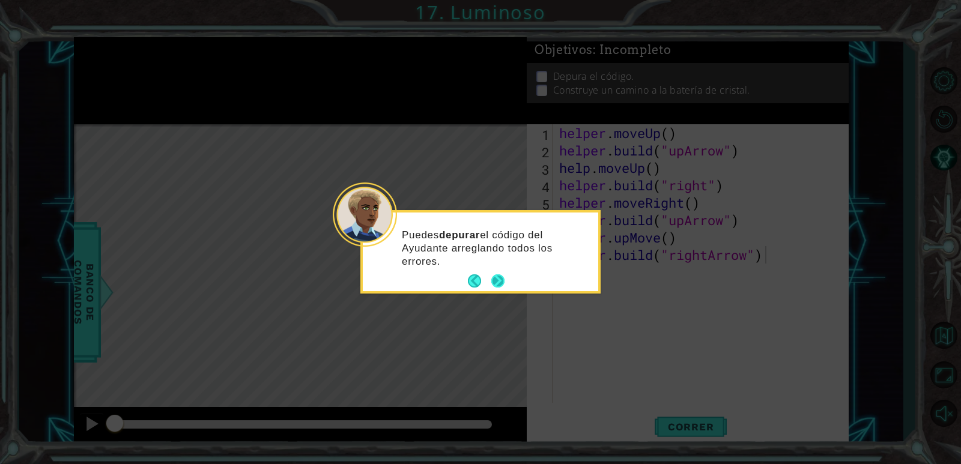
click at [498, 283] on button "Next" at bounding box center [498, 281] width 14 height 14
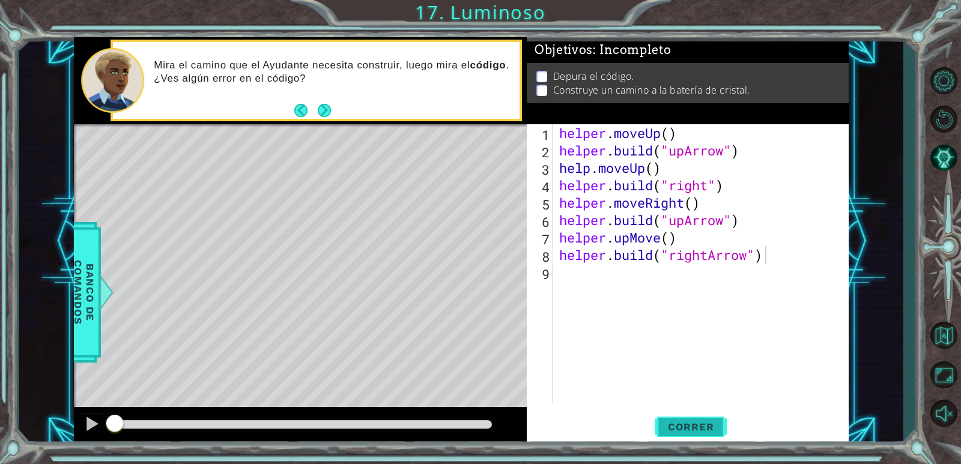
click at [683, 421] on span "Correr" at bounding box center [691, 427] width 70 height 12
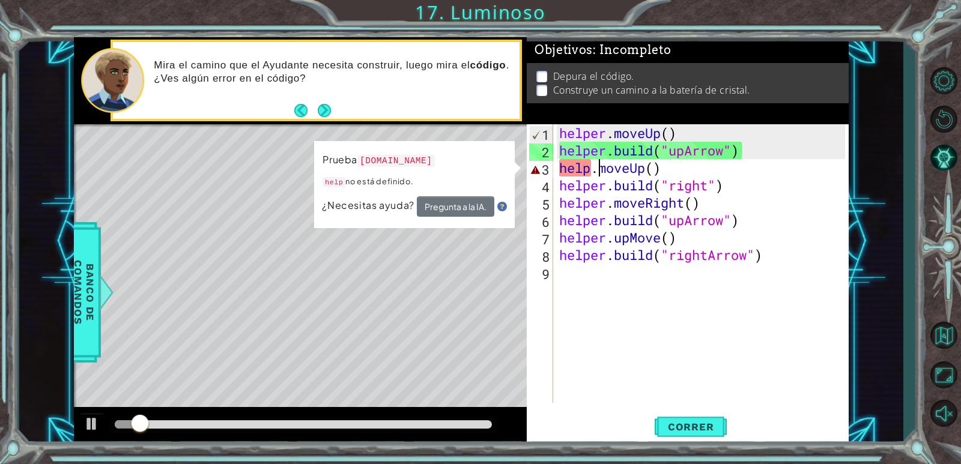
click at [596, 166] on div "helper . moveUp ( ) helper . build ( "upArrow" ) help . moveUp ( ) helper . bui…" at bounding box center [704, 280] width 294 height 313
click at [588, 168] on div "helper . moveUp ( ) helper . build ( "upArrow" ) help . moveUp ( ) helper . bui…" at bounding box center [704, 280] width 294 height 313
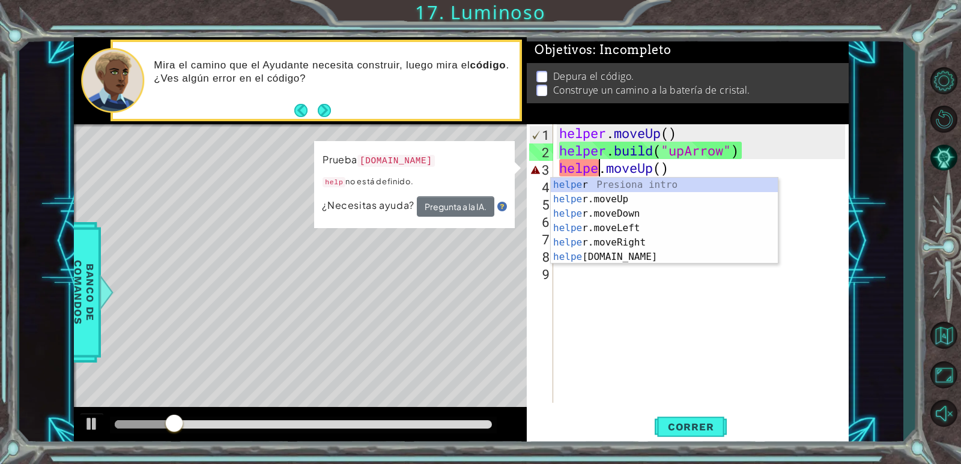
scroll to position [0, 2]
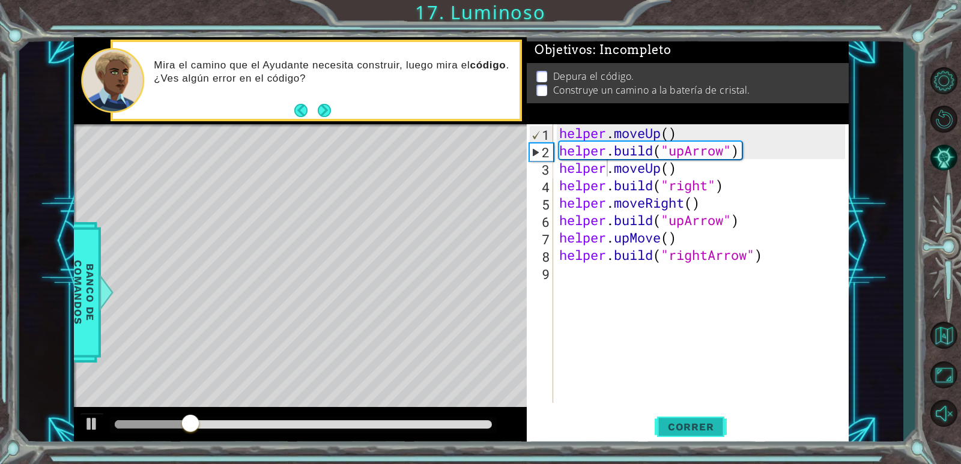
click at [681, 419] on button "Correr" at bounding box center [690, 427] width 72 height 32
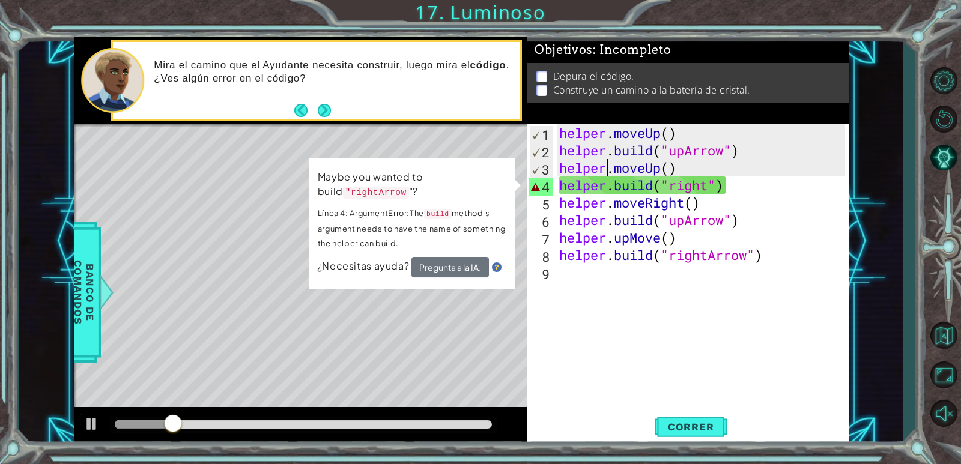
click at [673, 189] on div "helper . moveUp ( ) helper . build ( "upArrow" ) helper . moveUp ( ) helper . b…" at bounding box center [704, 280] width 294 height 313
click at [712, 186] on div "helper . moveUp ( ) helper . build ( "upArrow" ) helper . moveUp ( ) helper . b…" at bounding box center [704, 280] width 294 height 313
click at [704, 184] on div "helper . moveUp ( ) helper . build ( "upArrow" ) helper . moveUp ( ) helper . b…" at bounding box center [704, 280] width 294 height 313
click at [712, 187] on div "helper . moveUp ( ) helper . build ( "upArrow" ) helper . moveUp ( ) helper . b…" at bounding box center [704, 280] width 294 height 313
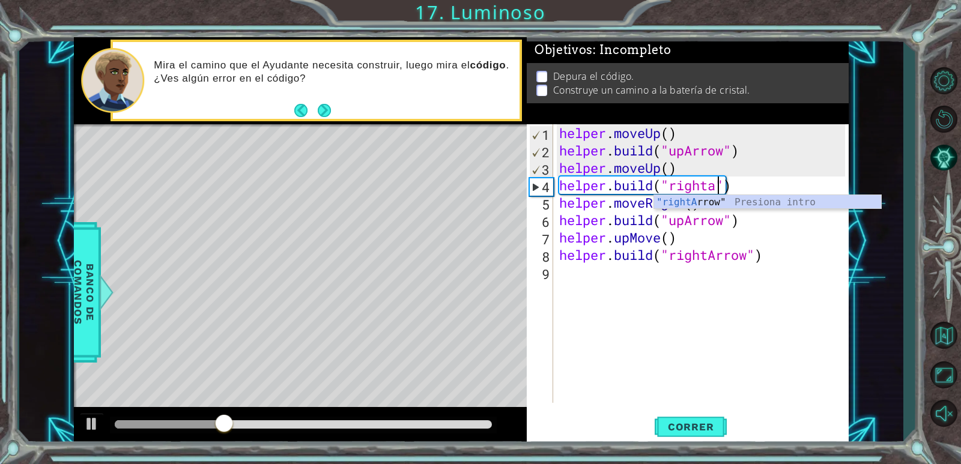
scroll to position [0, 7]
click at [744, 202] on div ""rightA rrow" Presiona intro" at bounding box center [767, 216] width 227 height 43
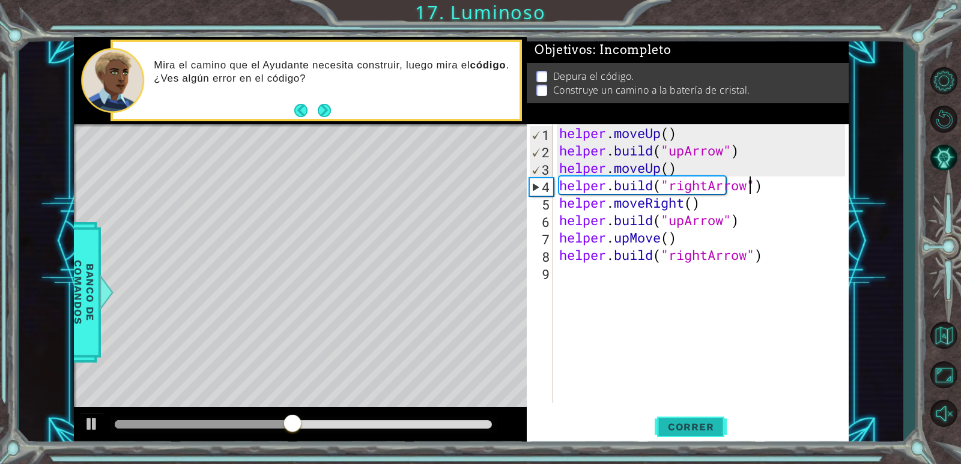
click at [703, 434] on button "Correr" at bounding box center [690, 427] width 72 height 32
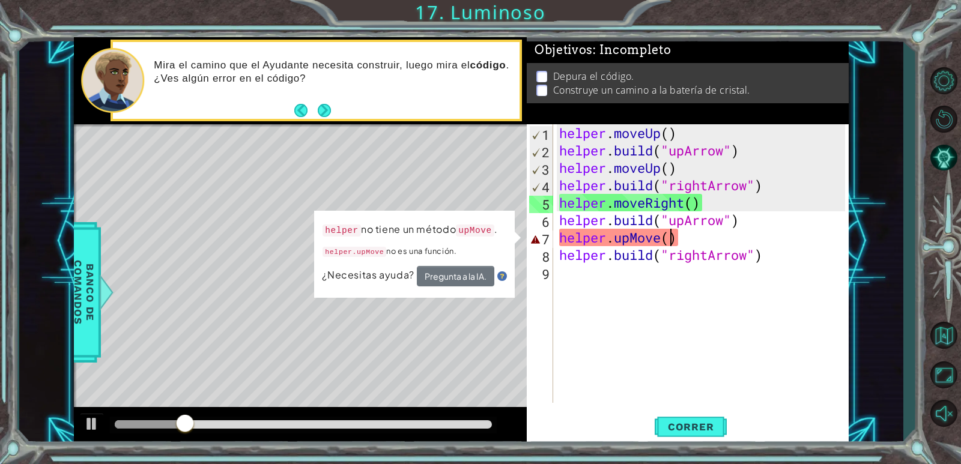
click at [666, 244] on div "helper . moveUp ( ) helper . build ( "upArrow" ) helper . moveUp ( ) helper . b…" at bounding box center [704, 280] width 294 height 313
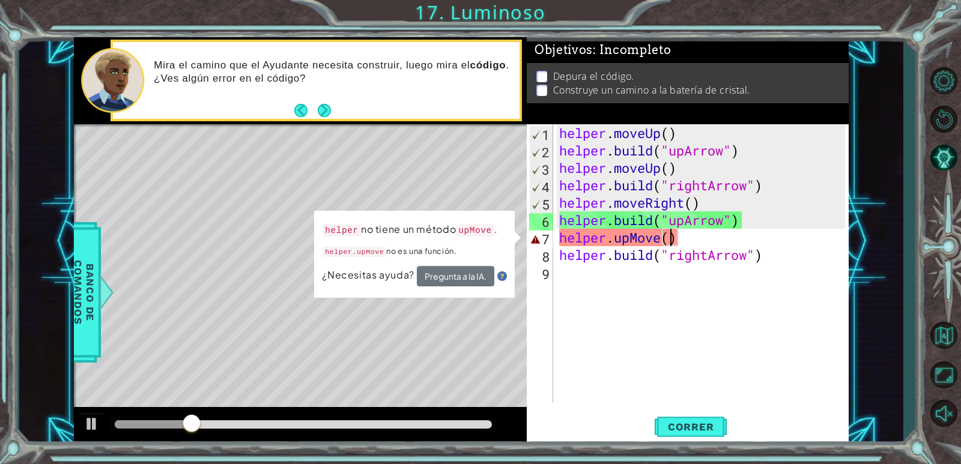
click at [666, 244] on div "helper . moveUp ( ) helper . build ( "upArrow" ) helper . moveUp ( ) helper . b…" at bounding box center [704, 280] width 294 height 313
click at [660, 241] on div "helper . moveUp ( ) helper . build ( "upArrow" ) helper . moveUp ( ) helper . b…" at bounding box center [704, 280] width 294 height 313
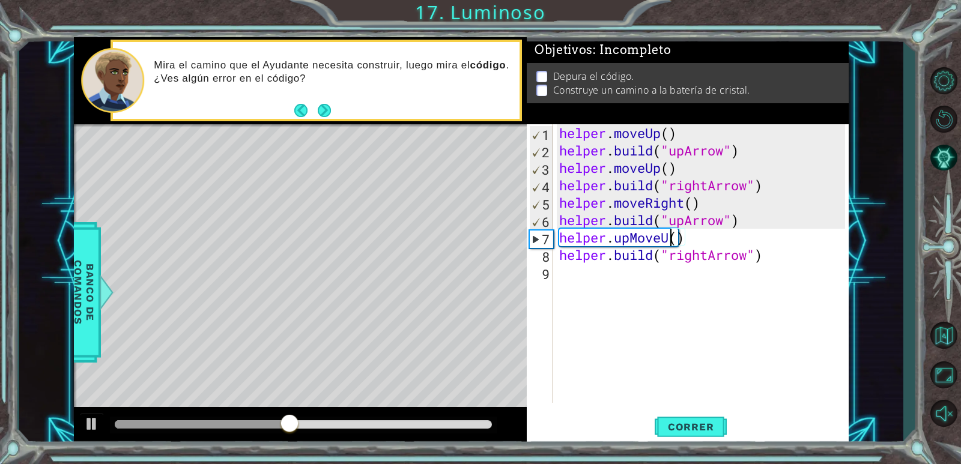
scroll to position [0, 5]
click at [628, 238] on div "helper . moveUp ( ) helper . build ( "upArrow" ) helper . moveUp ( ) helper . b…" at bounding box center [704, 280] width 294 height 313
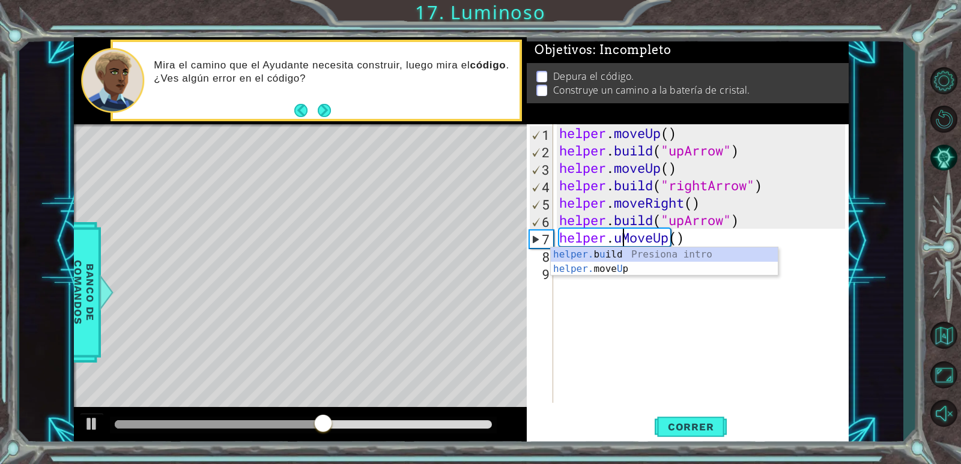
type textarea "helper.MoveUp()"
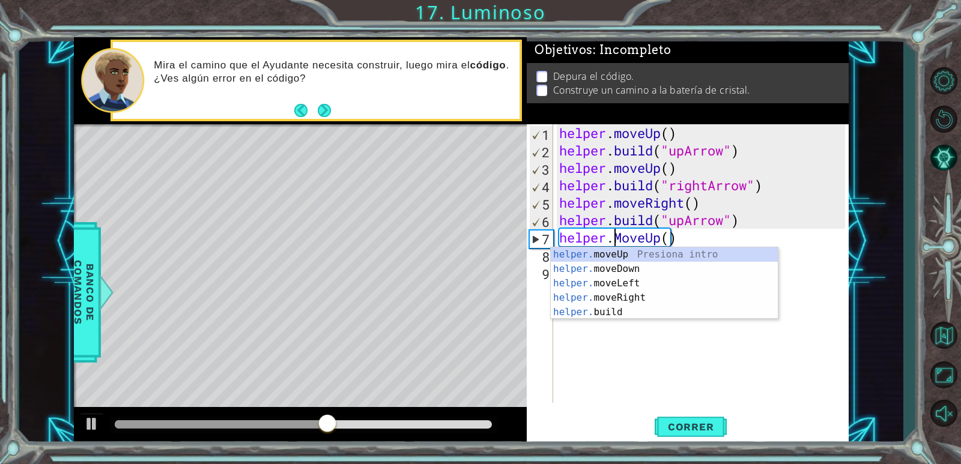
scroll to position [0, 5]
click at [797, 264] on div "helper . moveUp ( ) helper . build ( "upArrow" ) helper . moveUp ( ) helper . b…" at bounding box center [704, 280] width 294 height 313
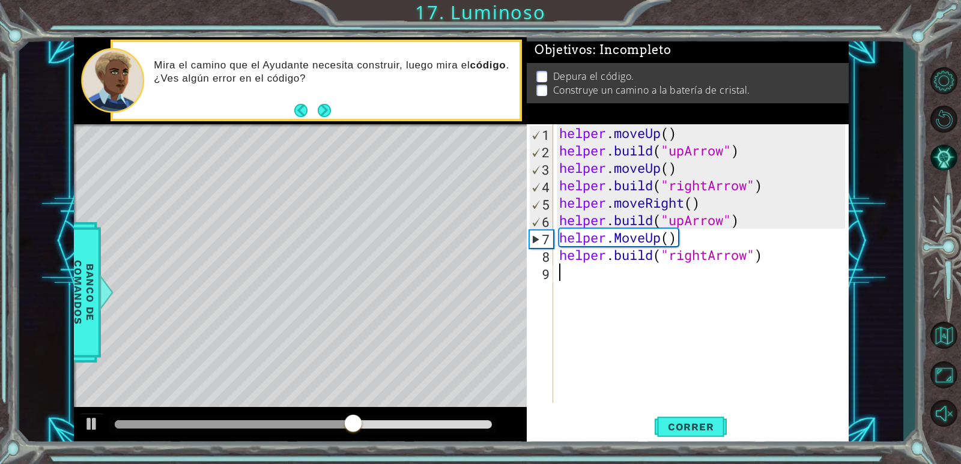
scroll to position [0, 0]
click at [697, 434] on button "Correr" at bounding box center [690, 427] width 72 height 32
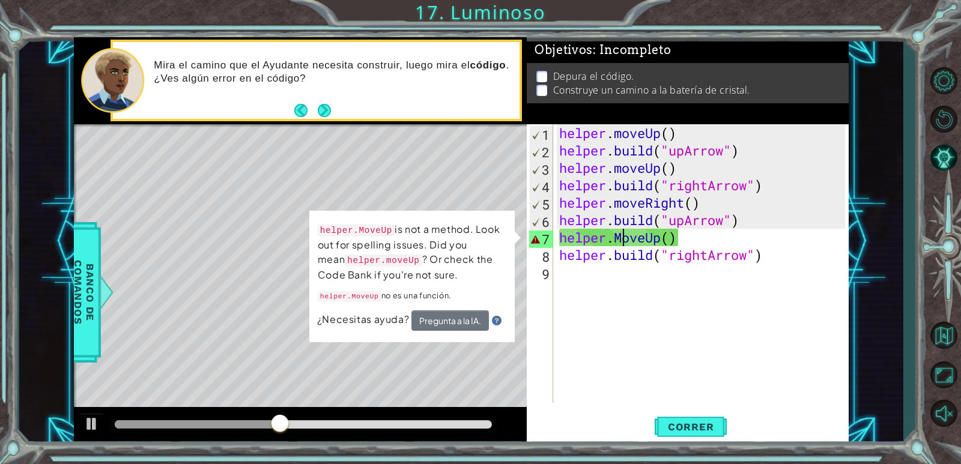
click at [624, 238] on div "helper . moveUp ( ) helper . build ( "upArrow" ) helper . moveUp ( ) helper . b…" at bounding box center [704, 280] width 294 height 313
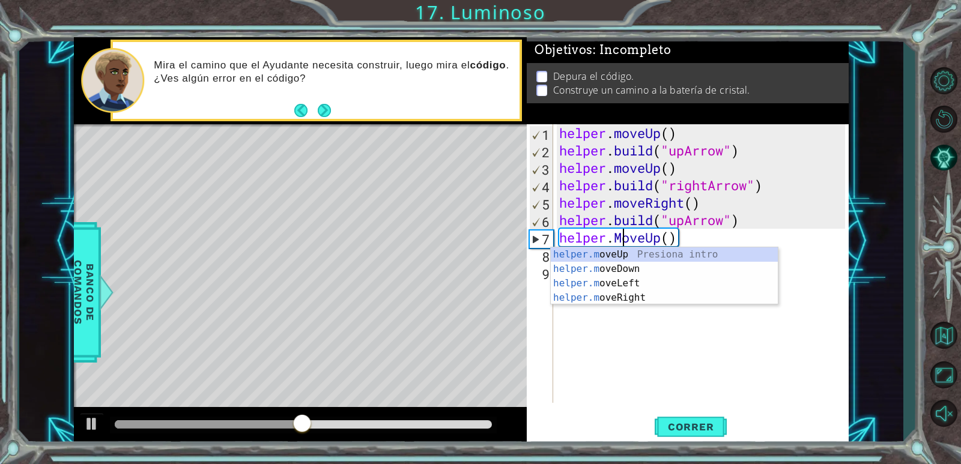
scroll to position [0, 2]
type textarea "helper.moveUp()"
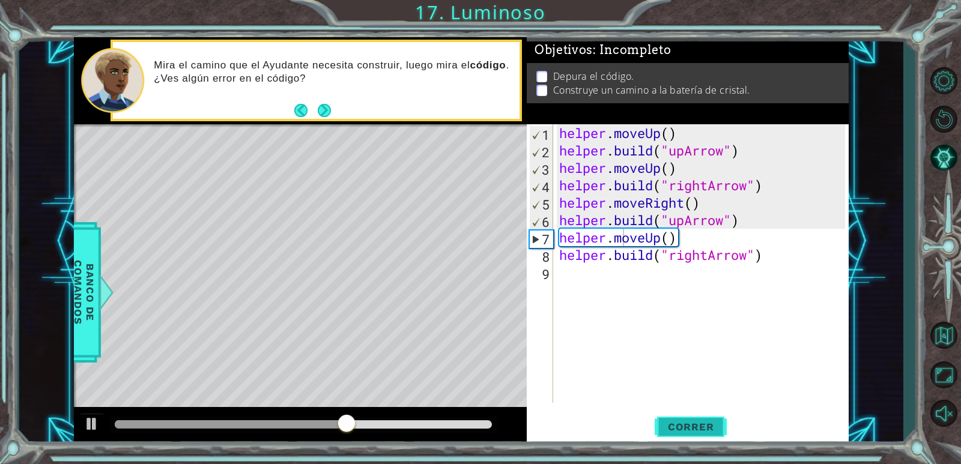
click at [675, 423] on span "Correr" at bounding box center [691, 427] width 70 height 12
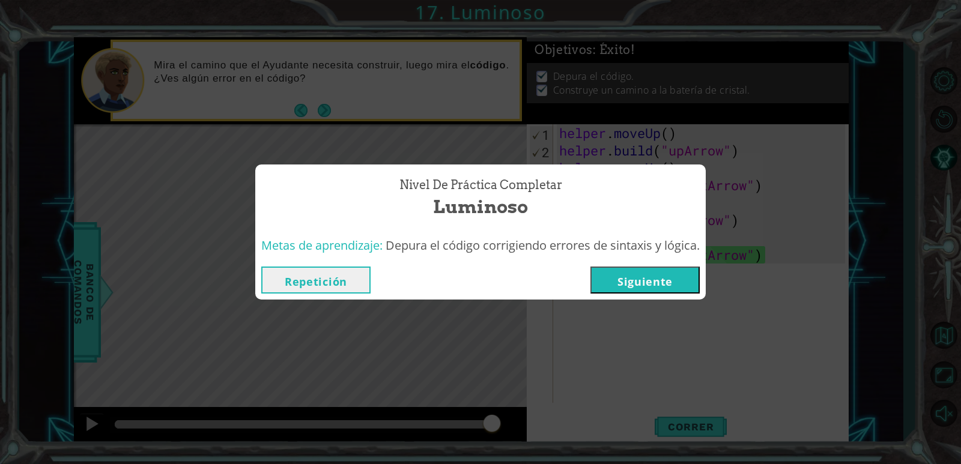
click at [633, 276] on button "Siguiente" at bounding box center [644, 280] width 109 height 27
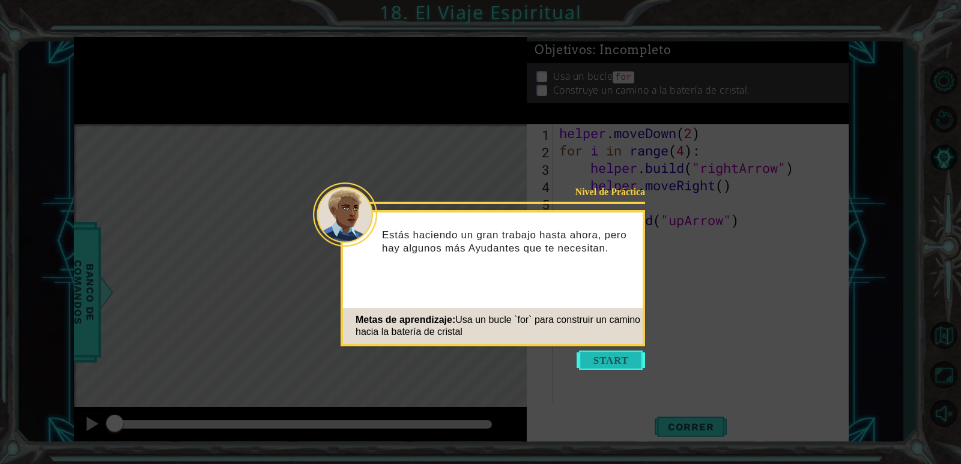
click at [607, 357] on button "Start" at bounding box center [610, 360] width 68 height 19
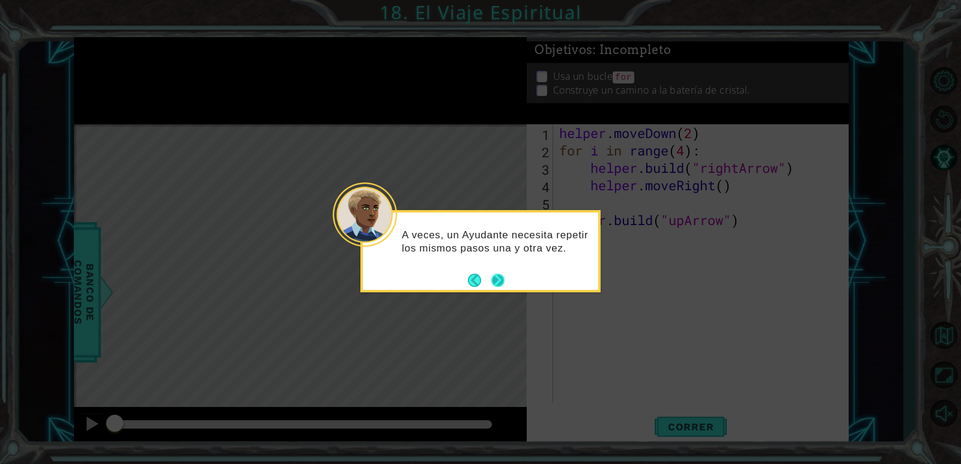
click at [501, 279] on button "Next" at bounding box center [498, 280] width 14 height 14
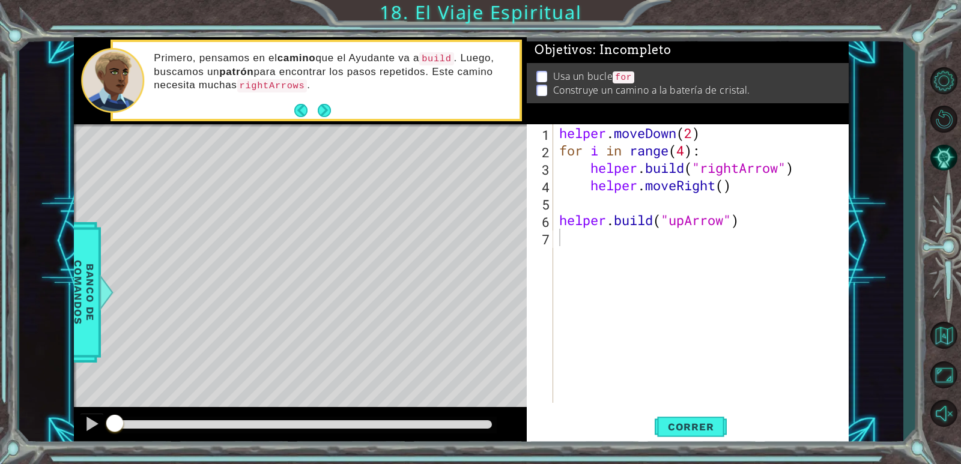
drag, startPoint x: 515, startPoint y: 272, endPoint x: 408, endPoint y: 201, distance: 128.2
click at [408, 201] on div "Level Map" at bounding box center [351, 301] width 555 height 354
click at [698, 418] on button "Correr" at bounding box center [690, 427] width 72 height 32
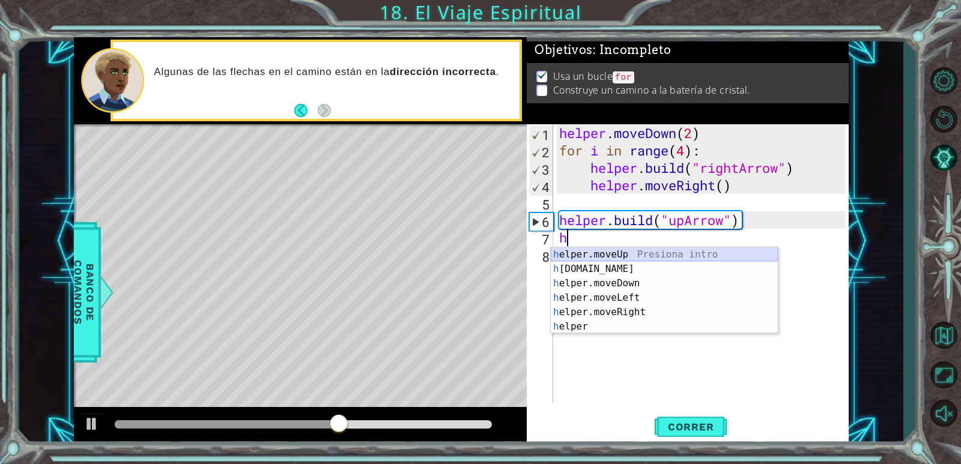
click at [635, 255] on div "h elper.moveUp Presiona intro h [DOMAIN_NAME] Presiona intro h elper.moveDown P…" at bounding box center [664, 304] width 227 height 115
type textarea "helper.moveUp(1)"
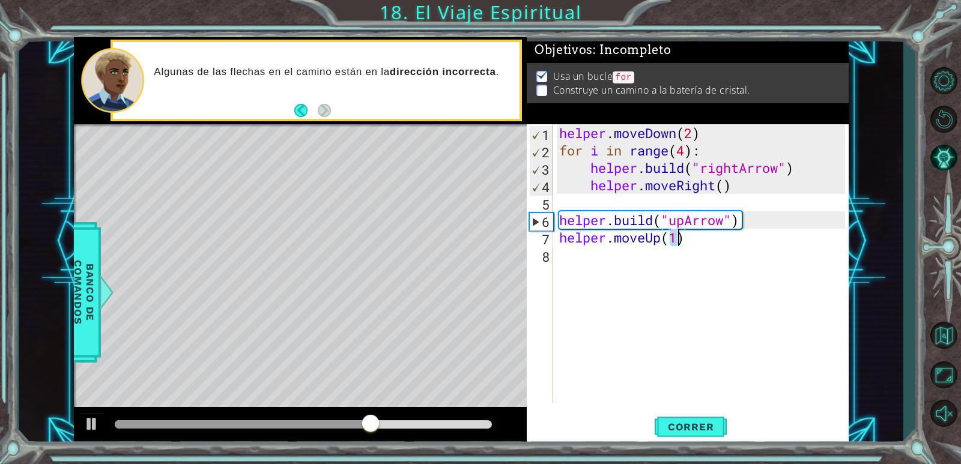
click at [589, 260] on div "helper . moveDown ( 2 ) for i in range ( 4 ) : helper . build ( "rightArrow" ) …" at bounding box center [704, 280] width 294 height 313
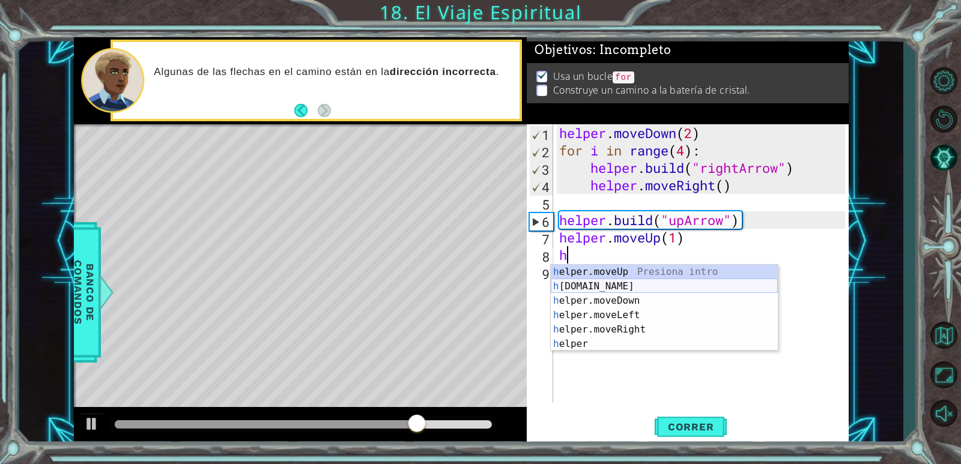
click at [635, 289] on div "h elper.moveUp Presiona intro h [DOMAIN_NAME] Presiona intro h elper.moveDown P…" at bounding box center [664, 322] width 227 height 115
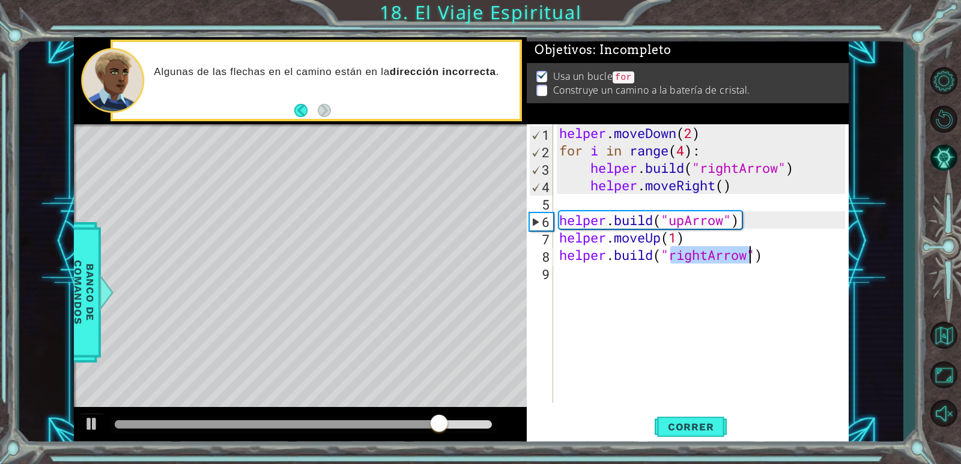
click at [695, 253] on div "helper . moveDown ( 2 ) for i in range ( 4 ) : helper . build ( "rightArrow" ) …" at bounding box center [701, 263] width 288 height 279
drag, startPoint x: 703, startPoint y: 252, endPoint x: 689, endPoint y: 256, distance: 15.0
click at [689, 256] on div "helper . moveDown ( 2 ) for i in range ( 4 ) : helper . build ( "rightArrow" ) …" at bounding box center [704, 280] width 294 height 313
drag, startPoint x: 709, startPoint y: 255, endPoint x: 672, endPoint y: 259, distance: 36.3
click at [672, 259] on div "helper . moveDown ( 2 ) for i in range ( 4 ) : helper . build ( "rightArrow" ) …" at bounding box center [704, 280] width 294 height 313
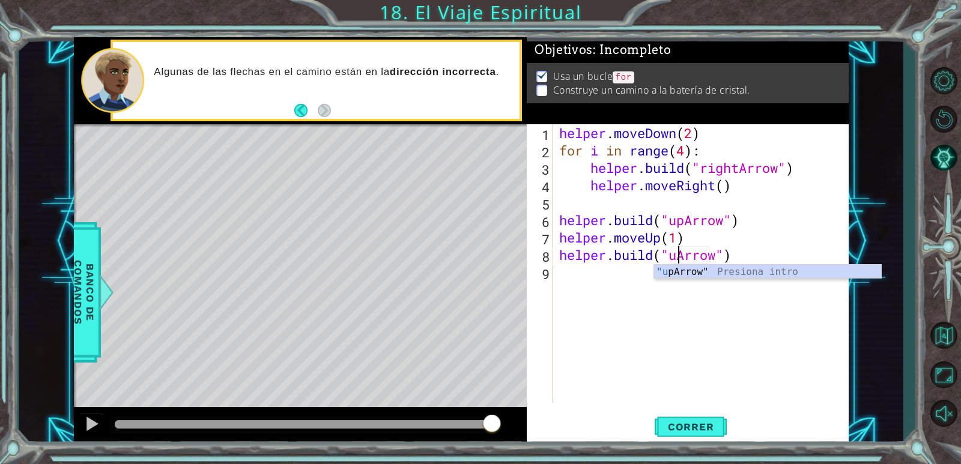
scroll to position [0, 5]
type textarea "[DOMAIN_NAME]("upArrow")"
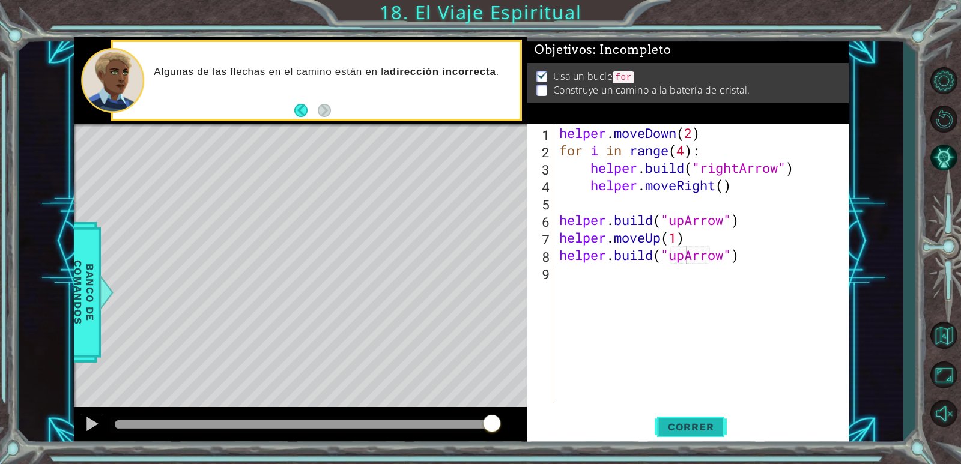
click at [693, 435] on button "Correr" at bounding box center [690, 427] width 72 height 32
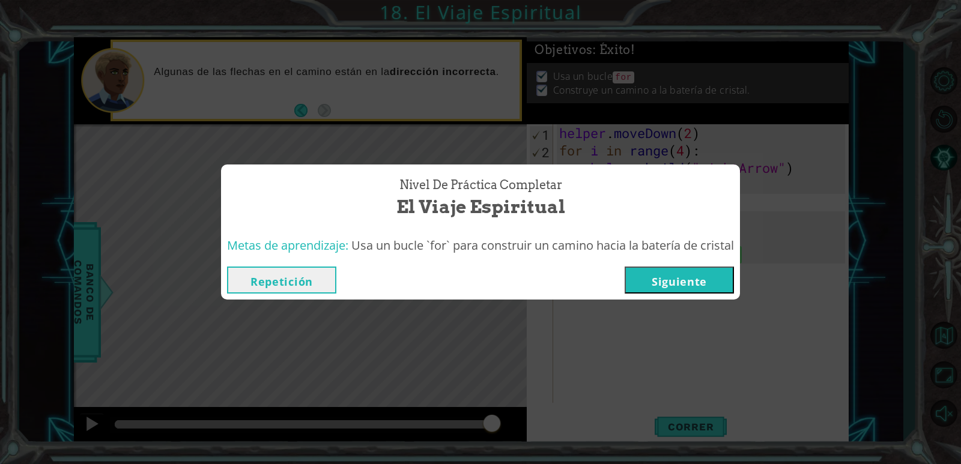
click at [632, 283] on button "Siguiente" at bounding box center [678, 280] width 109 height 27
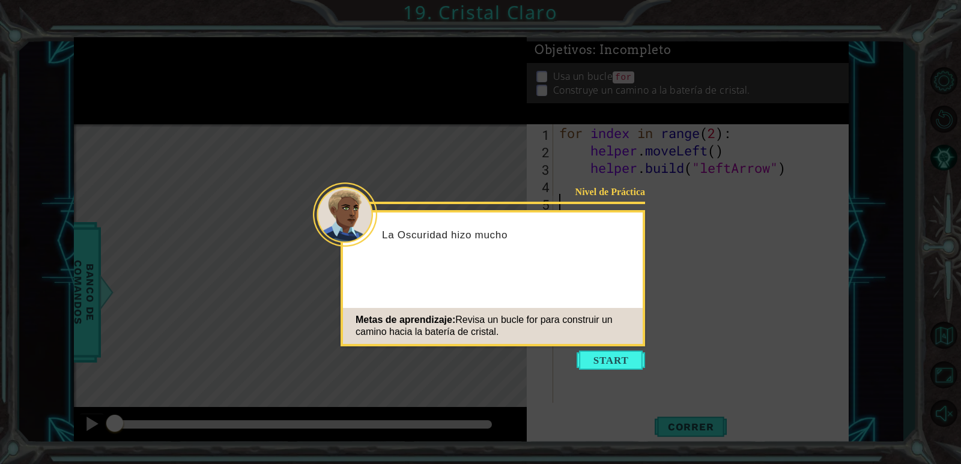
click at [609, 367] on button "Start" at bounding box center [610, 360] width 68 height 19
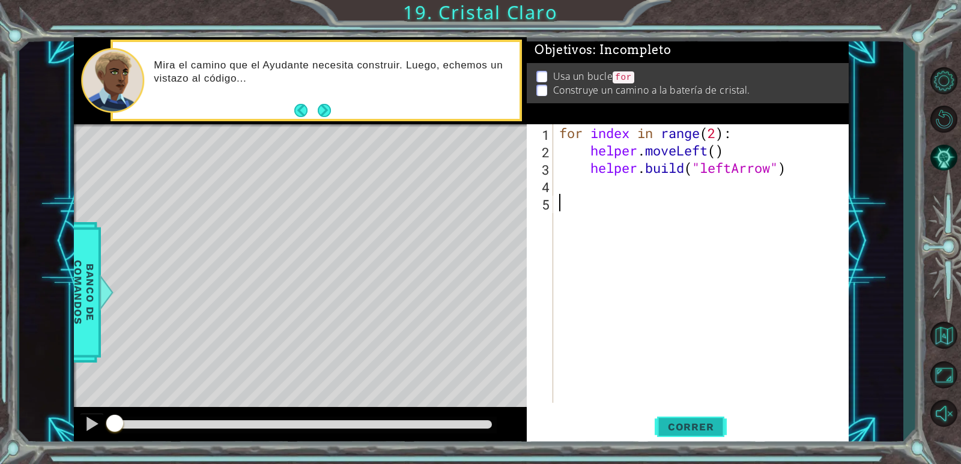
click at [678, 434] on button "Correr" at bounding box center [690, 427] width 72 height 32
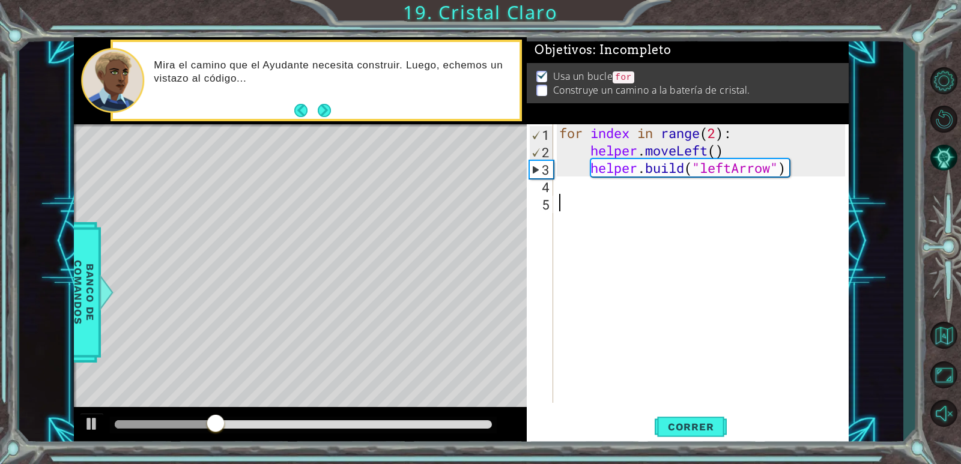
click at [580, 186] on div "for index in range ( 2 ) : helper . moveLeft ( ) helper . build ( "leftArrow" )" at bounding box center [704, 280] width 294 height 313
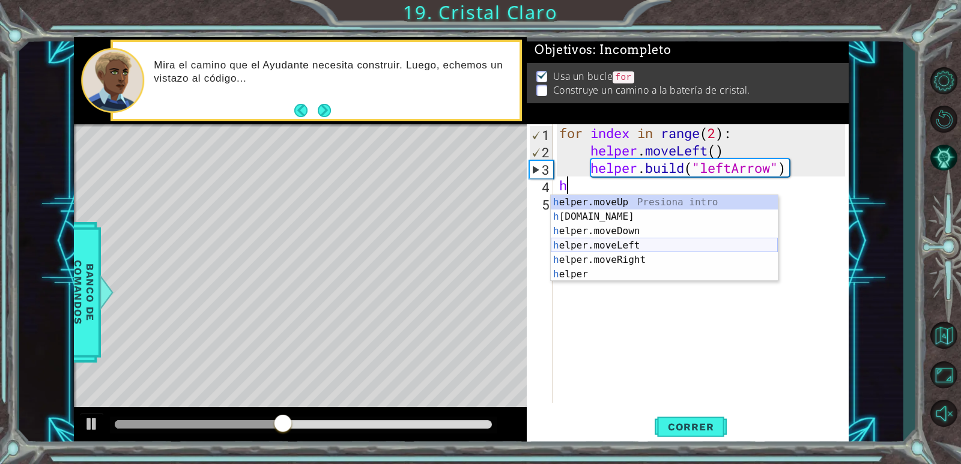
click at [624, 246] on div "h elper.moveUp Presiona intro h [DOMAIN_NAME] Presiona intro h elper.moveDown P…" at bounding box center [664, 252] width 227 height 115
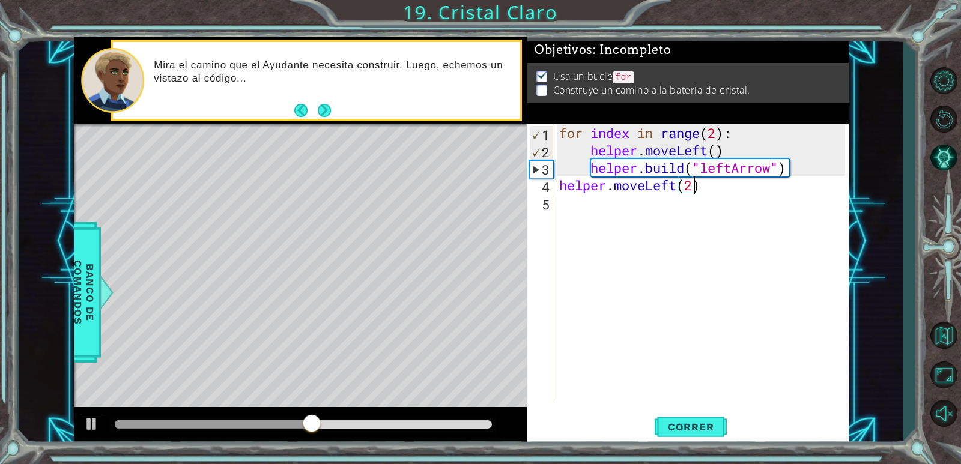
type textarea "helper.moveLeft(2)"
click at [596, 222] on div "for index in range ( 2 ) : helper . moveLeft ( ) helper . build ( "leftArrow" )…" at bounding box center [704, 280] width 294 height 313
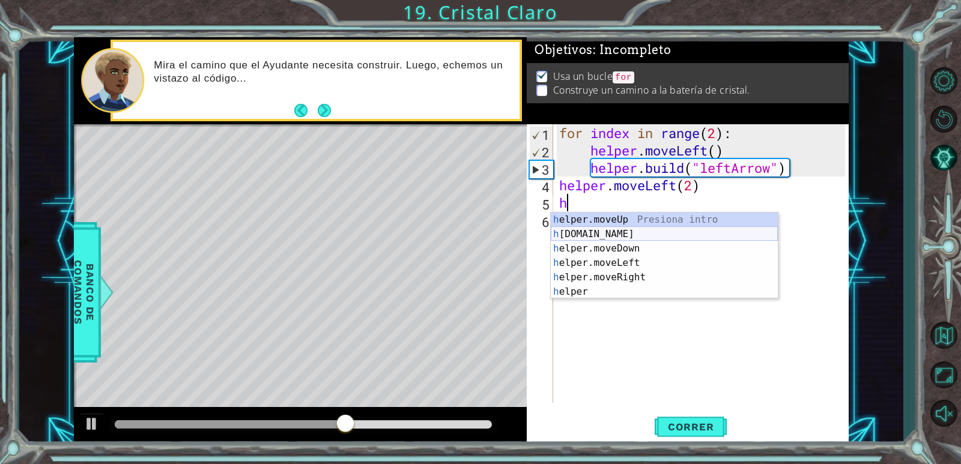
click at [623, 231] on div "h elper.moveUp Presiona intro h [DOMAIN_NAME] Presiona intro h elper.moveDown P…" at bounding box center [664, 270] width 227 height 115
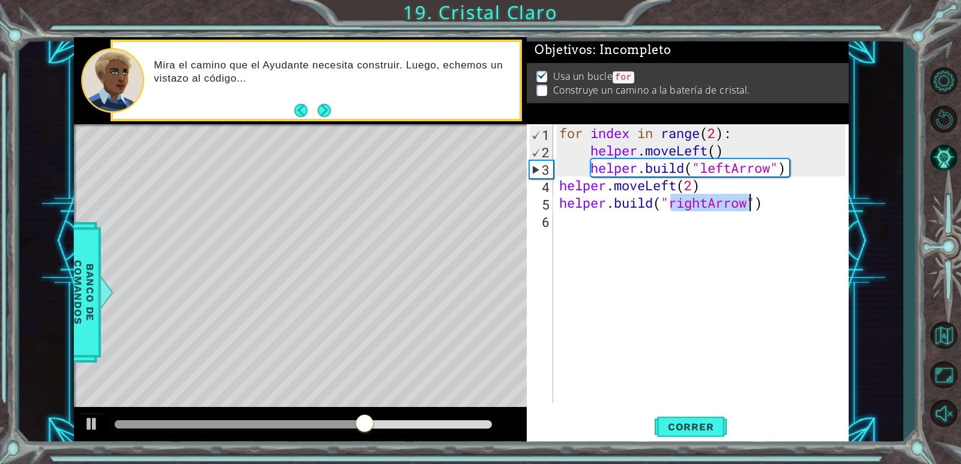
click at [709, 202] on div "for index in range ( 2 ) : helper . moveLeft ( ) helper . build ( "leftArrow" )…" at bounding box center [701, 263] width 288 height 279
drag, startPoint x: 709, startPoint y: 202, endPoint x: 691, endPoint y: 206, distance: 18.4
click at [691, 206] on div "for index in range ( 2 ) : helper . moveLeft ( ) helper . build ( "leftArrow" )…" at bounding box center [704, 280] width 294 height 313
click at [696, 199] on div "for index in range ( 2 ) : helper . moveLeft ( ) helper . build ( "leftArrow" )…" at bounding box center [701, 263] width 288 height 279
click at [707, 198] on div "for index in range ( 2 ) : helper . moveLeft ( ) helper . build ( "leftArrow" )…" at bounding box center [704, 280] width 294 height 313
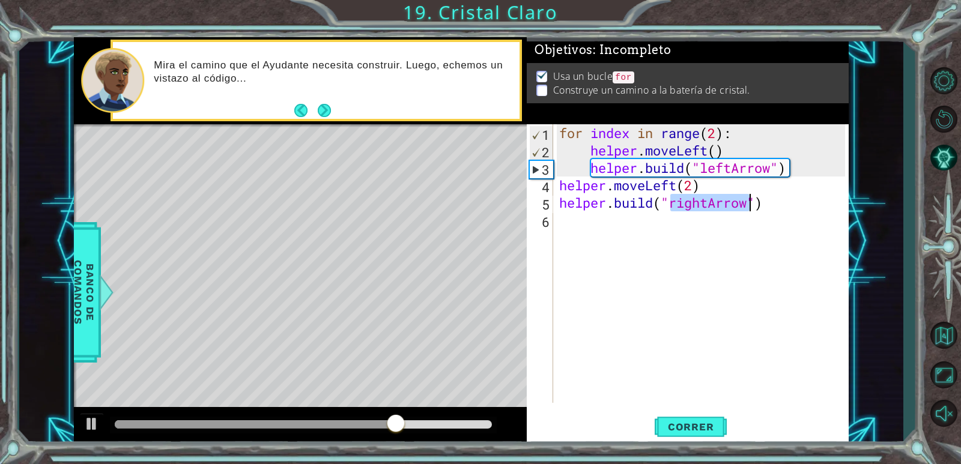
drag, startPoint x: 707, startPoint y: 198, endPoint x: 687, endPoint y: 203, distance: 20.5
click at [687, 203] on div "for index in range ( 2 ) : helper . moveLeft ( ) helper . build ( "leftArrow" )…" at bounding box center [704, 280] width 294 height 313
click at [706, 200] on div "for index in range ( 2 ) : helper . moveLeft ( ) helper . build ( "leftArrow" )…" at bounding box center [701, 263] width 288 height 279
click at [712, 199] on div "for index in range ( 2 ) : helper . moveLeft ( ) helper . build ( "leftArrow" )…" at bounding box center [704, 280] width 294 height 313
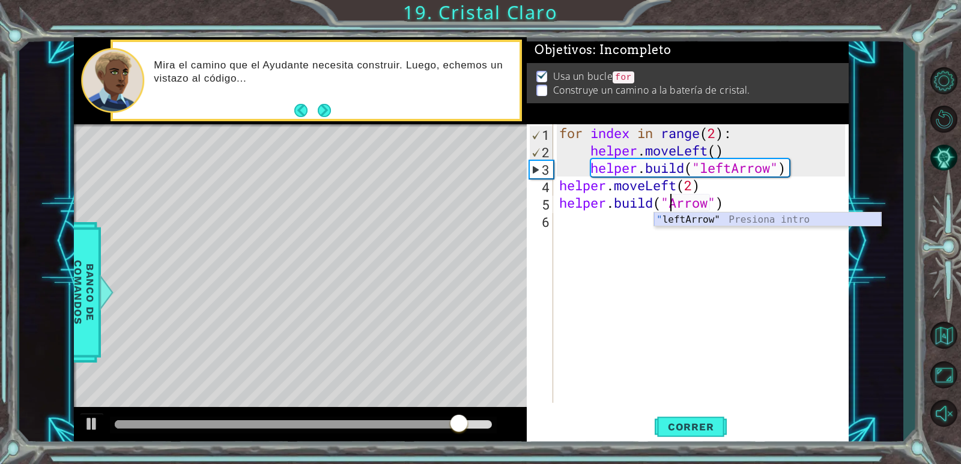
click at [751, 220] on div "" leftArrow" Presiona intro" at bounding box center [767, 234] width 227 height 43
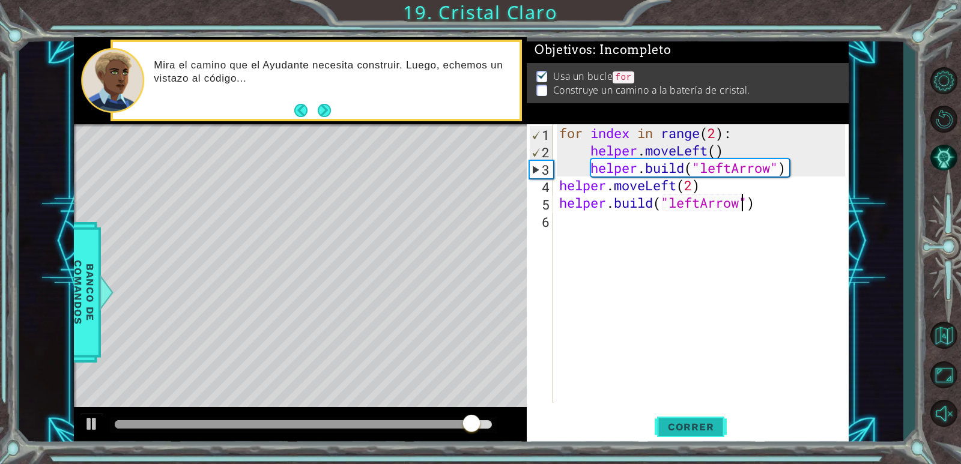
click at [676, 420] on button "Correr" at bounding box center [690, 427] width 72 height 32
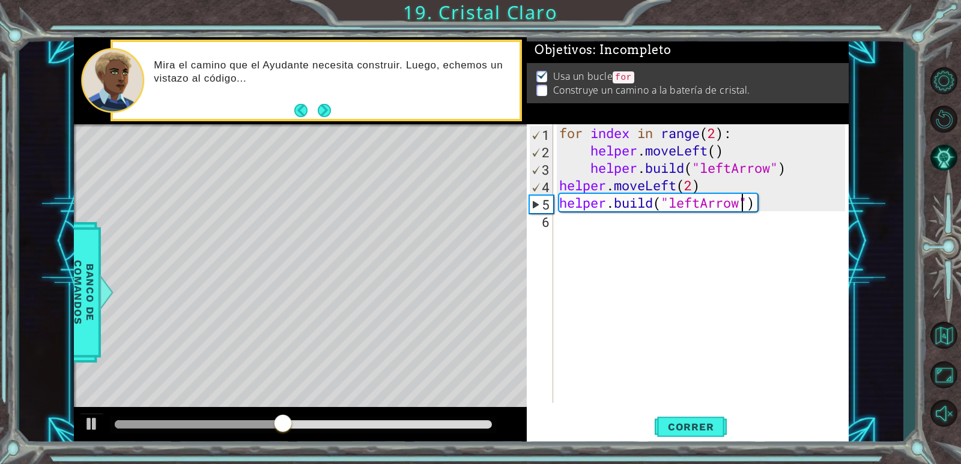
click at [693, 181] on div "for index in range ( 2 ) : helper . moveLeft ( ) helper . build ( "leftArrow" )…" at bounding box center [704, 280] width 294 height 313
type textarea "helper.moveLeft(2)"
click at [644, 225] on div "for index in range ( 2 ) : helper . moveLeft ( ) helper . build ( "leftArrow" )…" at bounding box center [704, 280] width 294 height 313
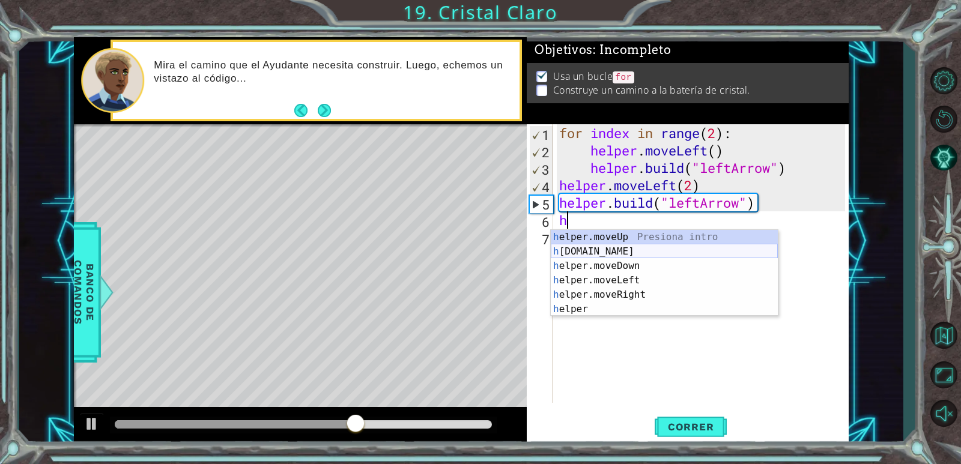
click at [620, 251] on div "h elper.moveUp Presiona intro h [DOMAIN_NAME] Presiona intro h elper.moveDown P…" at bounding box center [664, 287] width 227 height 115
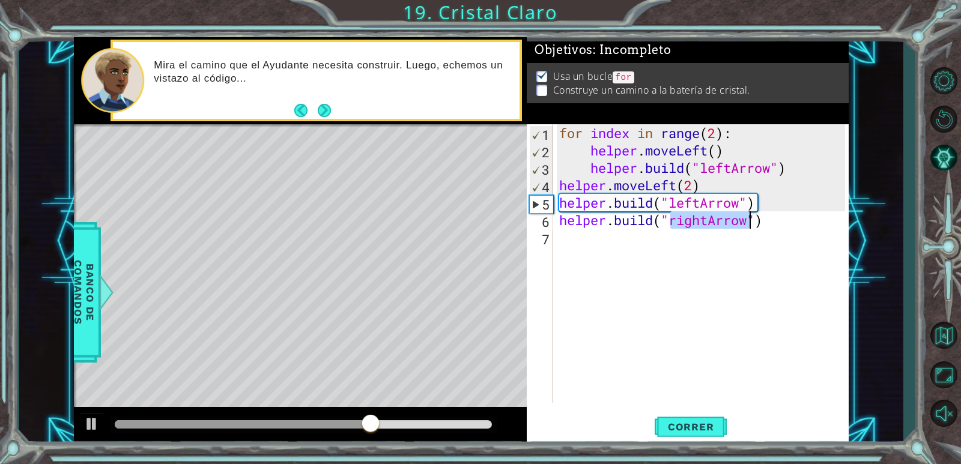
click at [709, 216] on div "for index in range ( 2 ) : helper . moveLeft ( ) helper . build ( "leftArrow" )…" at bounding box center [701, 263] width 288 height 279
click at [699, 220] on div "for index in range ( 2 ) : helper . moveLeft ( ) helper . build ( "leftArrow" )…" at bounding box center [704, 280] width 294 height 313
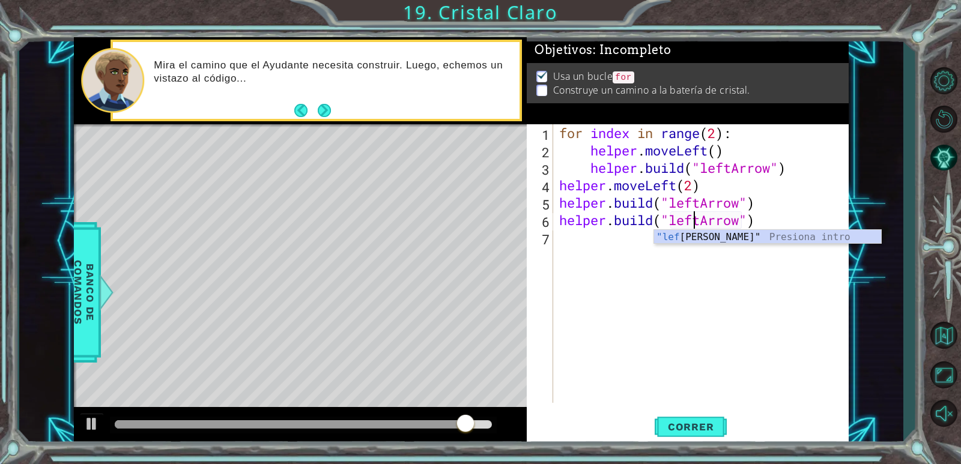
scroll to position [0, 6]
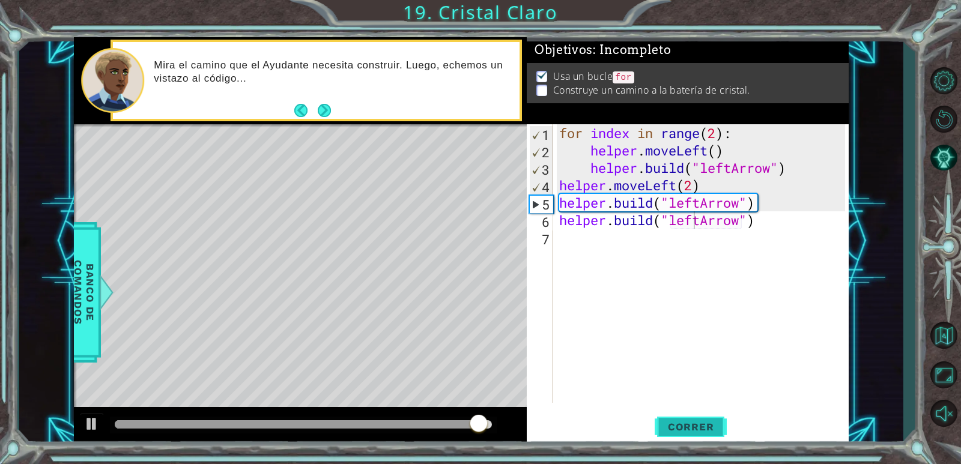
click at [699, 420] on button "Correr" at bounding box center [690, 427] width 72 height 32
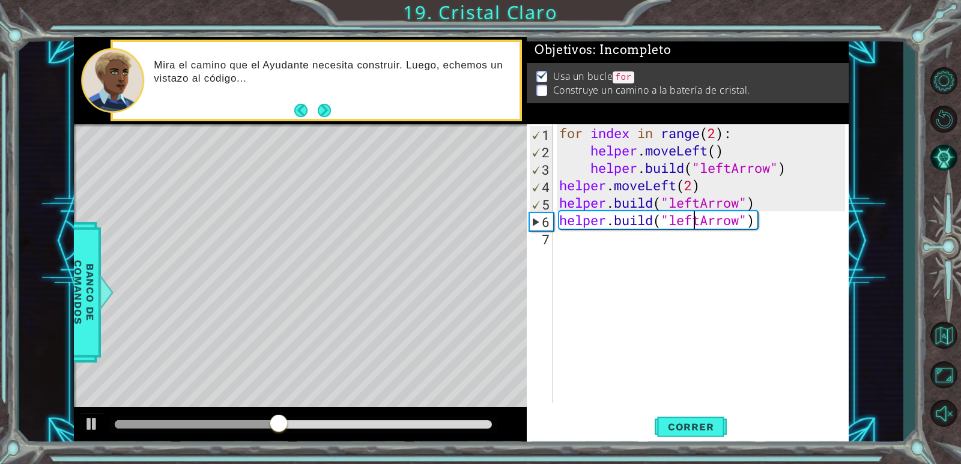
click at [693, 179] on div "for index in range ( 2 ) : helper . moveLeft ( ) helper . build ( "leftArrow" )…" at bounding box center [704, 280] width 294 height 313
click at [764, 198] on div "for index in range ( 2 ) : helper . moveLeft ( ) helper . build ( "leftArrow" )…" at bounding box center [704, 280] width 294 height 313
type textarea "[DOMAIN_NAME]("leftArrow")"
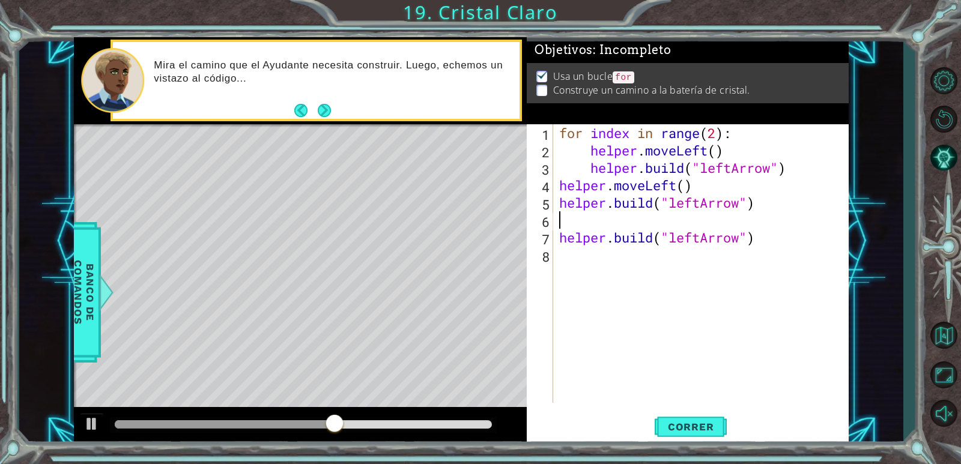
scroll to position [0, 0]
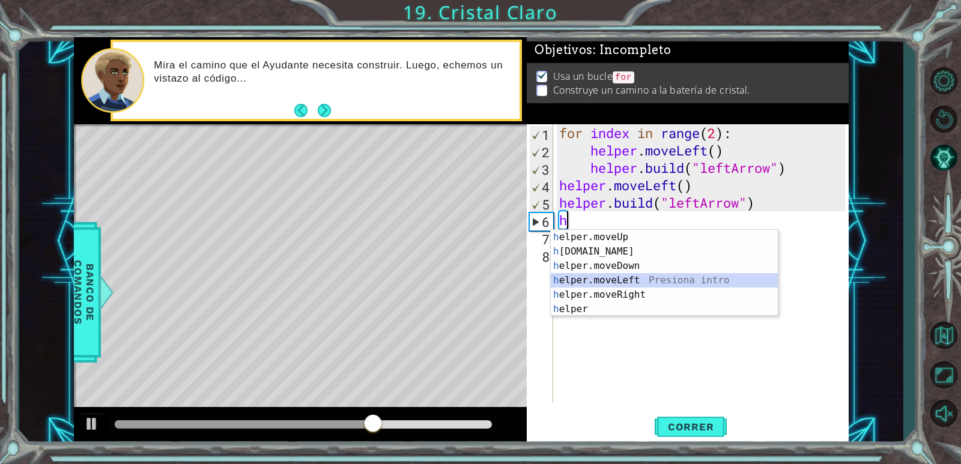
click at [628, 280] on div "h elper.moveUp Presiona intro h [DOMAIN_NAME] Presiona intro h elper.moveDown P…" at bounding box center [664, 287] width 227 height 115
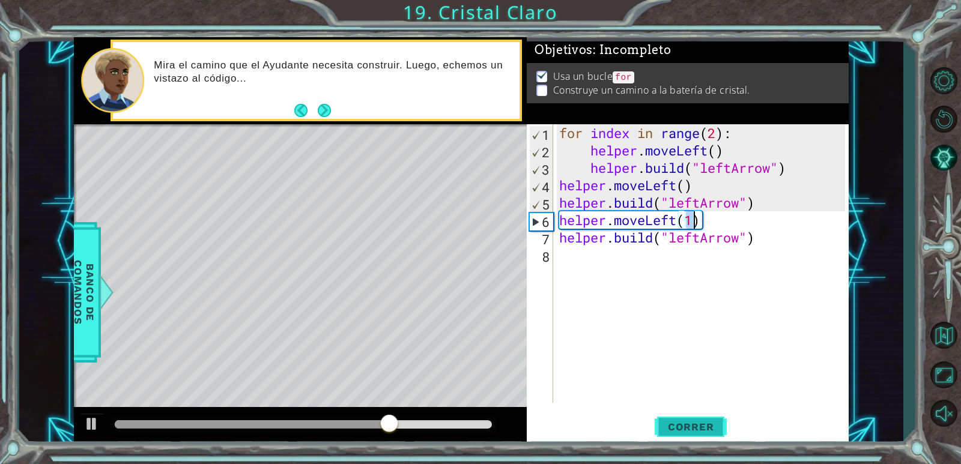
type textarea "helper.moveLeft(1)"
click at [684, 420] on button "Correr" at bounding box center [690, 427] width 72 height 32
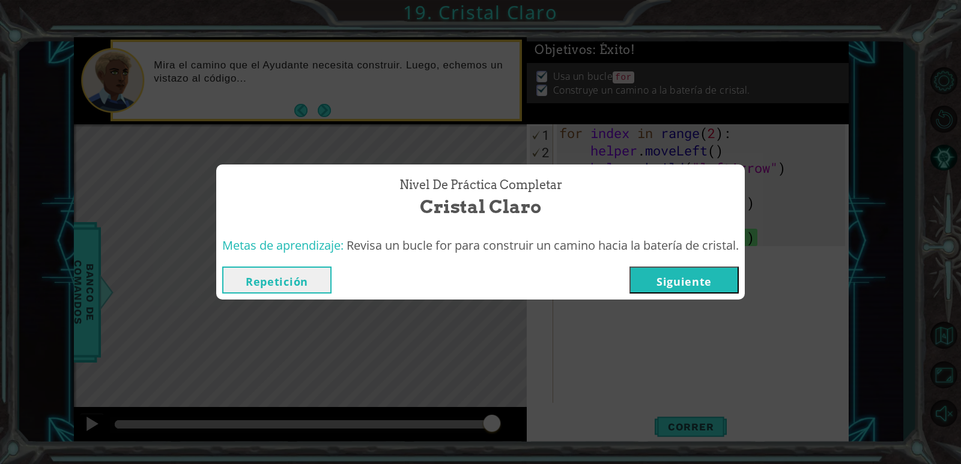
click at [707, 285] on button "Siguiente" at bounding box center [683, 280] width 109 height 27
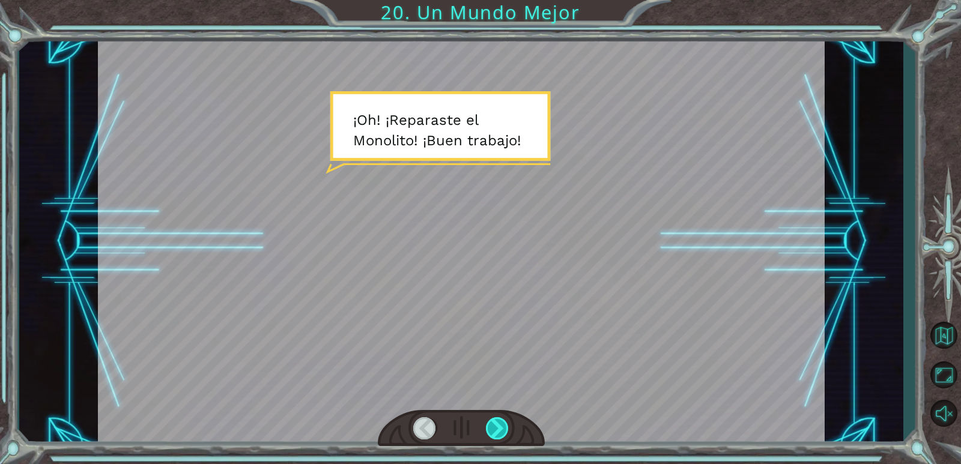
click at [496, 438] on div at bounding box center [497, 428] width 23 height 22
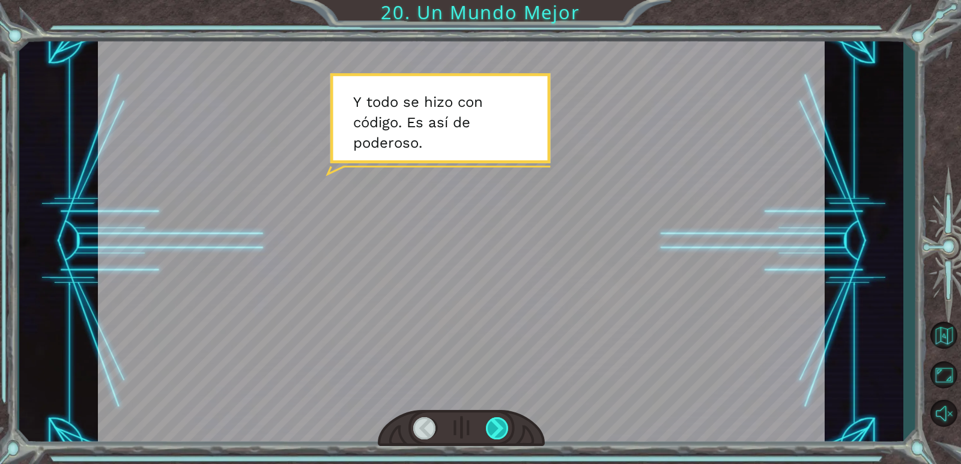
click at [489, 425] on div at bounding box center [497, 428] width 23 height 22
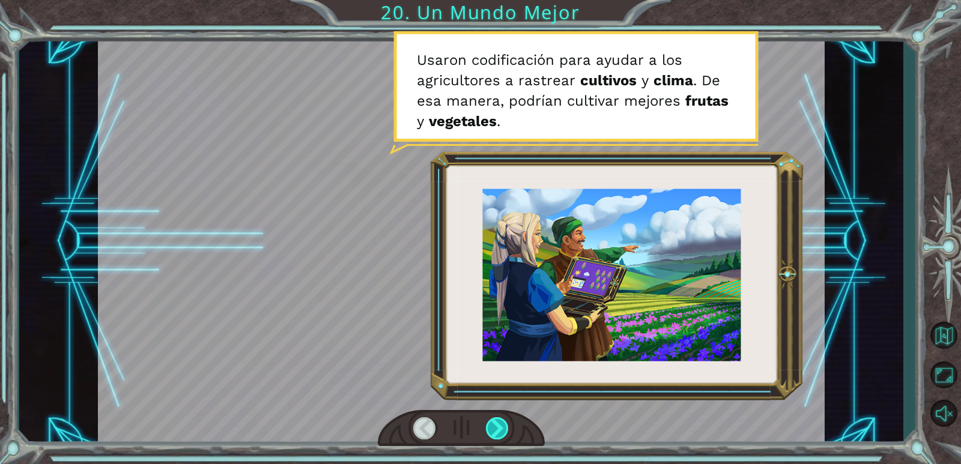
click at [489, 425] on div at bounding box center [497, 428] width 23 height 22
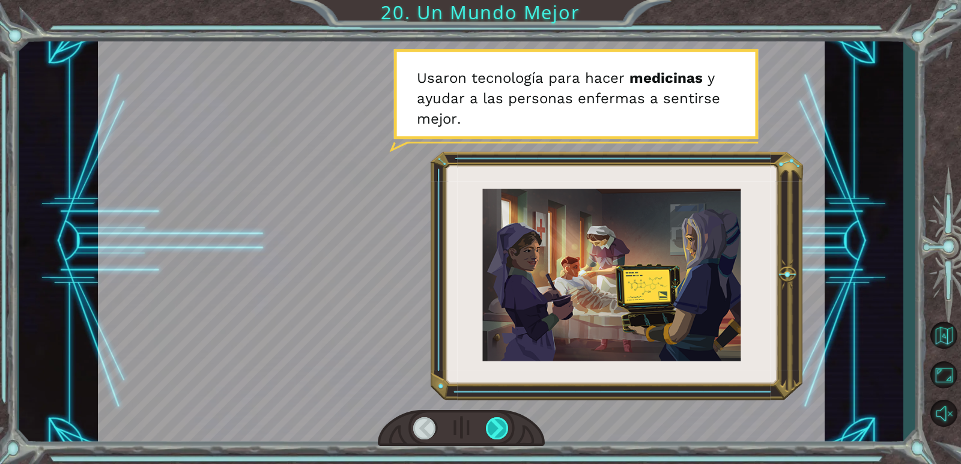
click at [497, 420] on div at bounding box center [497, 428] width 23 height 22
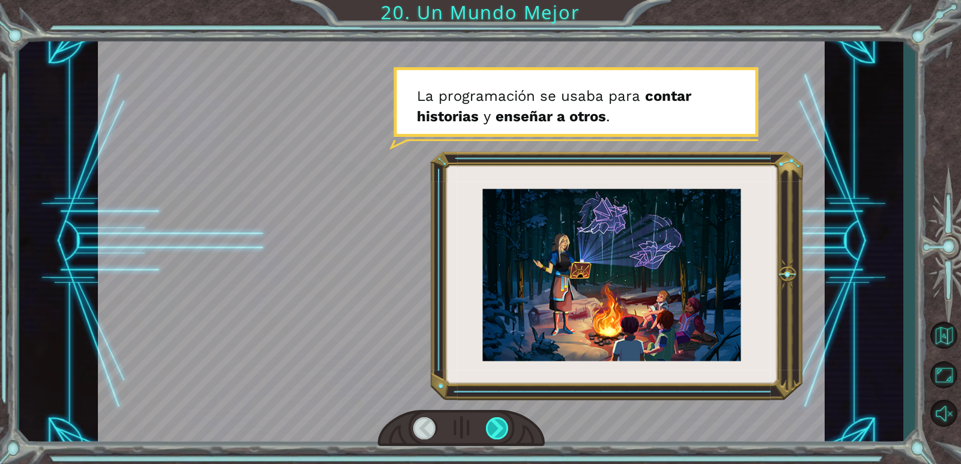
click at [497, 420] on div at bounding box center [497, 428] width 23 height 22
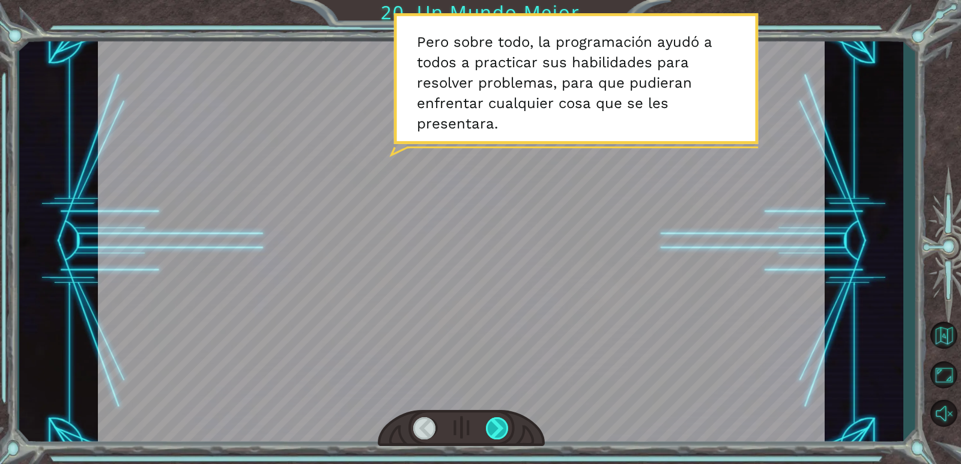
click at [497, 420] on div at bounding box center [497, 428] width 23 height 22
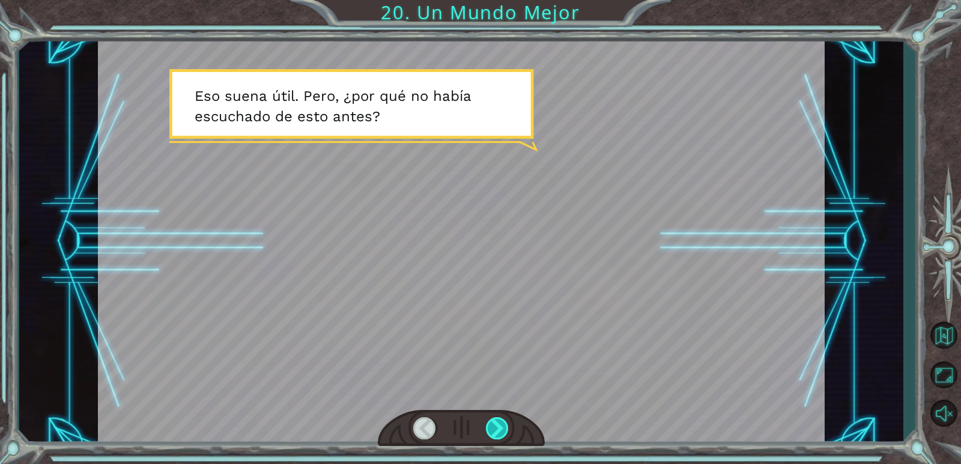
click at [501, 421] on div at bounding box center [497, 428] width 23 height 22
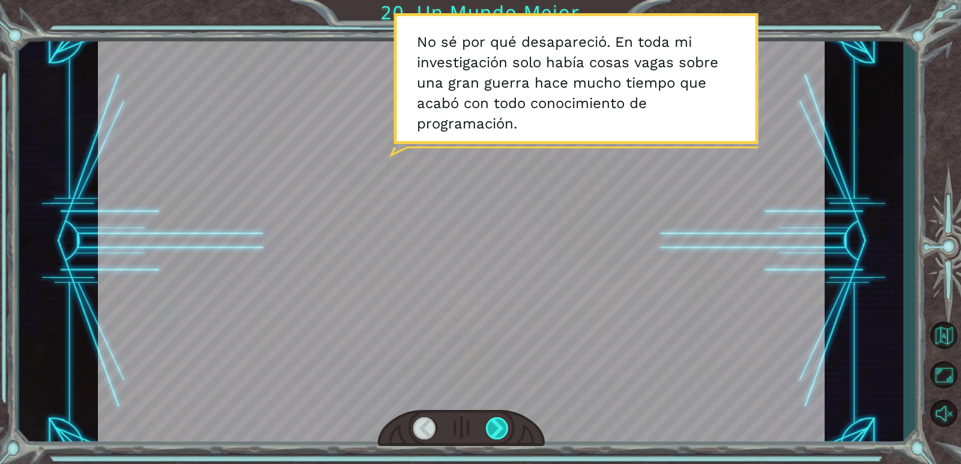
click at [503, 424] on div at bounding box center [497, 428] width 23 height 22
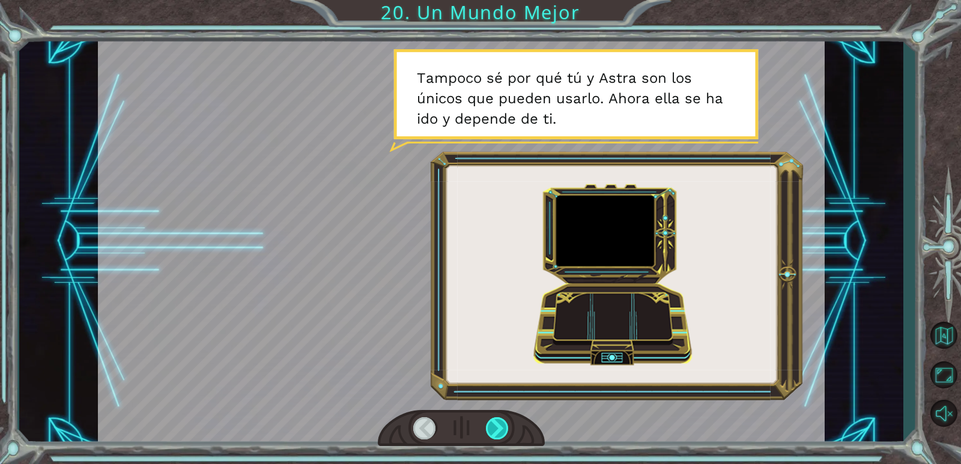
click at [504, 425] on div at bounding box center [497, 428] width 23 height 22
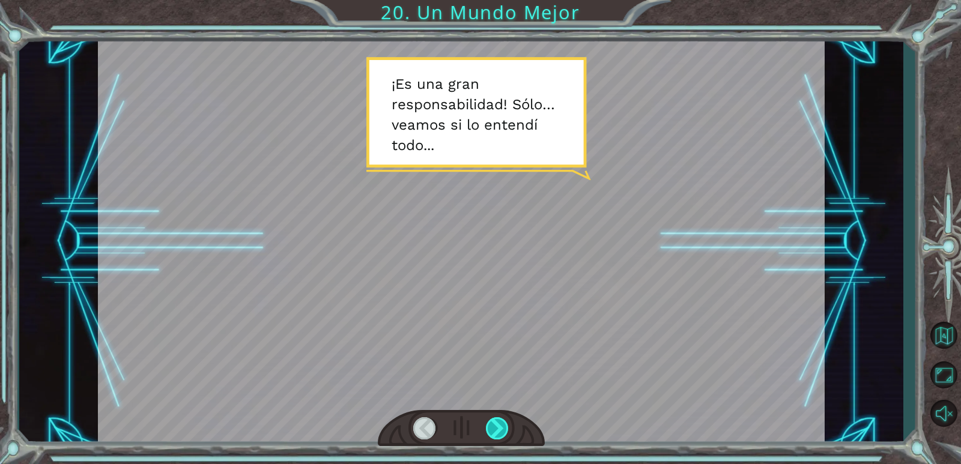
click at [504, 425] on div at bounding box center [497, 428] width 23 height 22
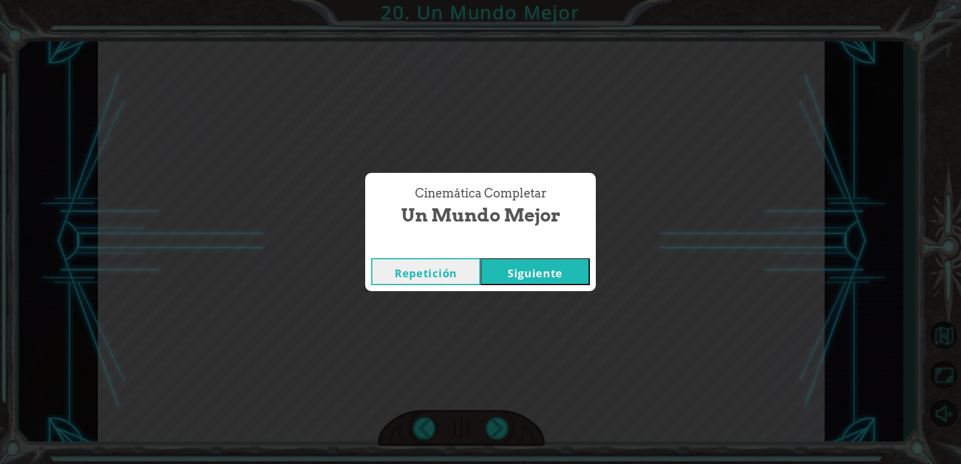
click at [547, 269] on button "Siguiente" at bounding box center [534, 271] width 109 height 27
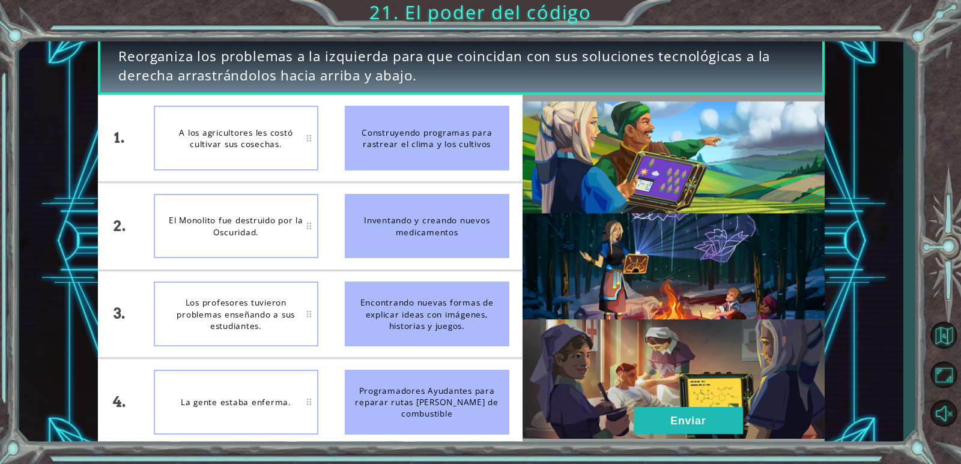
click at [301, 336] on div "Los profesores tuvieron problemas enseñando a sus estudiantes." at bounding box center [236, 314] width 165 height 65
click at [459, 327] on div "Encontrando nuevas formas de explicar ideas con imágenes, historias y juegos." at bounding box center [427, 314] width 165 height 65
click at [431, 322] on div "Encontrando nuevas formas de explicar ideas con imágenes, historias y juegos." at bounding box center [427, 314] width 165 height 65
click at [255, 325] on div "Los profesores tuvieron problemas enseñando a sus estudiantes." at bounding box center [236, 314] width 165 height 65
click at [412, 322] on div "Encontrando nuevas formas de explicar ideas con imágenes, historias y juegos." at bounding box center [427, 314] width 165 height 65
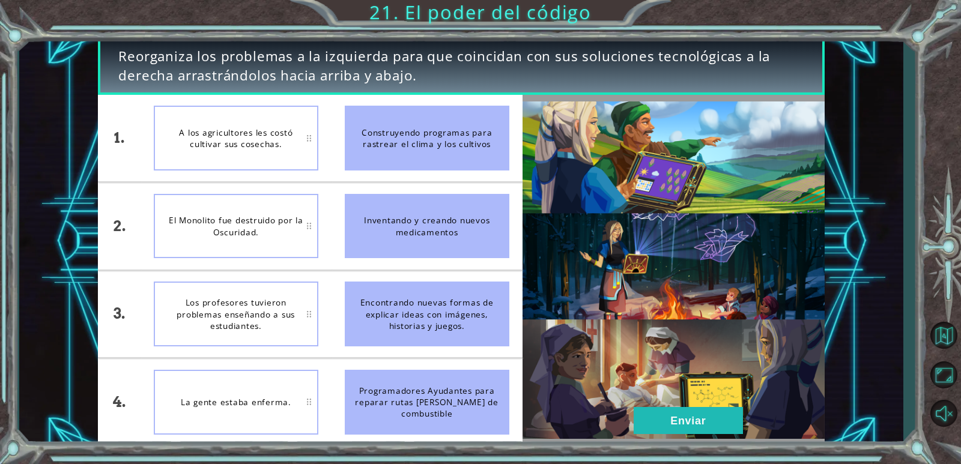
drag, startPoint x: 412, startPoint y: 322, endPoint x: 267, endPoint y: 317, distance: 145.4
click at [268, 318] on div "1. 2. 3. 4. A los agricultores les costó cultivar sus cosechas. El Monolito fue…" at bounding box center [310, 270] width 424 height 351
click at [306, 304] on div "Los profesores tuvieron problemas enseñando a sus estudiantes." at bounding box center [236, 314] width 165 height 65
click at [352, 305] on div "Encontrando nuevas formas de explicar ideas con imágenes, historias y juegos." at bounding box center [427, 314] width 165 height 65
click at [358, 303] on div "Encontrando nuevas formas de explicar ideas con imágenes, historias y juegos." at bounding box center [427, 314] width 165 height 65
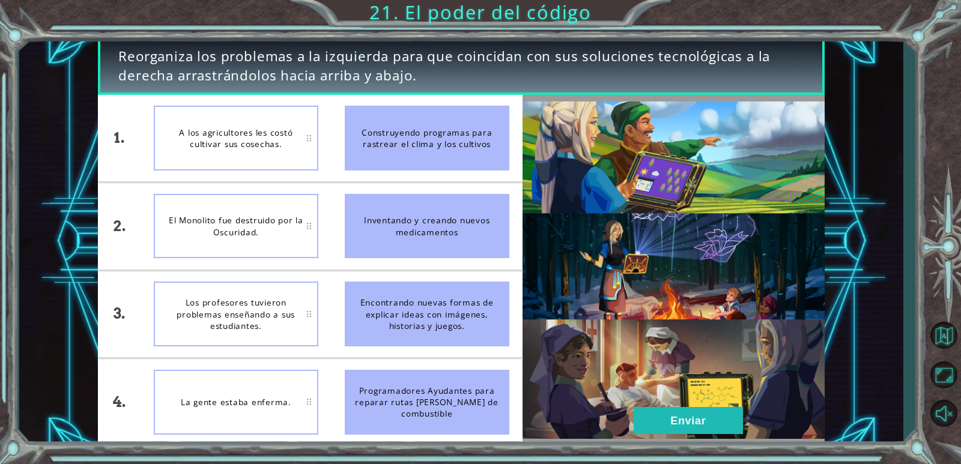
click at [336, 295] on li "Encontrando nuevas formas de explicar ideas con imágenes, historias y juegos." at bounding box center [426, 314] width 191 height 87
drag, startPoint x: 418, startPoint y: 308, endPoint x: 382, endPoint y: 304, distance: 35.7
click at [417, 309] on div "Encontrando nuevas formas de explicar ideas con imágenes, historias y juegos." at bounding box center [427, 314] width 165 height 65
drag, startPoint x: 408, startPoint y: 145, endPoint x: 387, endPoint y: 141, distance: 20.8
click at [393, 147] on div "Construyendo programas para rastrear el clima y los cultivos" at bounding box center [427, 138] width 165 height 65
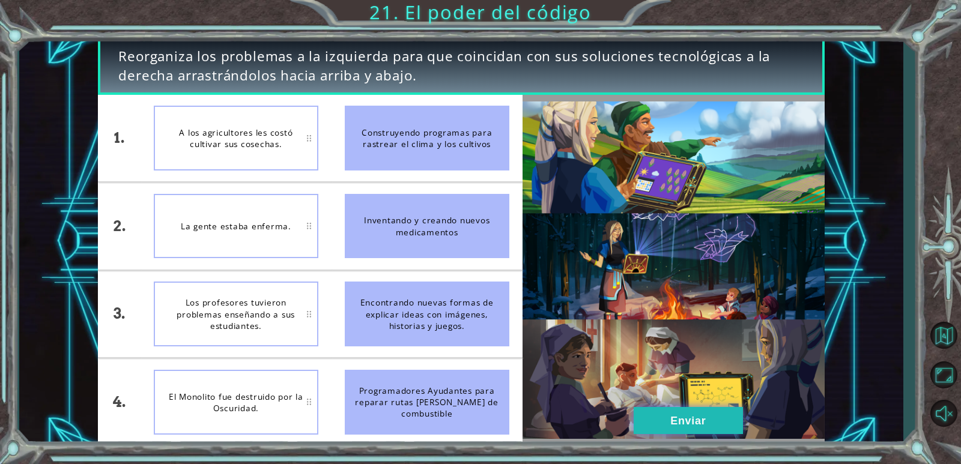
click at [682, 415] on button "Enviar" at bounding box center [687, 420] width 109 height 27
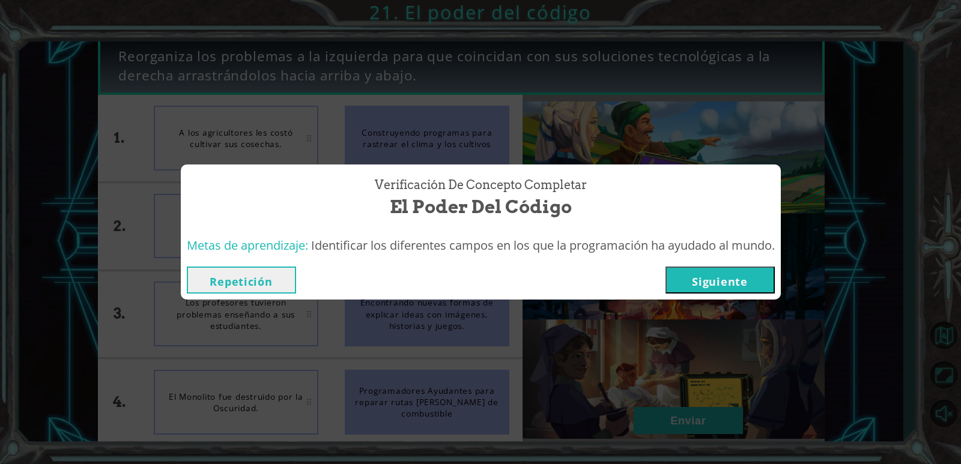
click at [715, 288] on button "Siguiente" at bounding box center [719, 280] width 109 height 27
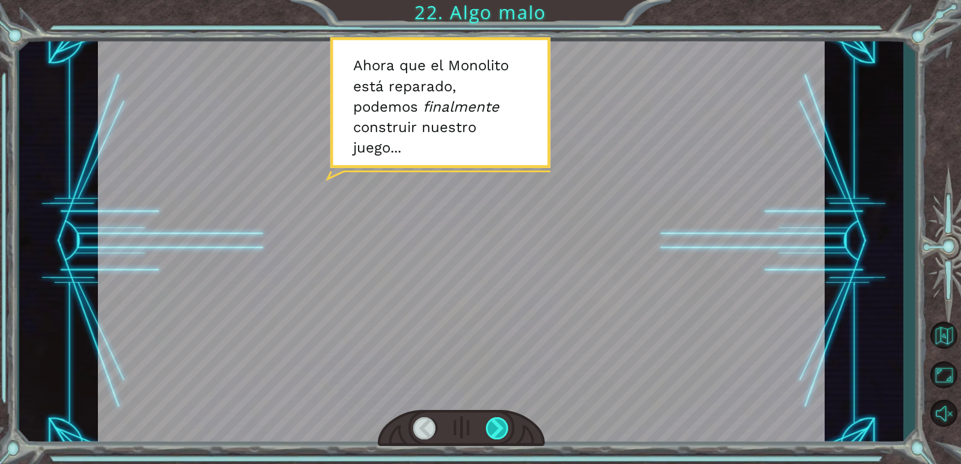
click at [504, 431] on div at bounding box center [497, 428] width 23 height 22
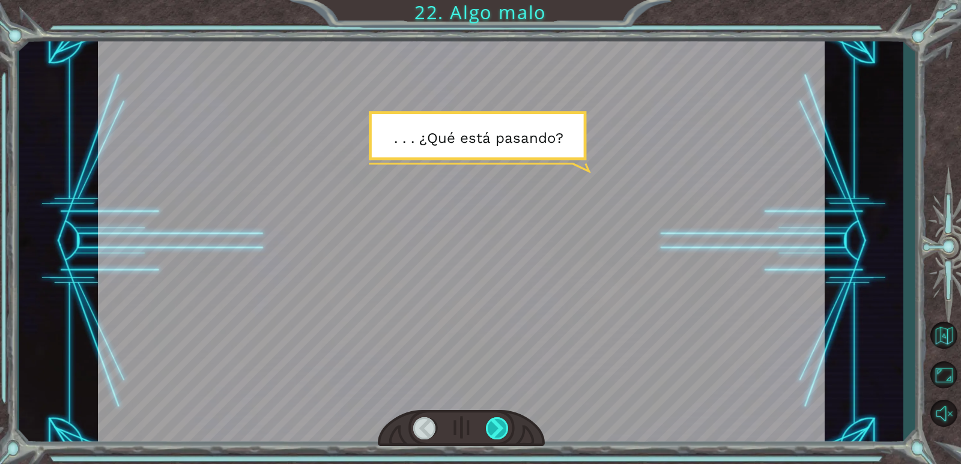
click at [505, 430] on div at bounding box center [497, 428] width 23 height 22
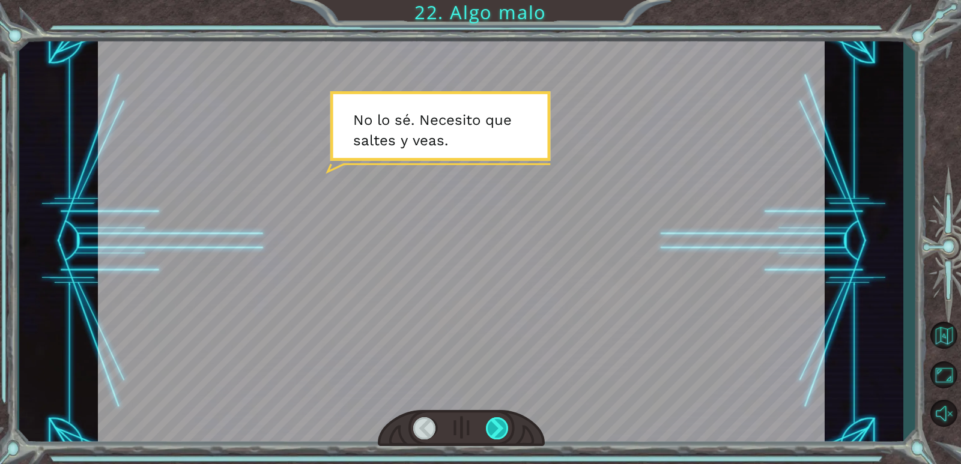
click at [501, 428] on div at bounding box center [497, 428] width 23 height 22
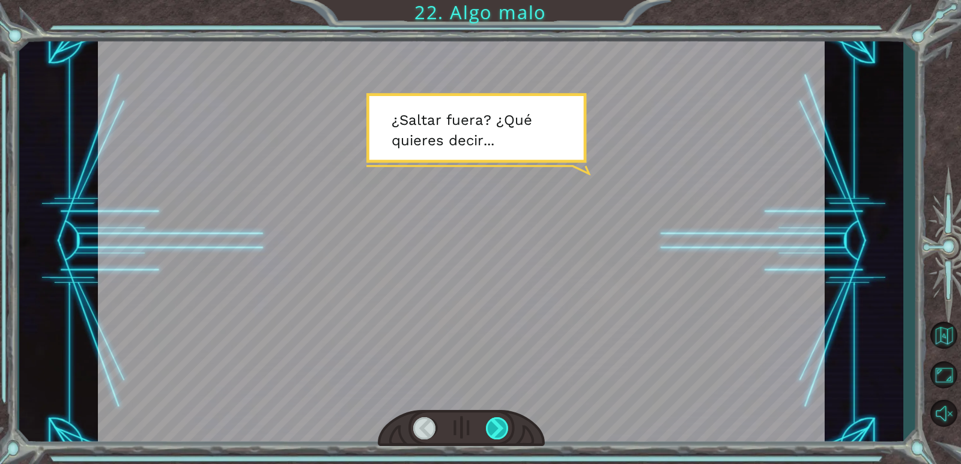
click at [501, 427] on div at bounding box center [497, 428] width 23 height 22
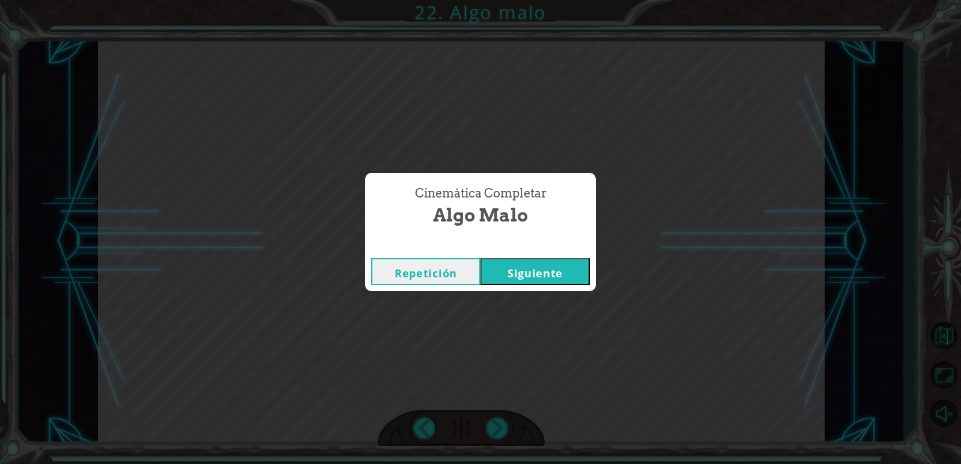
click at [524, 266] on button "Siguiente" at bounding box center [534, 271] width 109 height 27
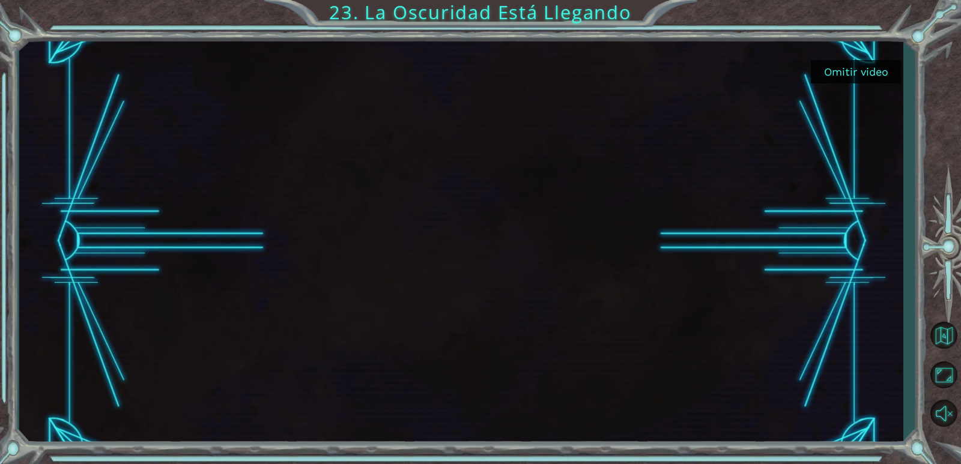
click at [843, 69] on button "Omitir video" at bounding box center [856, 71] width 90 height 23
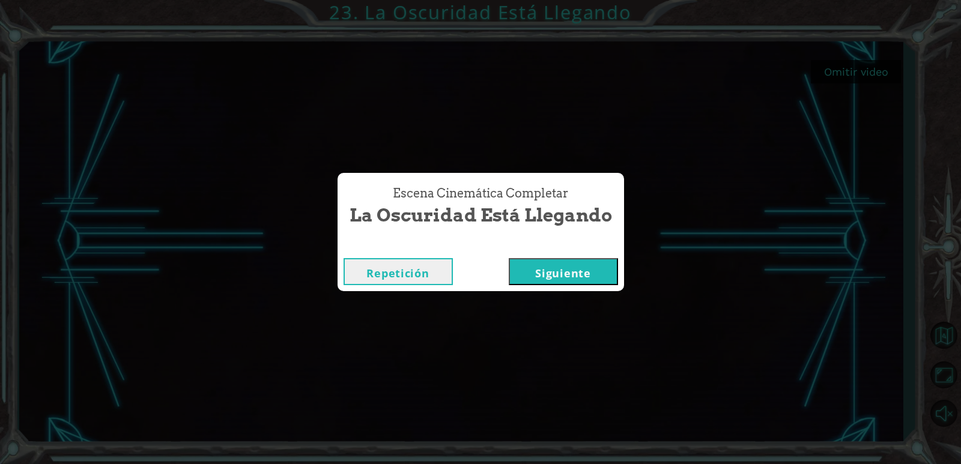
click at [575, 268] on button "Siguiente" at bounding box center [563, 271] width 109 height 27
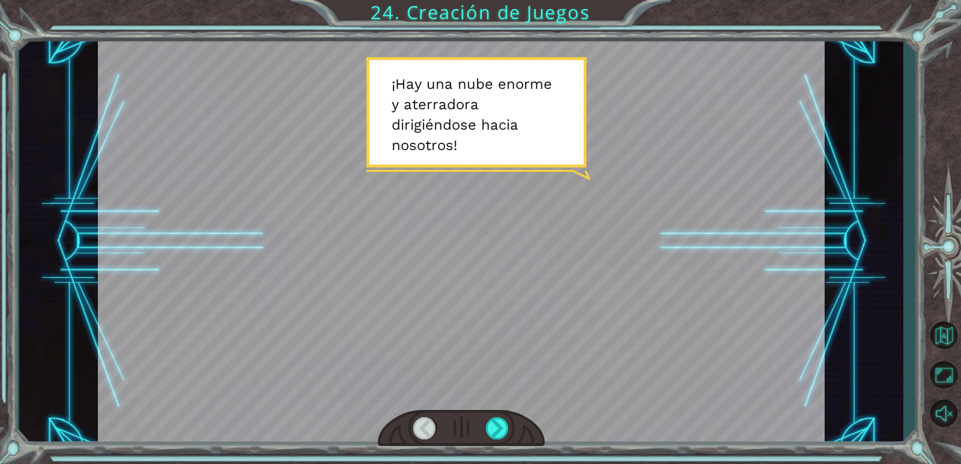
click at [521, 435] on div at bounding box center [461, 428] width 167 height 37
click at [495, 429] on div at bounding box center [497, 428] width 23 height 22
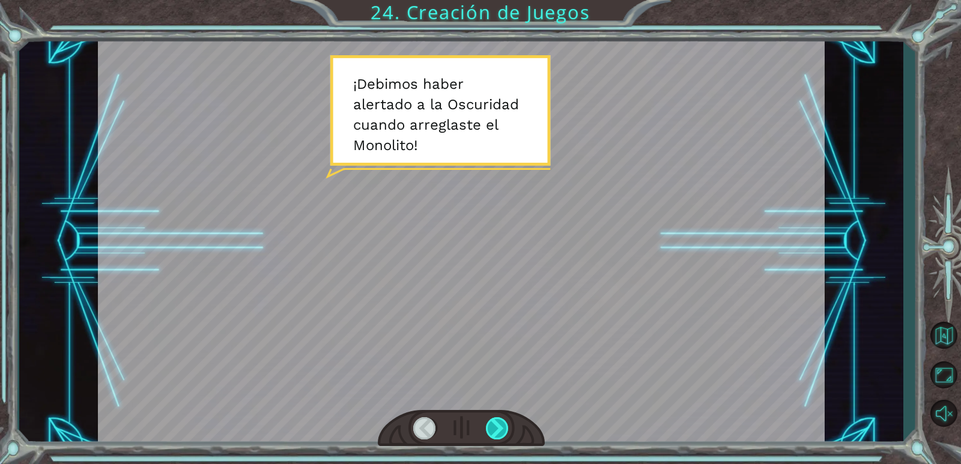
click at [495, 429] on div at bounding box center [497, 428] width 23 height 22
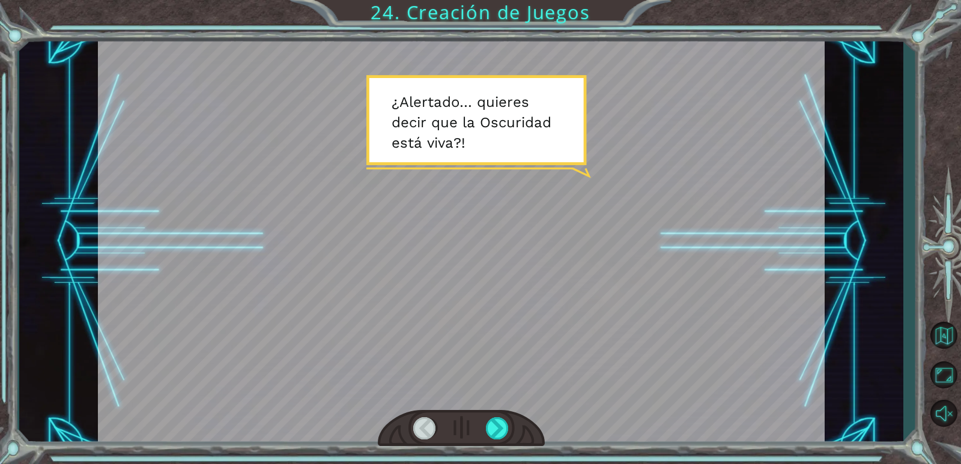
click at [507, 394] on div at bounding box center [461, 241] width 727 height 408
click at [505, 428] on div at bounding box center [497, 428] width 23 height 22
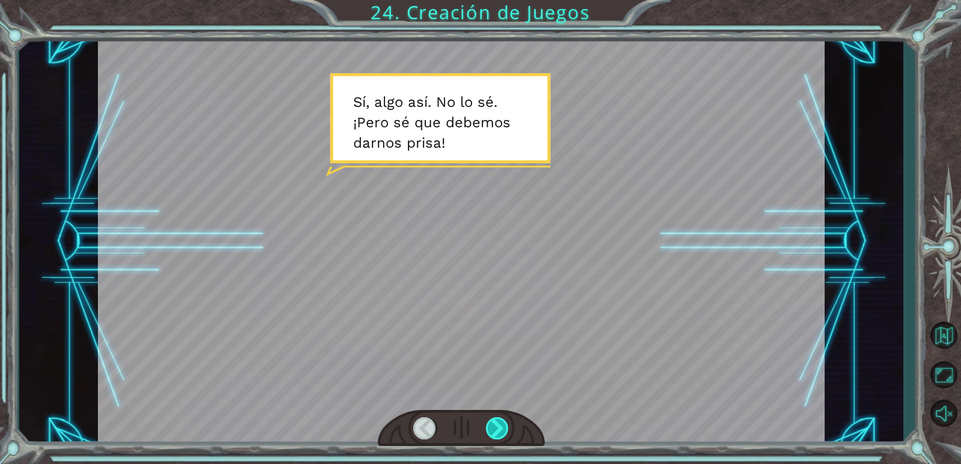
click at [492, 432] on div at bounding box center [497, 428] width 23 height 22
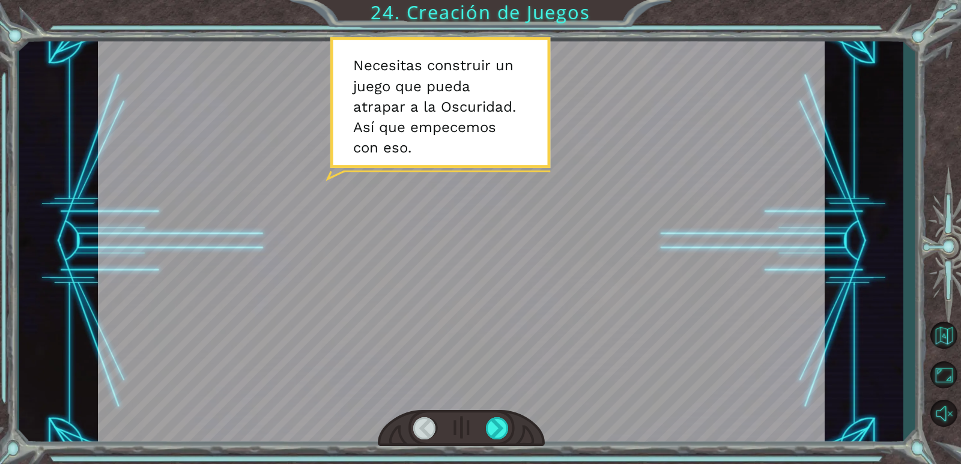
click at [484, 429] on div at bounding box center [461, 428] width 167 height 37
click at [498, 423] on div at bounding box center [497, 428] width 23 height 22
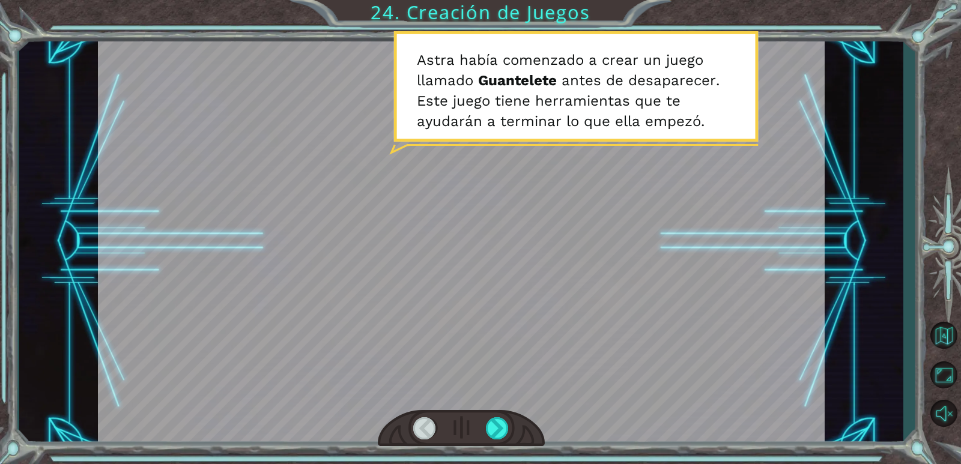
click at [507, 399] on div at bounding box center [461, 241] width 727 height 408
click at [494, 429] on div at bounding box center [497, 428] width 23 height 22
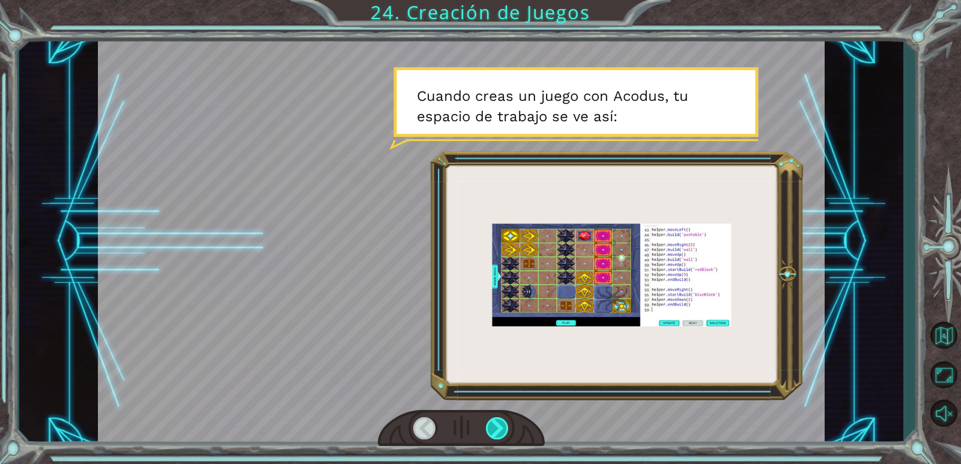
click at [496, 423] on div at bounding box center [497, 428] width 23 height 22
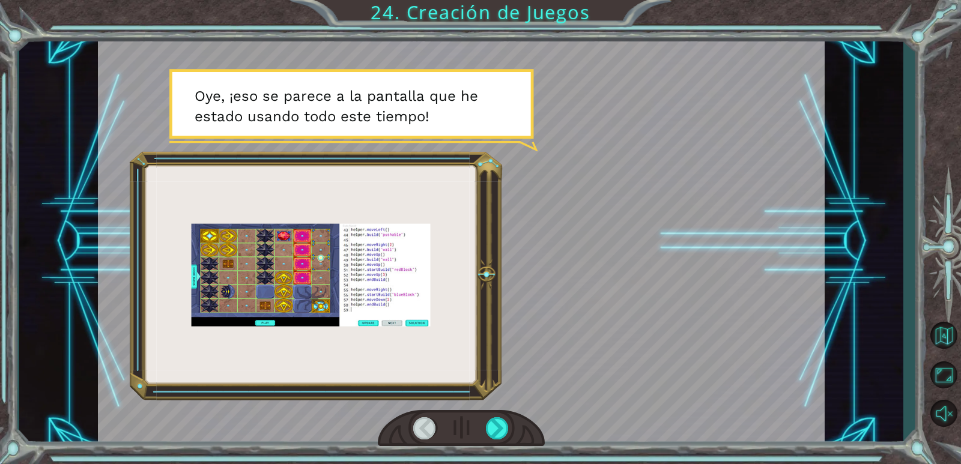
click at [500, 417] on div at bounding box center [461, 428] width 167 height 37
click at [497, 431] on div at bounding box center [497, 428] width 23 height 22
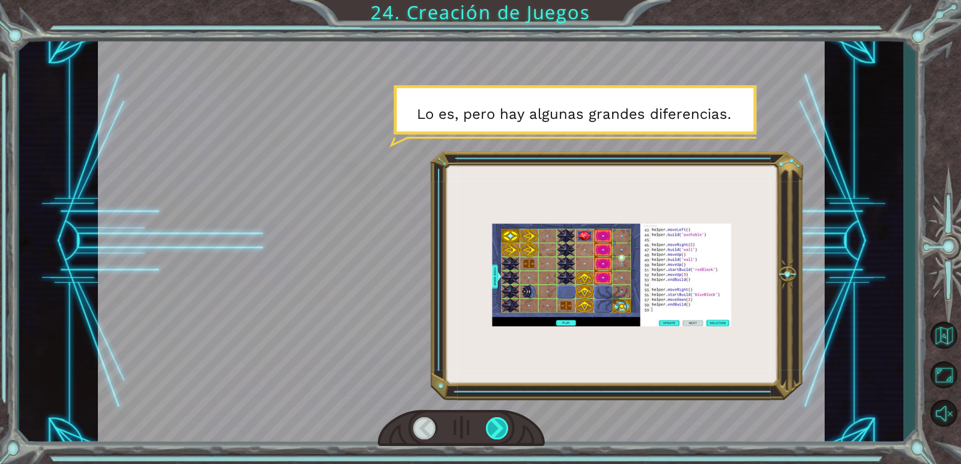
click at [498, 426] on div at bounding box center [497, 428] width 23 height 22
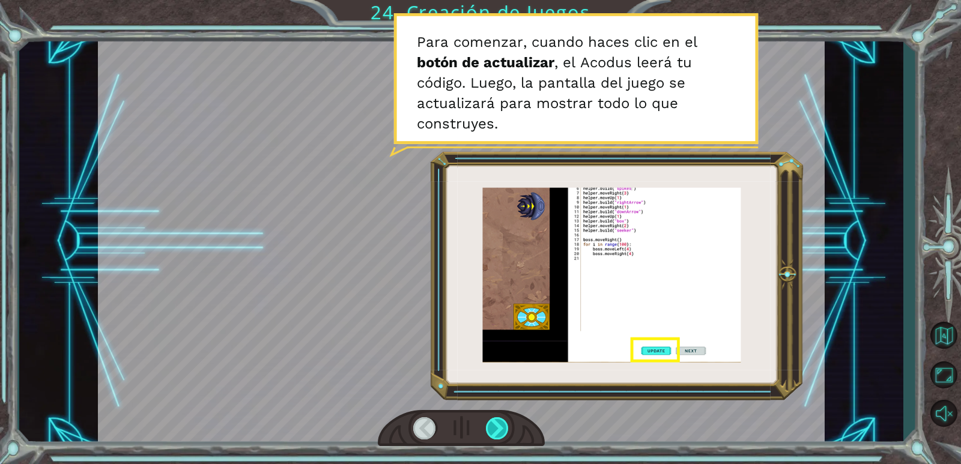
click at [499, 426] on div at bounding box center [497, 428] width 23 height 22
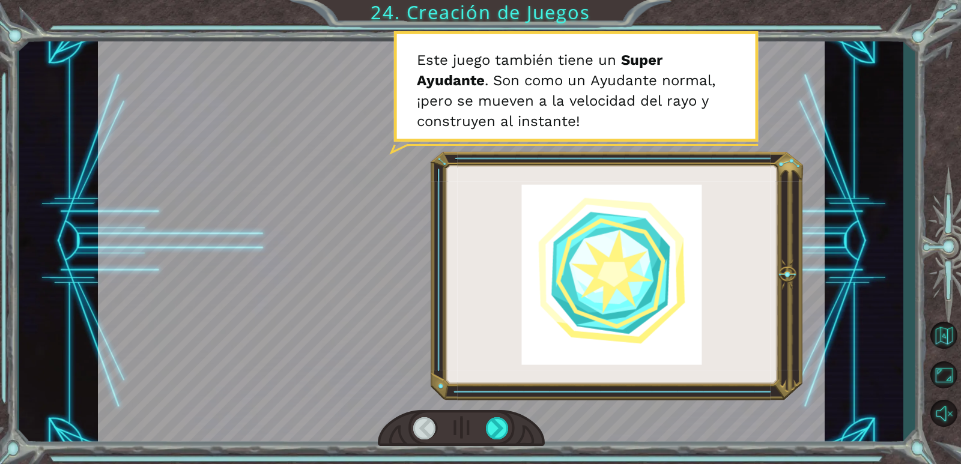
click at [483, 428] on div at bounding box center [461, 428] width 167 height 37
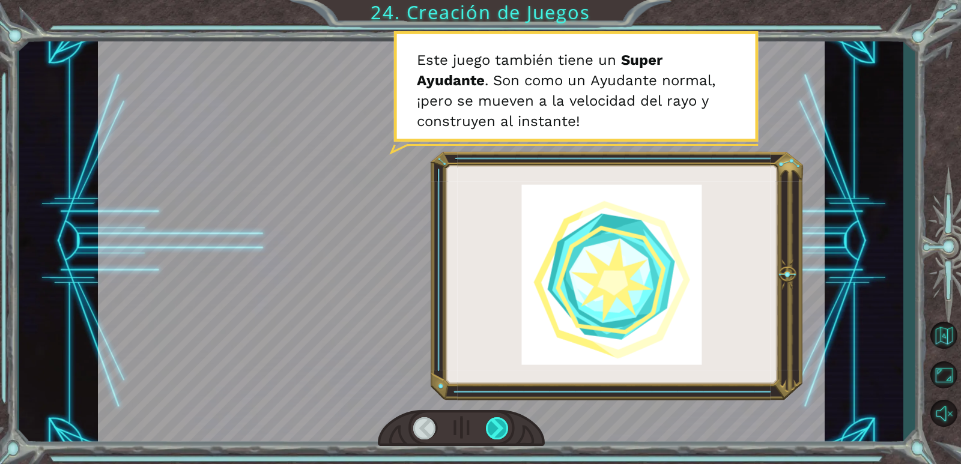
click at [494, 430] on div at bounding box center [497, 428] width 23 height 22
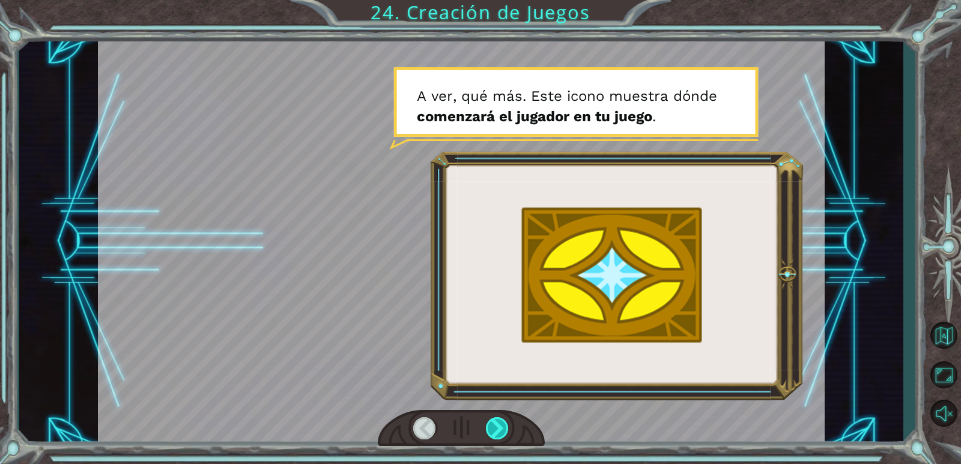
click at [495, 428] on div at bounding box center [497, 428] width 23 height 22
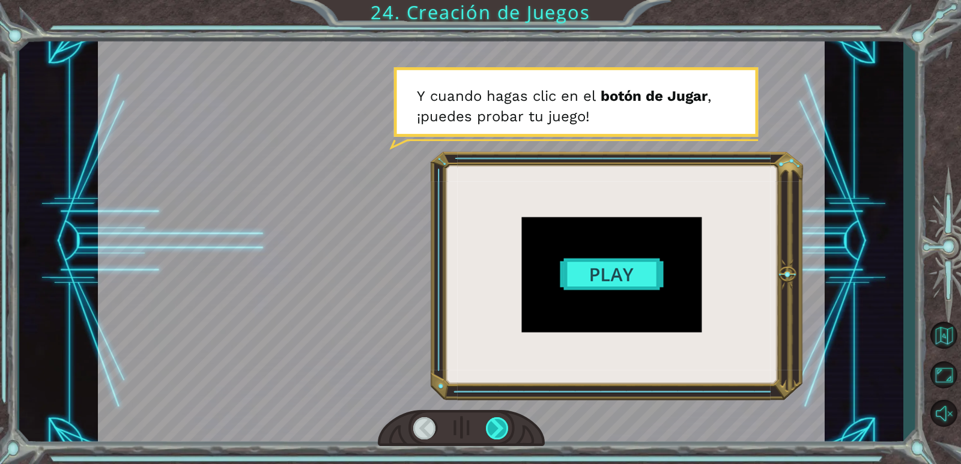
click at [499, 425] on div at bounding box center [497, 428] width 23 height 22
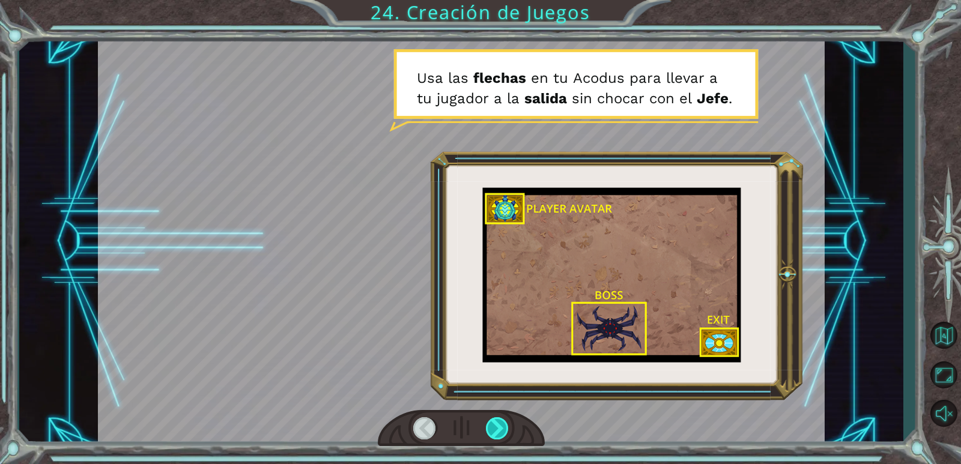
click at [508, 418] on div at bounding box center [497, 428] width 23 height 22
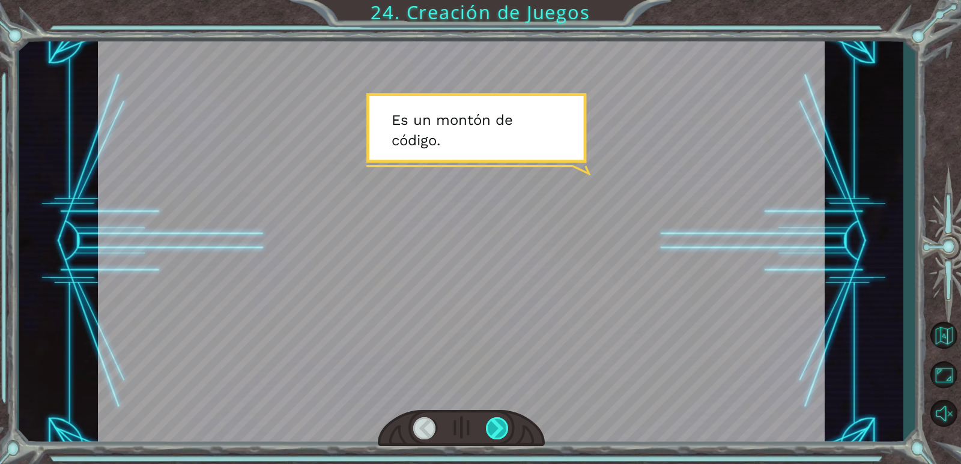
click at [508, 418] on div at bounding box center [497, 428] width 23 height 22
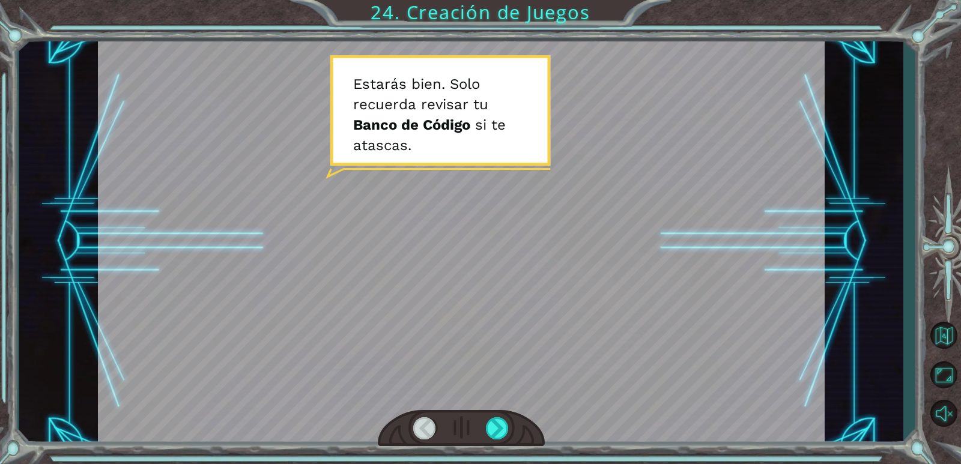
click at [513, 418] on div at bounding box center [461, 428] width 167 height 37
click at [504, 429] on div at bounding box center [497, 428] width 23 height 22
click at [497, 427] on div at bounding box center [497, 428] width 23 height 22
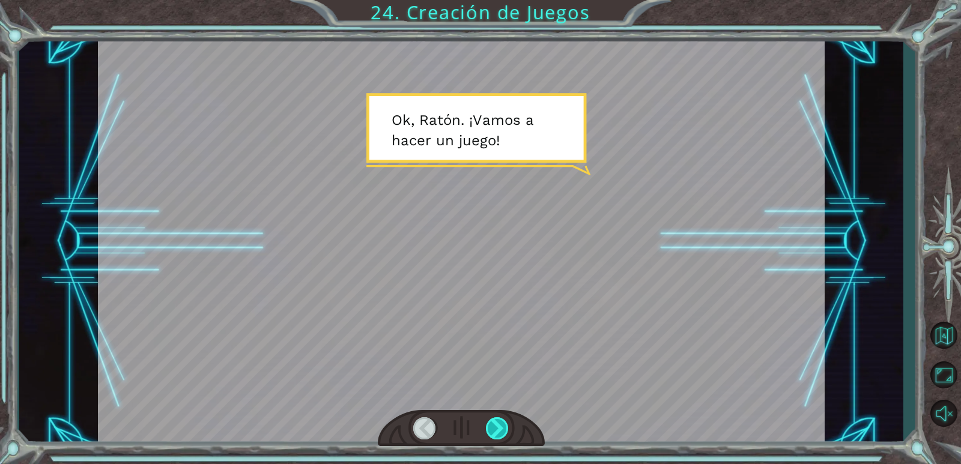
click at [500, 428] on div at bounding box center [497, 428] width 23 height 22
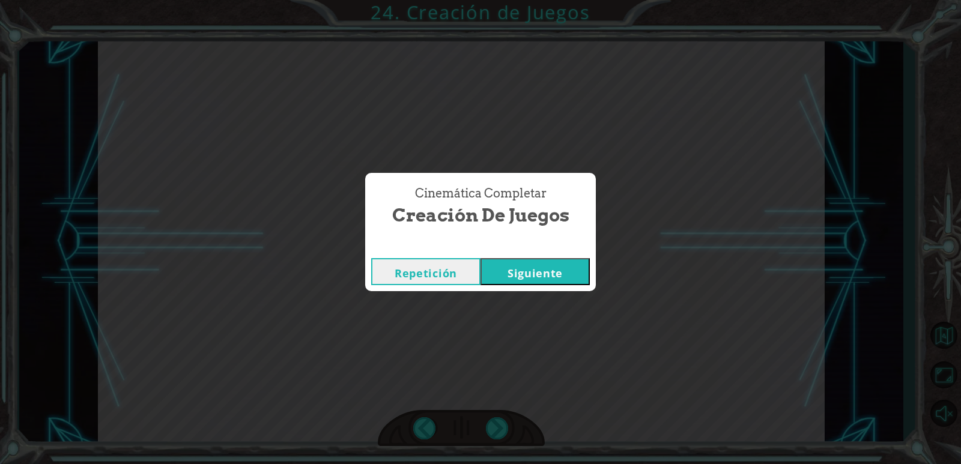
click at [502, 275] on button "Siguiente" at bounding box center [534, 271] width 109 height 27
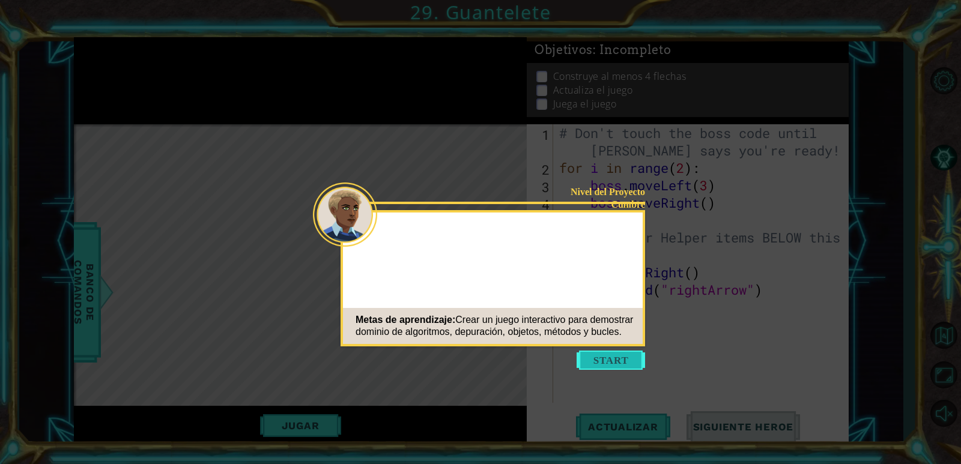
click at [593, 366] on button "Start" at bounding box center [610, 360] width 68 height 19
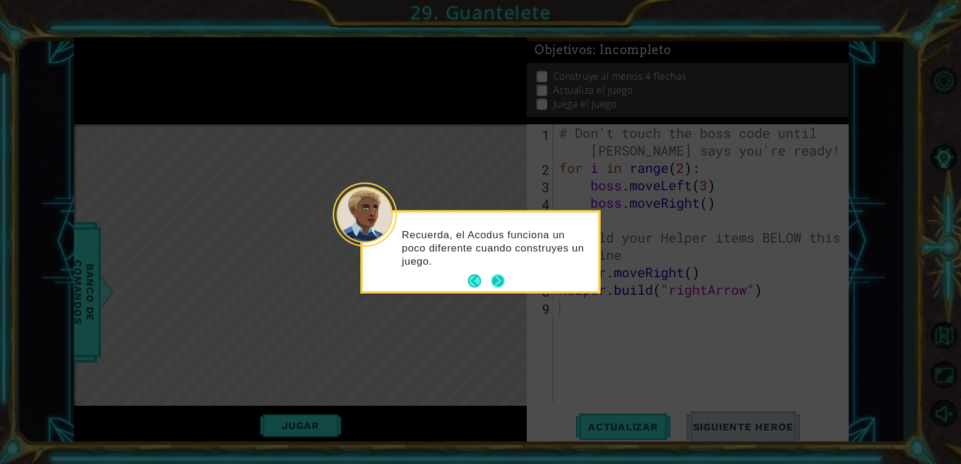
click at [501, 286] on button "Next" at bounding box center [497, 281] width 15 height 15
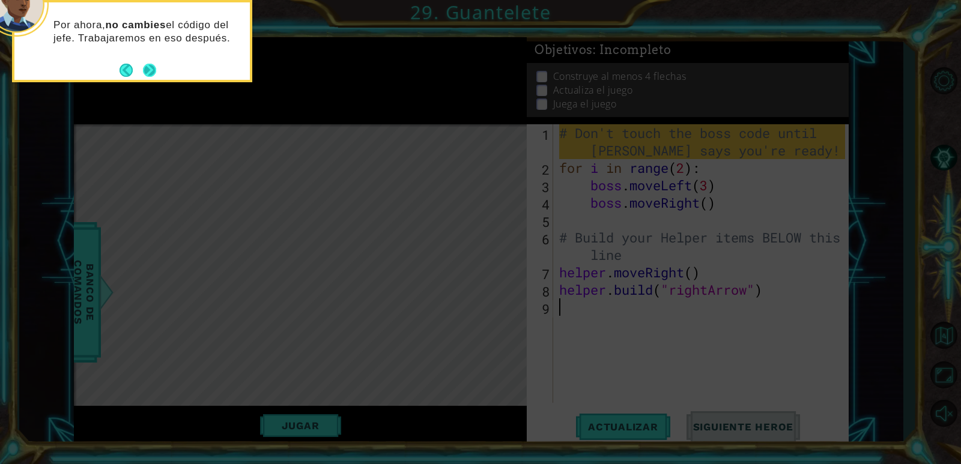
click at [146, 74] on button "Next" at bounding box center [149, 69] width 15 height 15
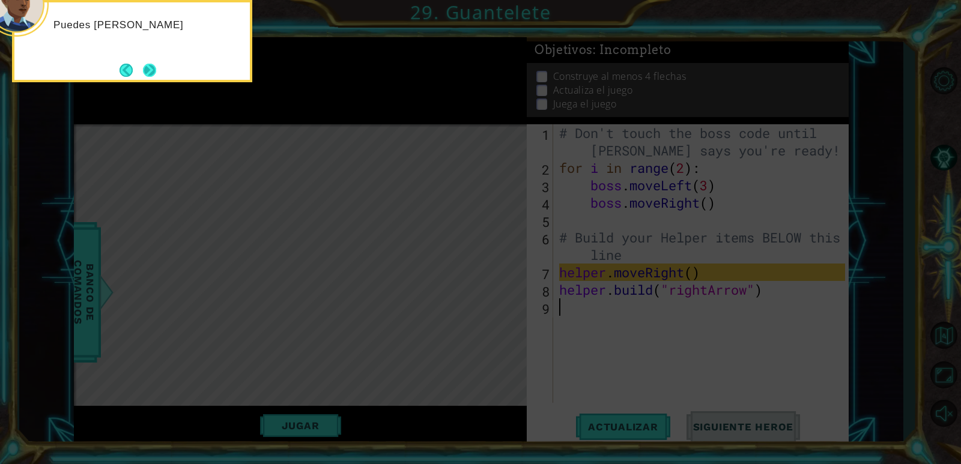
click at [154, 67] on button "Next" at bounding box center [149, 70] width 19 height 19
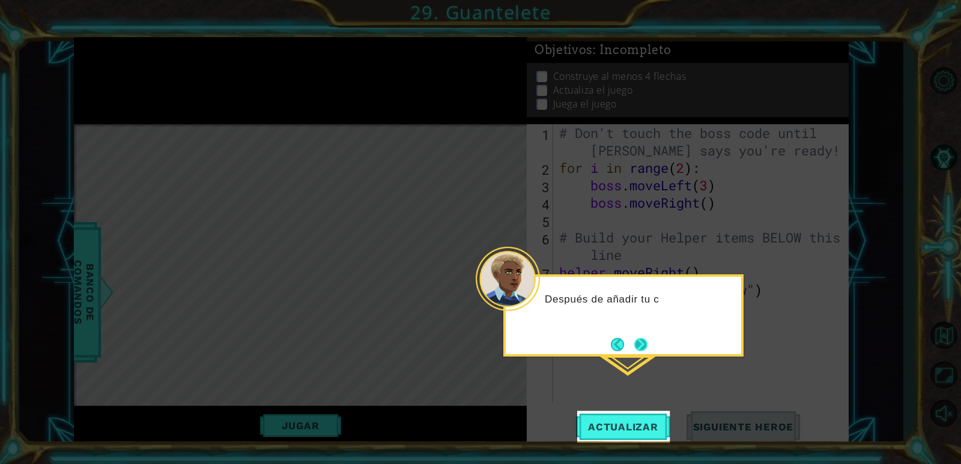
click at [639, 350] on button "Next" at bounding box center [641, 344] width 14 height 14
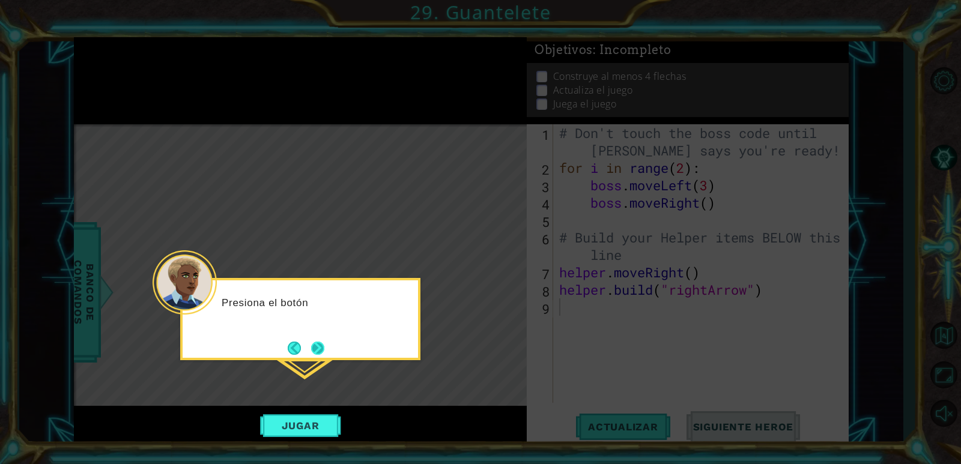
click at [325, 347] on button "Next" at bounding box center [317, 347] width 15 height 15
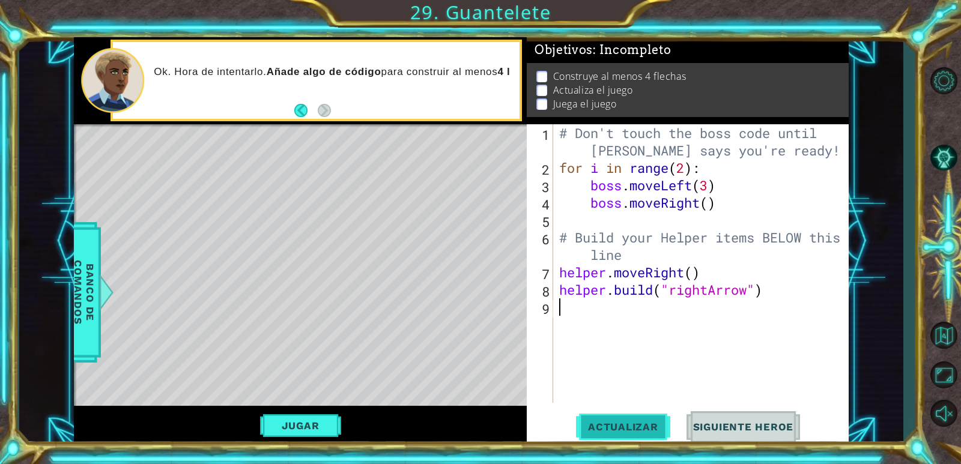
click at [646, 428] on span "Actualizar" at bounding box center [623, 427] width 94 height 12
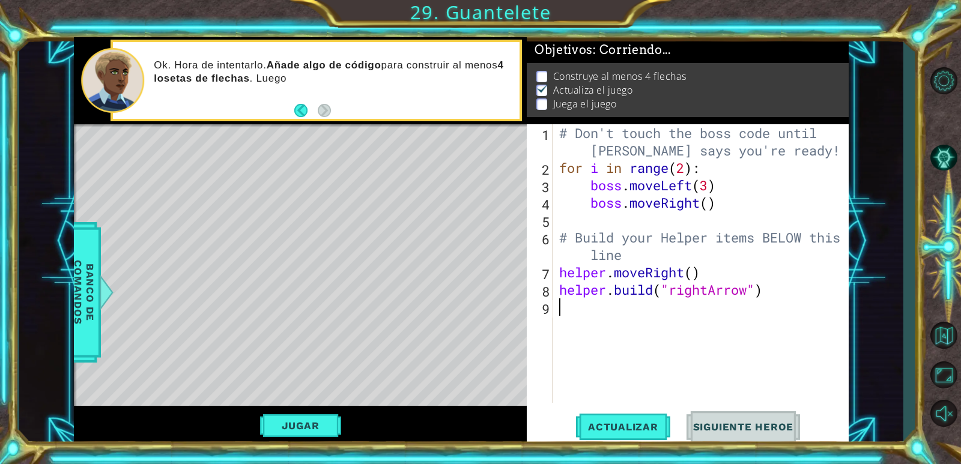
scroll to position [4, 0]
click at [482, 375] on div "Level Map" at bounding box center [351, 301] width 555 height 354
click at [721, 431] on span "Siguiente Heroe" at bounding box center [743, 427] width 125 height 12
click at [291, 429] on button "Jugar" at bounding box center [300, 425] width 81 height 23
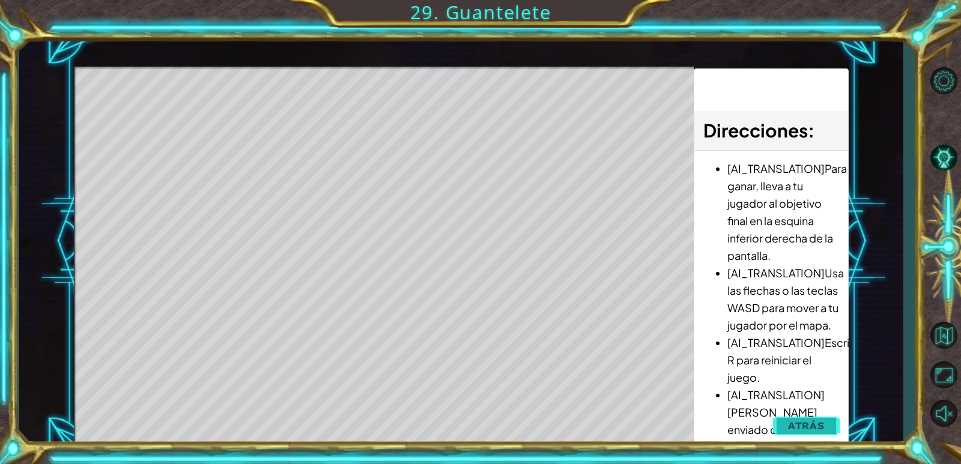
click at [790, 424] on span "Atrás" at bounding box center [806, 426] width 37 height 12
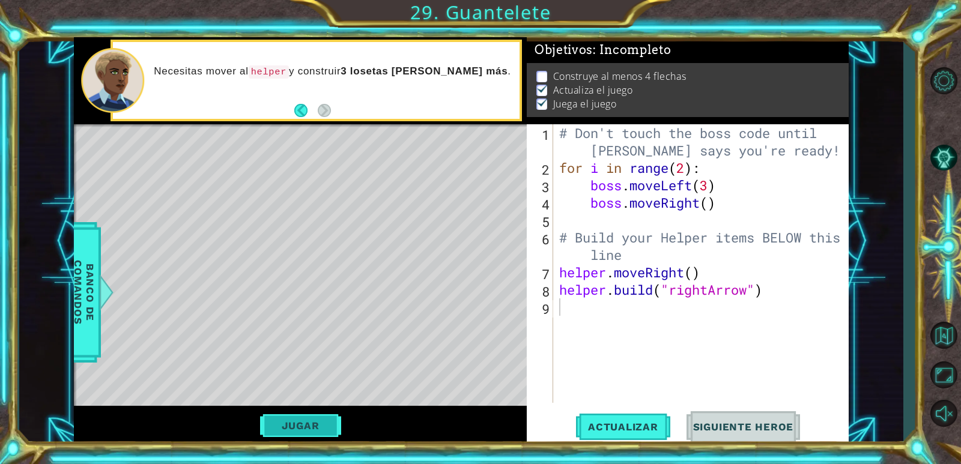
click at [318, 428] on button "Jugar" at bounding box center [300, 425] width 81 height 23
click at [330, 437] on button "Jugar" at bounding box center [300, 425] width 81 height 23
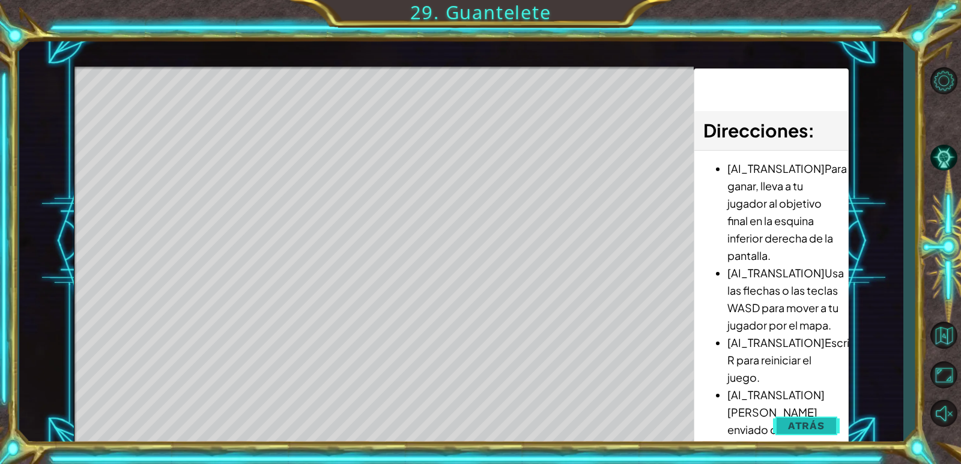
click at [792, 428] on span "Atrás" at bounding box center [806, 426] width 37 height 12
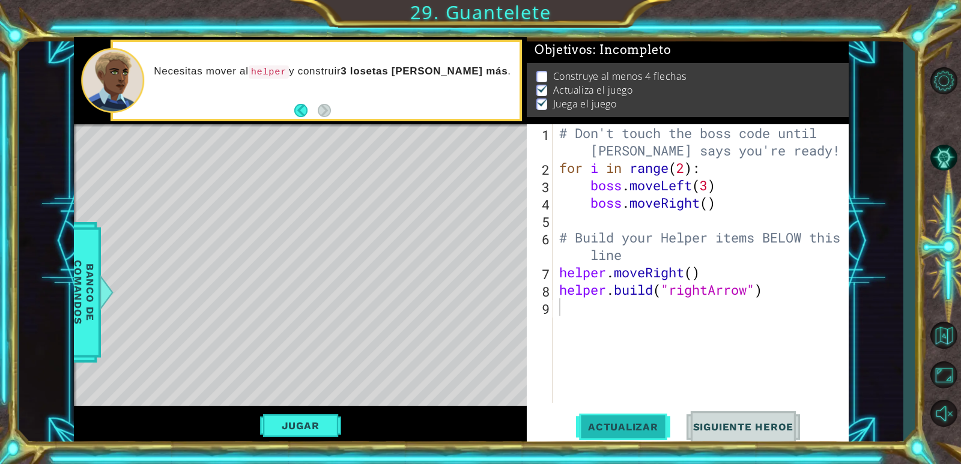
click at [662, 425] on span "Actualizar" at bounding box center [623, 427] width 94 height 12
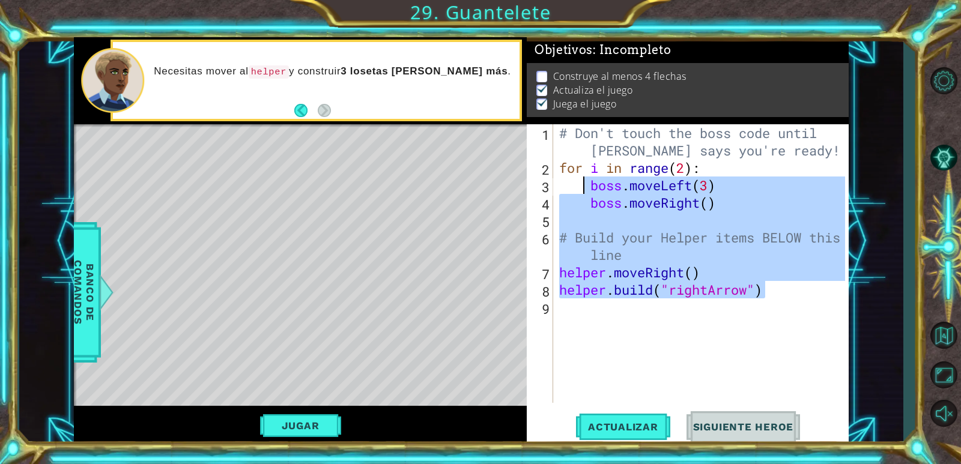
drag, startPoint x: 773, startPoint y: 291, endPoint x: 583, endPoint y: 163, distance: 228.5
click at [584, 165] on div "# Don't touch the boss code until [PERSON_NAME] says you're ready! for i in ran…" at bounding box center [704, 289] width 294 height 331
type textarea "for i in range(2): boss.moveLeft(3)"
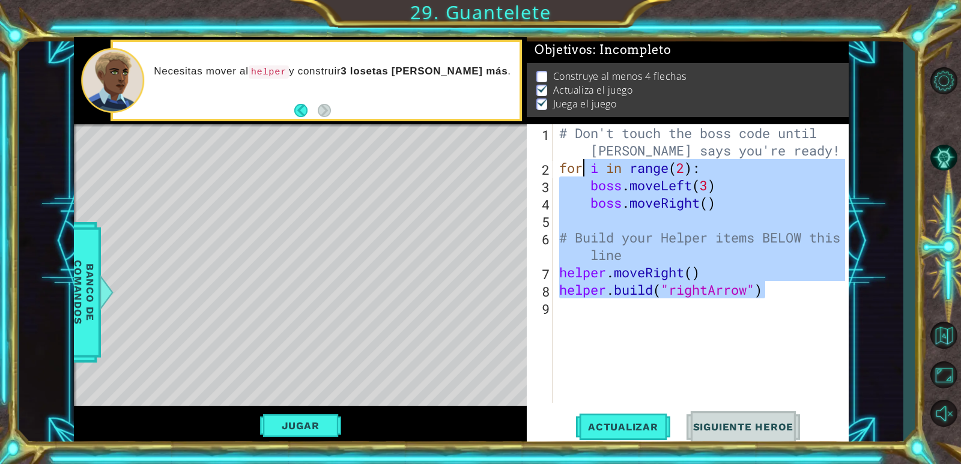
drag, startPoint x: 659, startPoint y: 369, endPoint x: 661, endPoint y: 360, distance: 9.9
click at [661, 369] on div "# Don't touch the boss code until [PERSON_NAME] says you're ready! for i in ran…" at bounding box center [704, 289] width 294 height 331
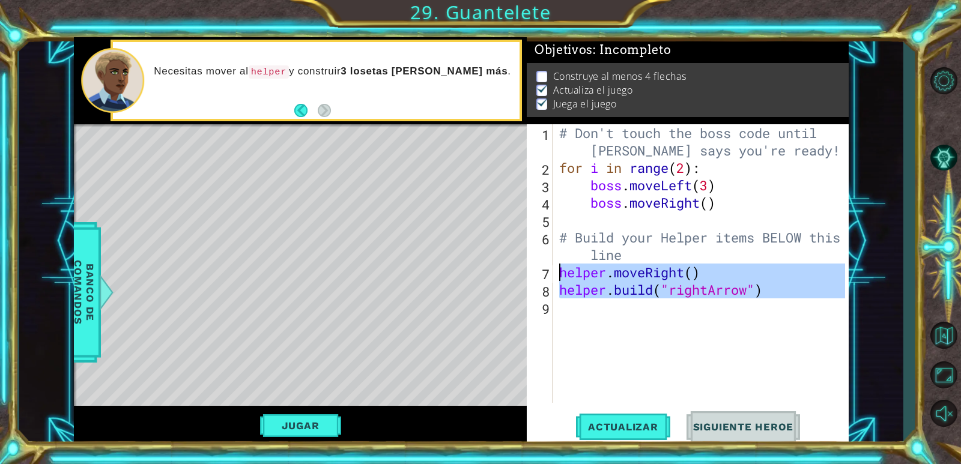
drag, startPoint x: 770, startPoint y: 296, endPoint x: 548, endPoint y: 264, distance: 225.1
click at [548, 264] on div "1 2 3 4 5 6 7 8 9 # Don't touch the boss code until [PERSON_NAME] says you're r…" at bounding box center [686, 263] width 318 height 279
type textarea "helper.moveRight() [DOMAIN_NAME]("rightArrow")"
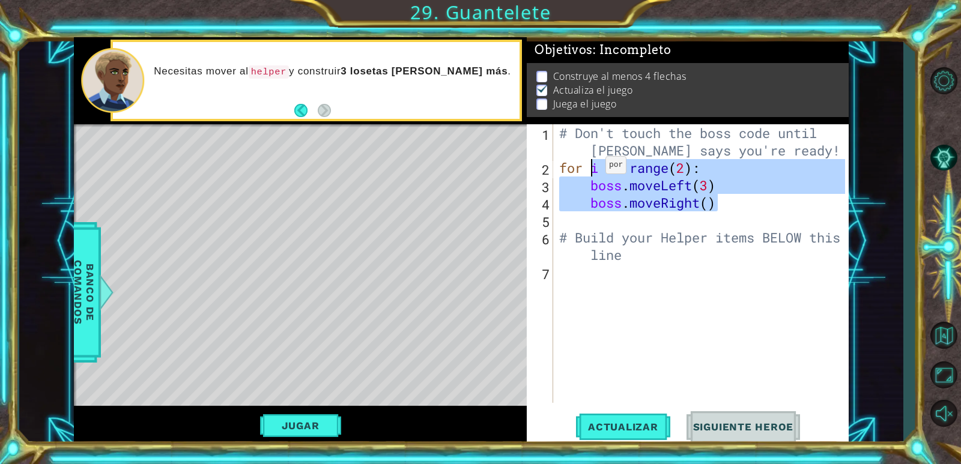
drag, startPoint x: 716, startPoint y: 201, endPoint x: 587, endPoint y: 168, distance: 132.7
click at [587, 168] on div "# Don't touch the boss code until [PERSON_NAME] says you're ready! for i in ran…" at bounding box center [704, 289] width 294 height 331
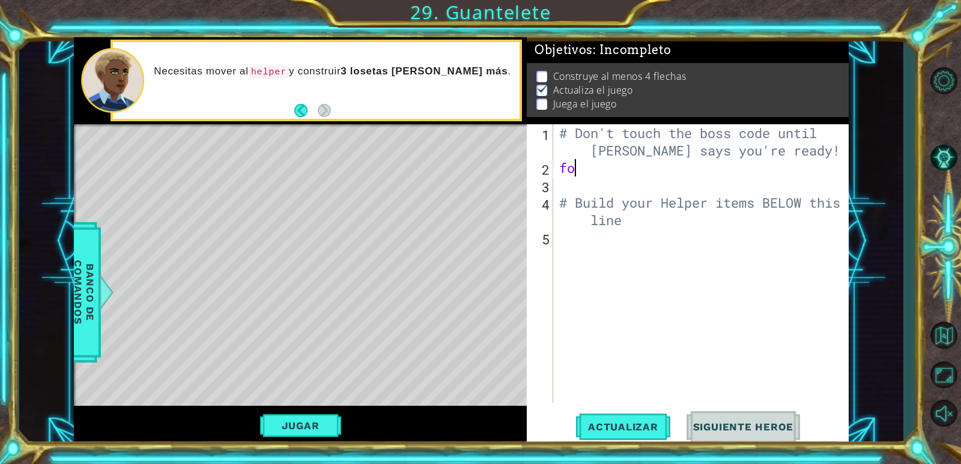
type textarea "f"
click at [573, 240] on div "# Don't touch the boss code until [PERSON_NAME] says you're ready! # Build your…" at bounding box center [704, 289] width 294 height 331
